Goal: Task Accomplishment & Management: Complete application form

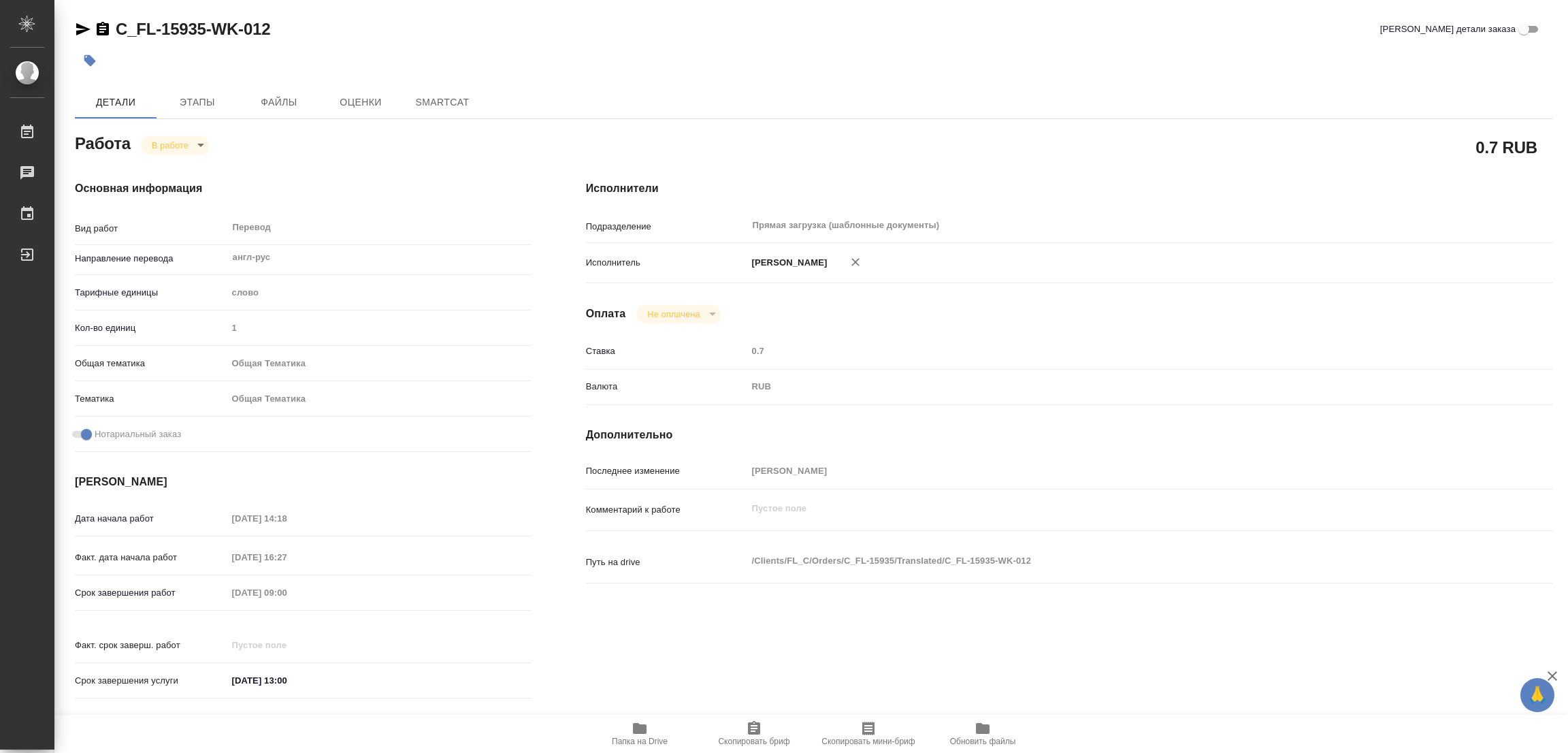
type textarea "x"
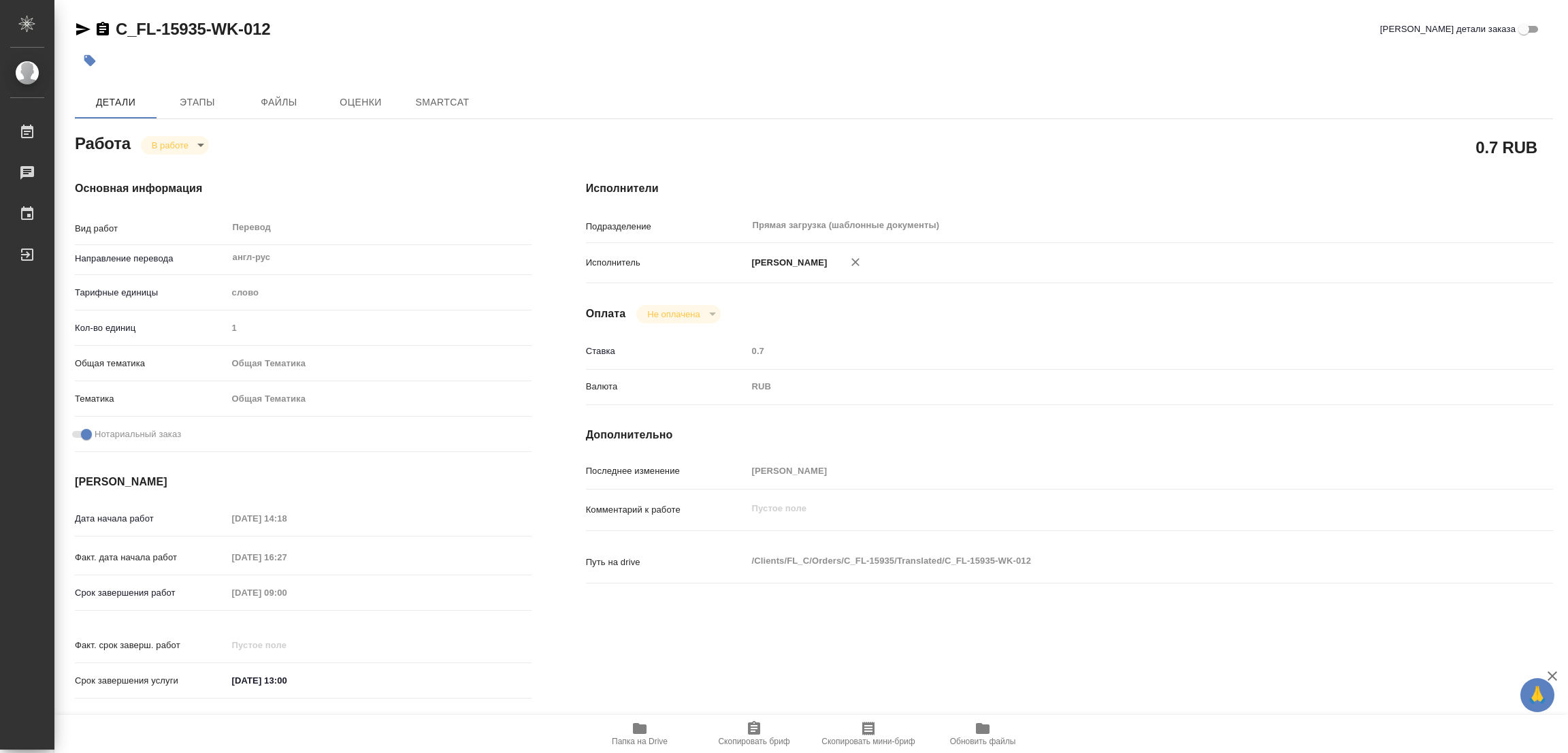
type textarea "x"
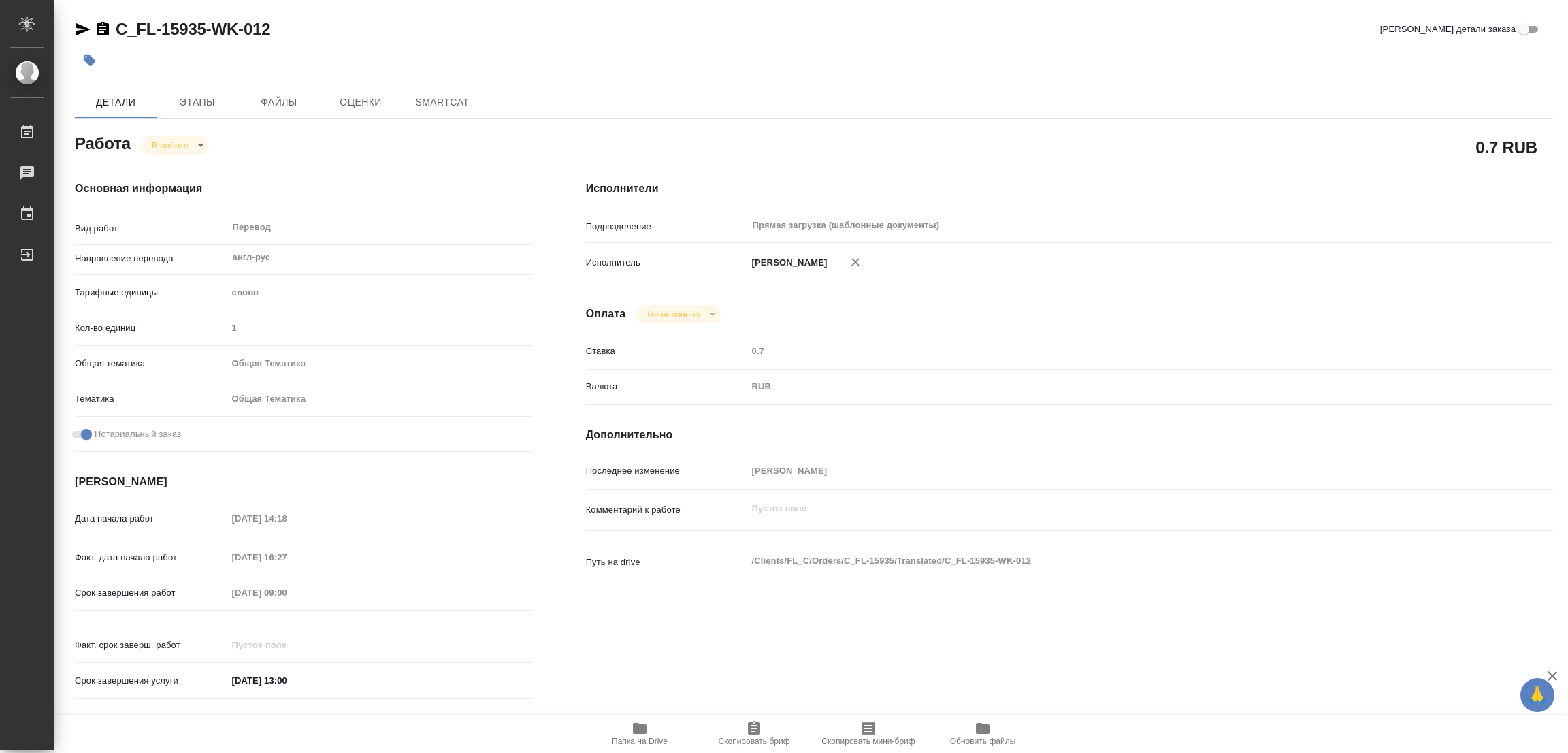
type textarea "x"
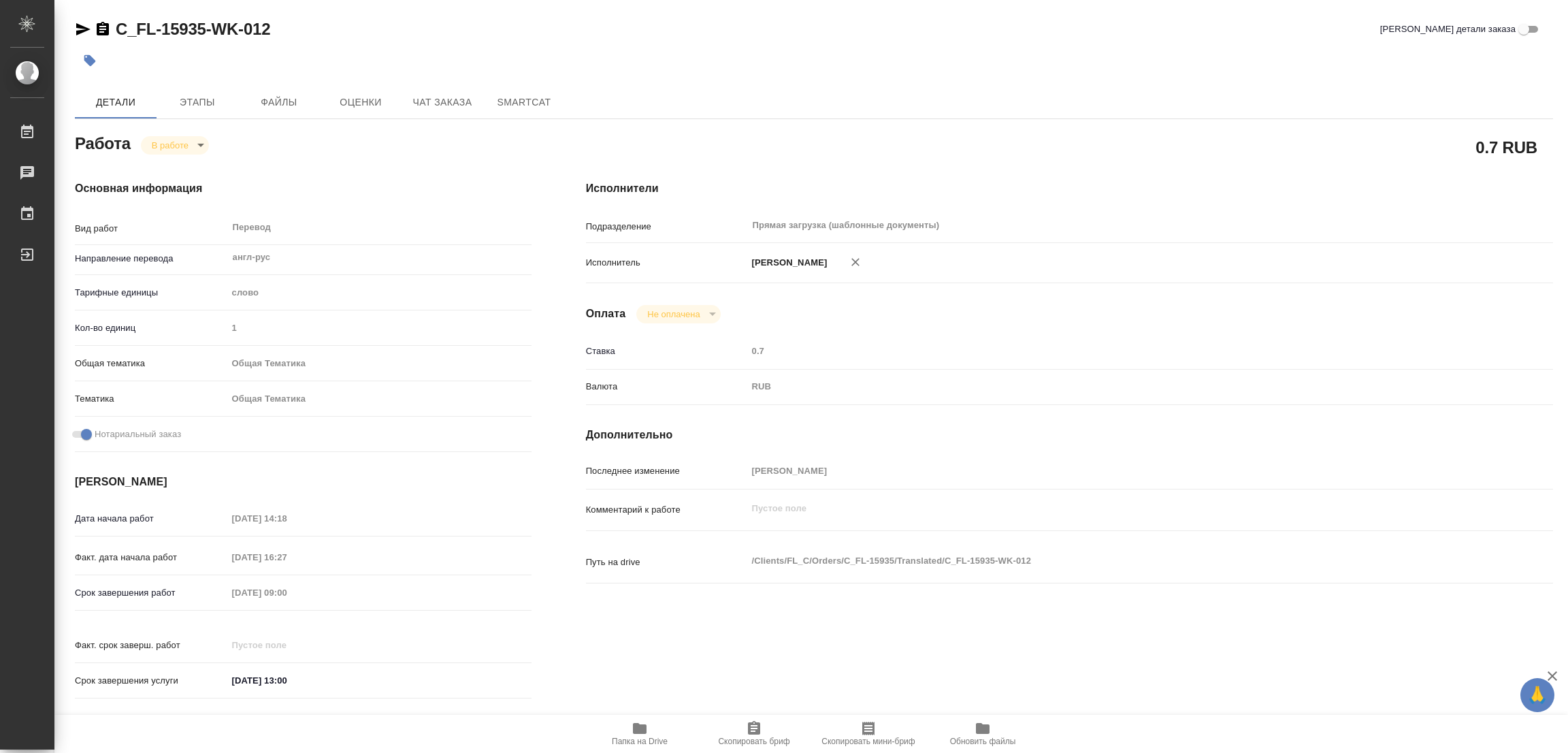
type textarea "x"
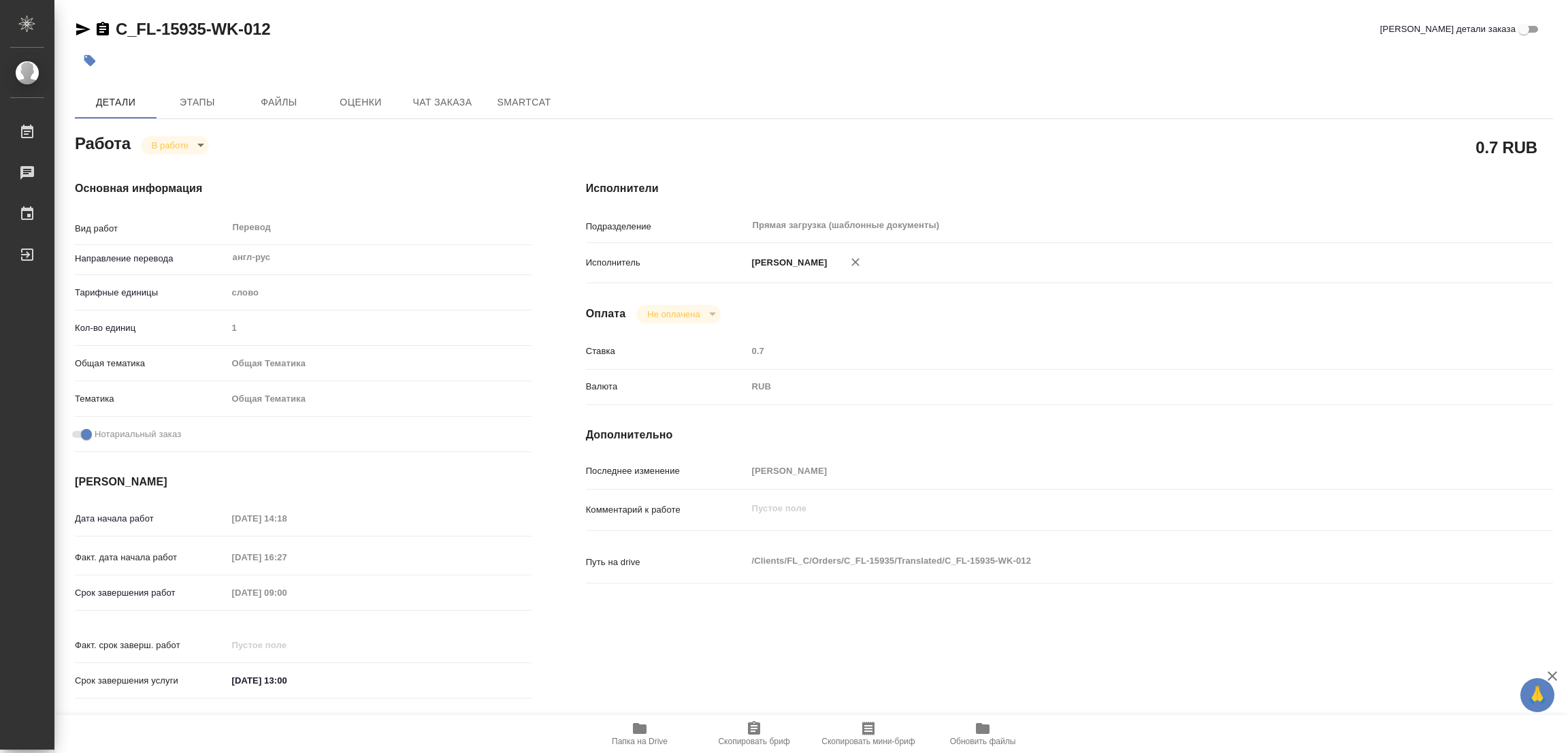
type textarea "x"
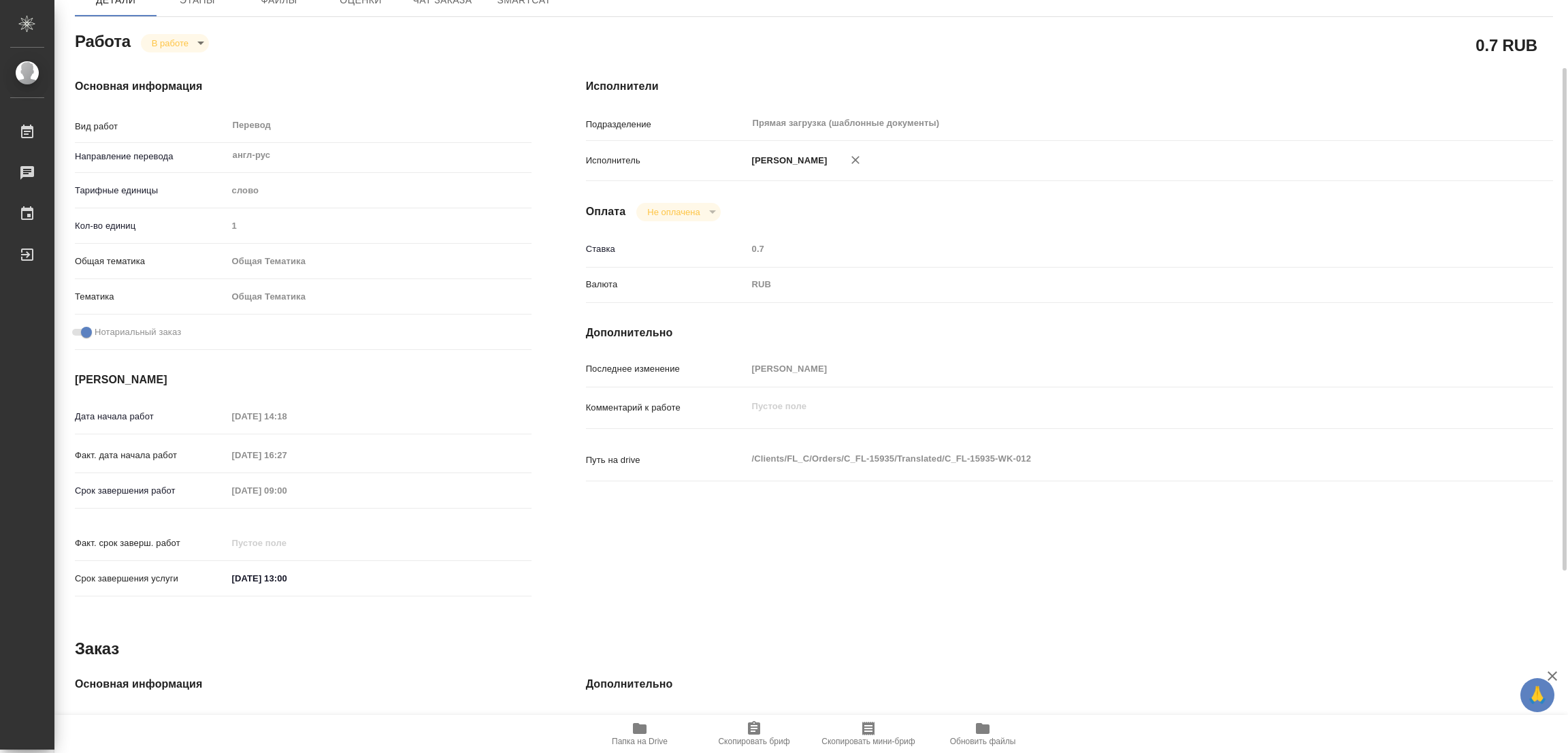
scroll to position [305, 0]
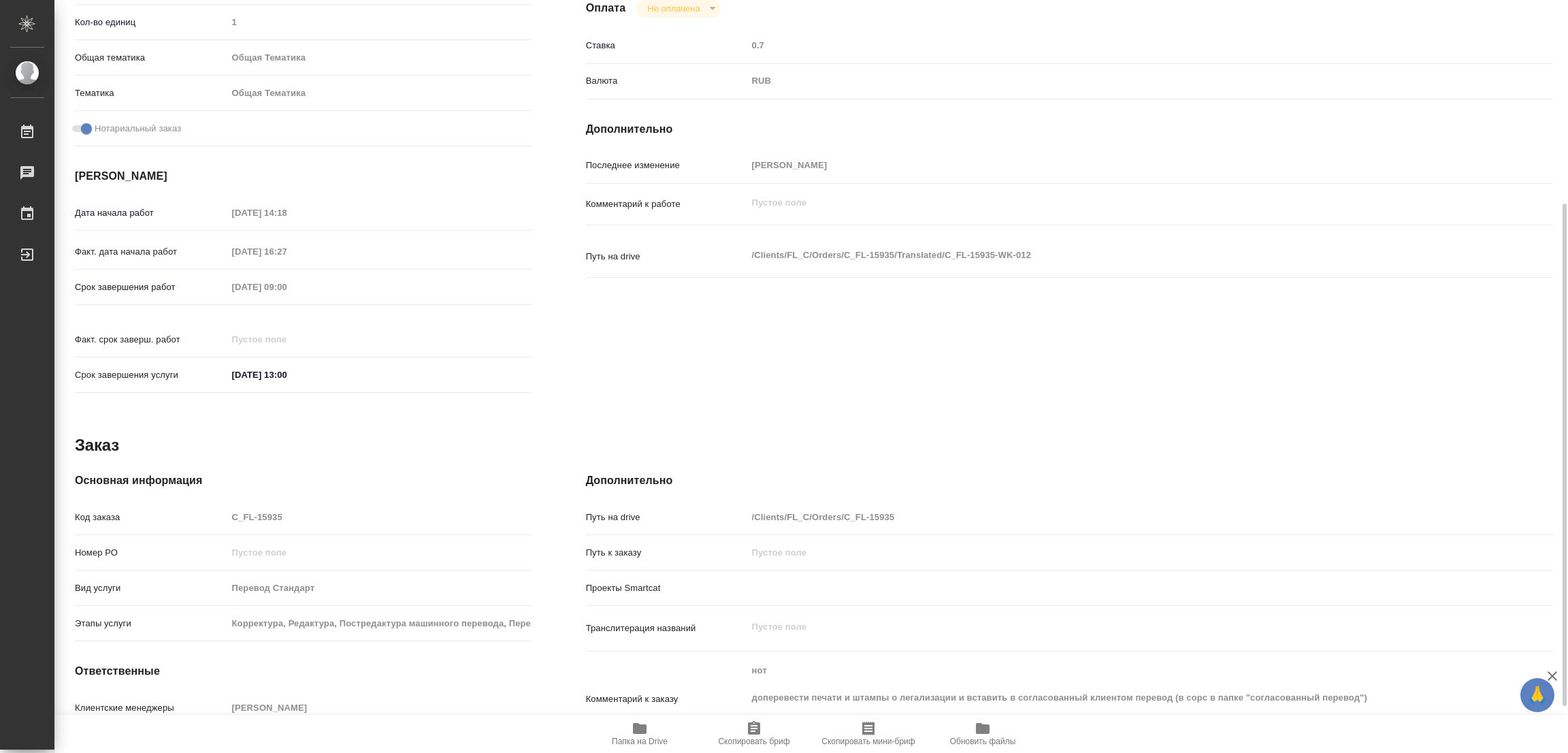
click at [916, 143] on div "Исполнители Подразделение Прямая загрузка (шаблонные документы) ​ Исполнитель П…" at bounding box center [1069, 138] width 1021 height 581
drag, startPoint x: 638, startPoint y: 729, endPoint x: 648, endPoint y: 785, distance: 56.9
click at [648, 752] on html "🙏 .cls-1 fill:#fff; AWATERA Popova Galina Работы 0 Чаты График Выйти C_FL-15935…" at bounding box center [784, 376] width 1568 height 753
click at [642, 721] on icon "button" at bounding box center [639, 729] width 16 height 16
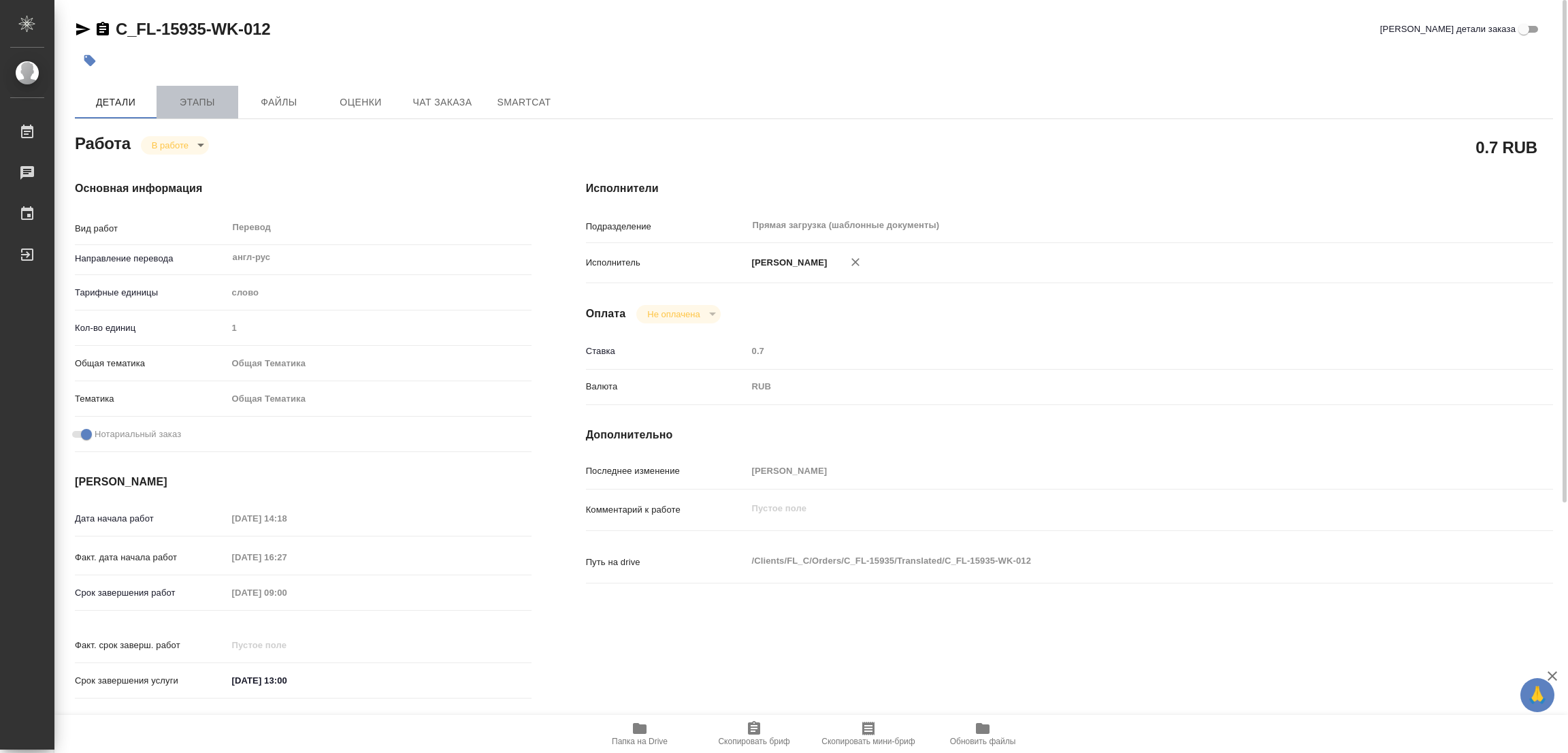
click at [182, 94] on span "Этапы" at bounding box center [197, 102] width 65 height 17
type textarea "x"
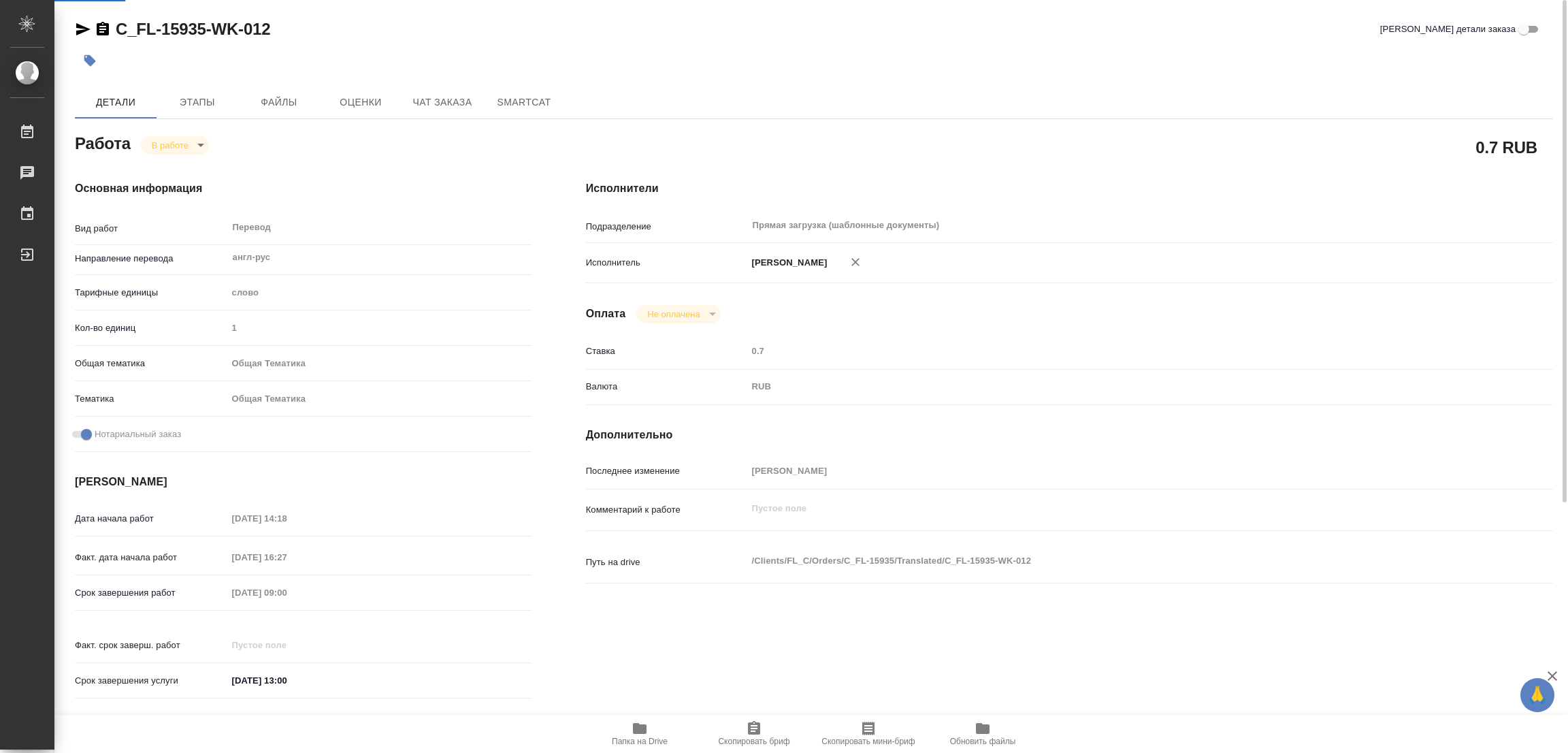
type textarea "x"
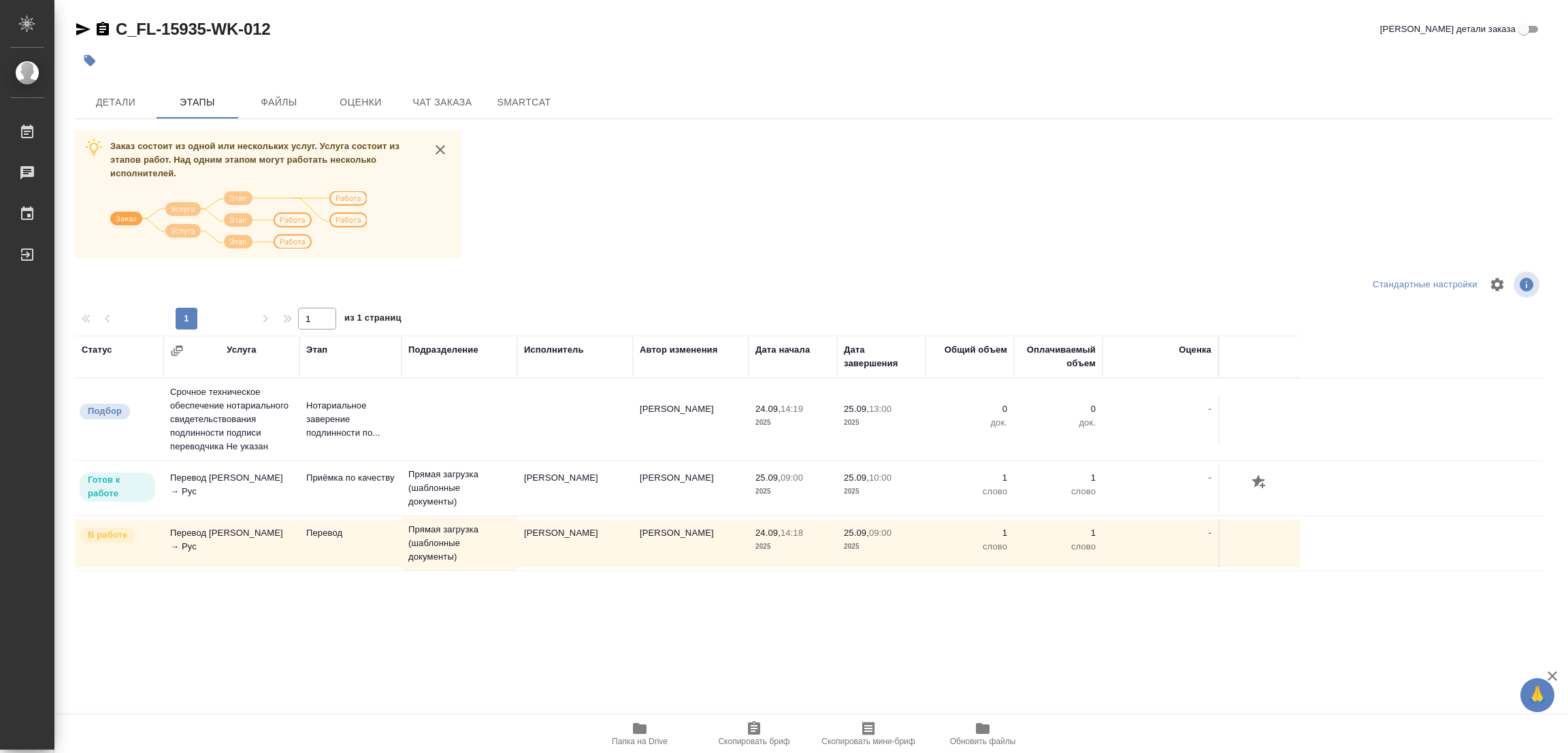
click at [461, 46] on div at bounding box center [567, 60] width 985 height 30
click at [116, 99] on span "Детали" at bounding box center [116, 102] width 65 height 17
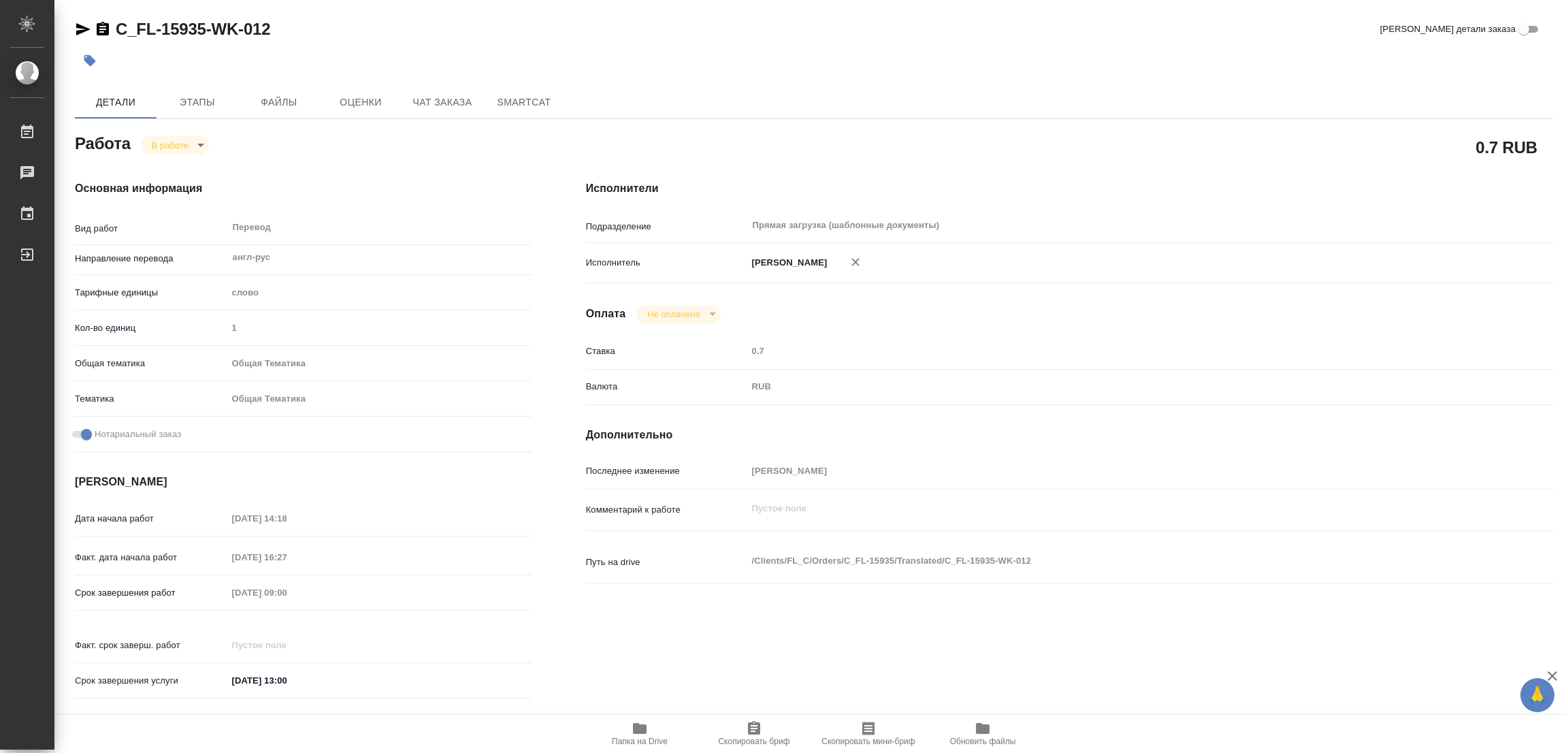
type textarea "x"
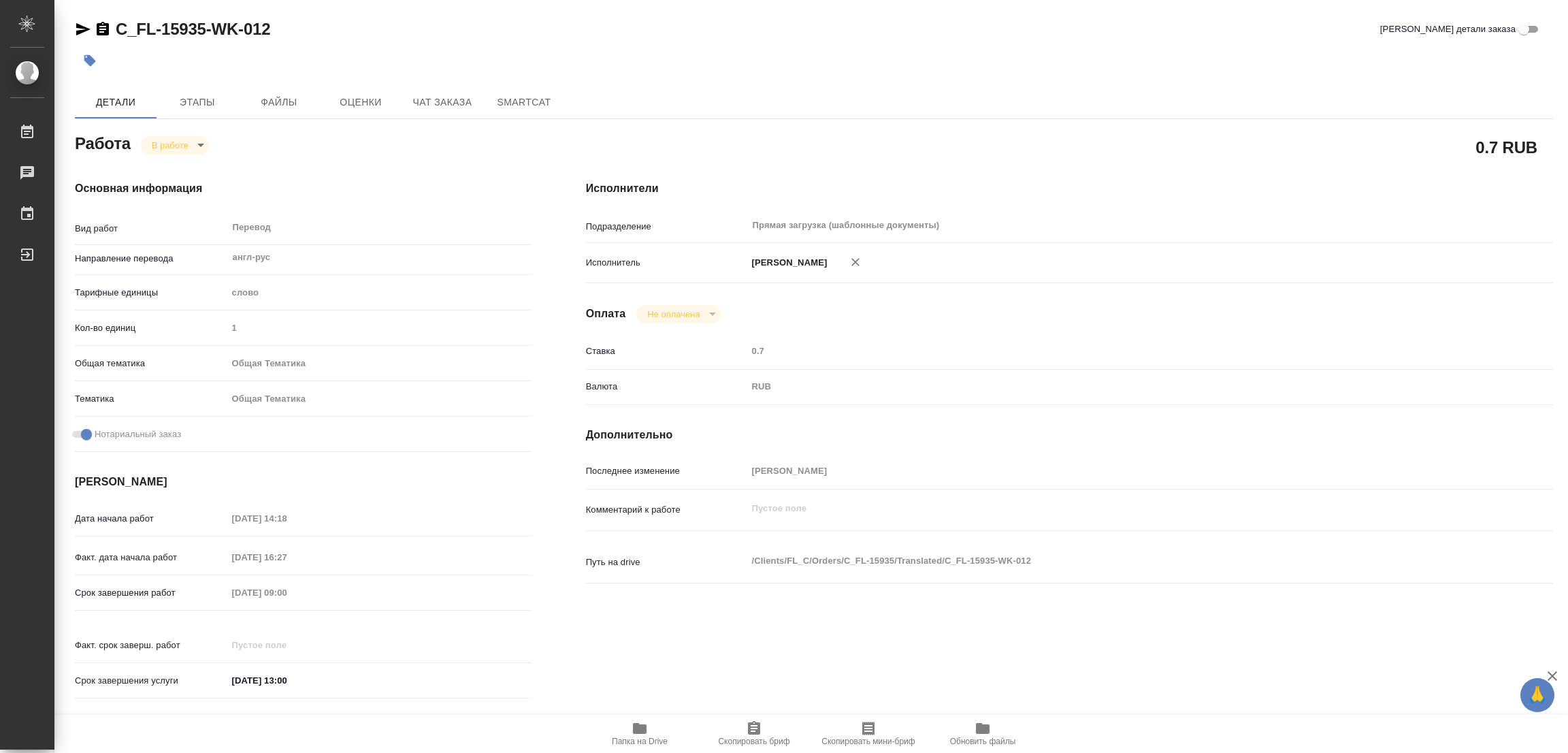
type textarea "x"
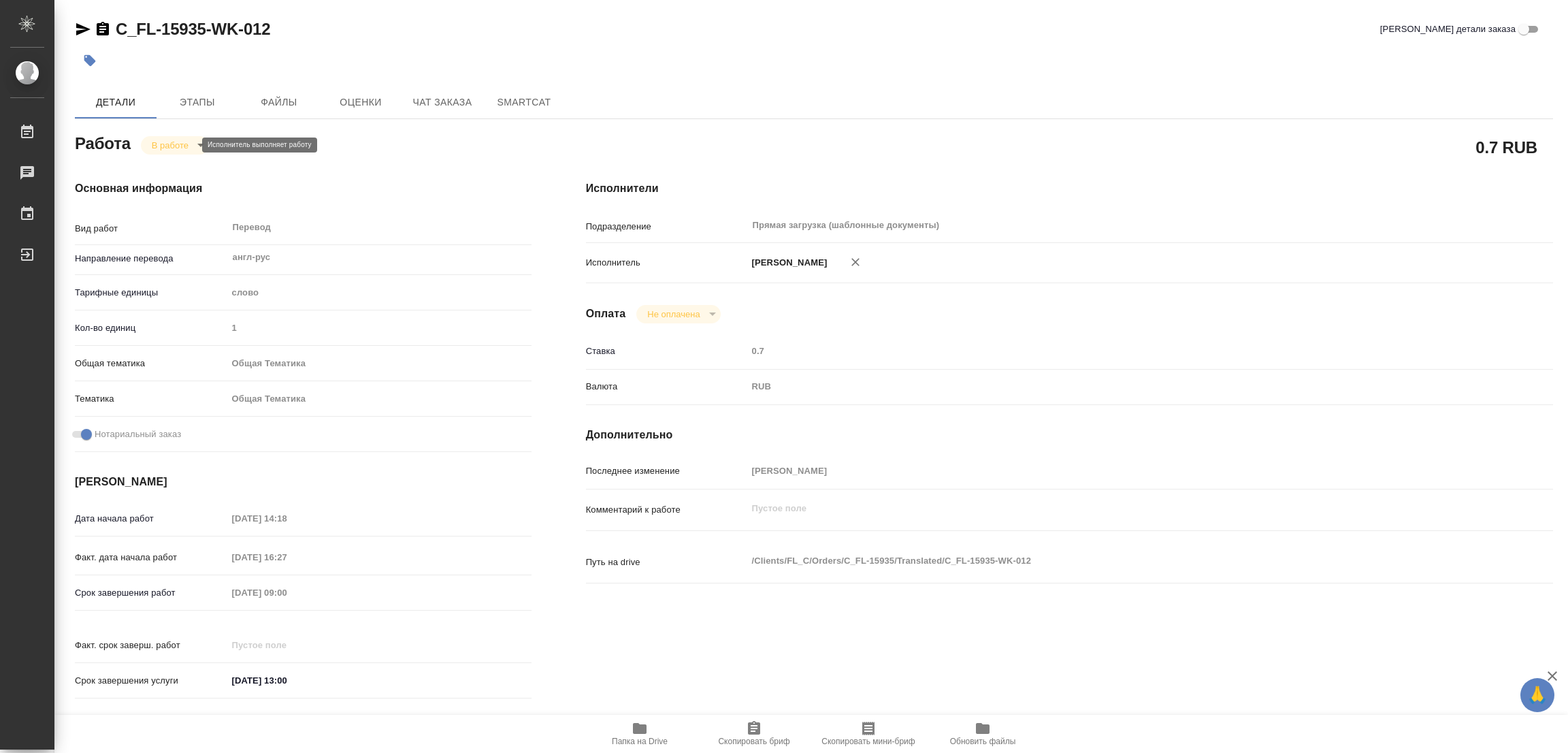
click at [174, 147] on body "🙏 .cls-1 fill:#fff; AWATERA Popova Galina Работы 0 Чаты График Выйти C_FL-15935…" at bounding box center [784, 376] width 1568 height 753
type textarea "x"
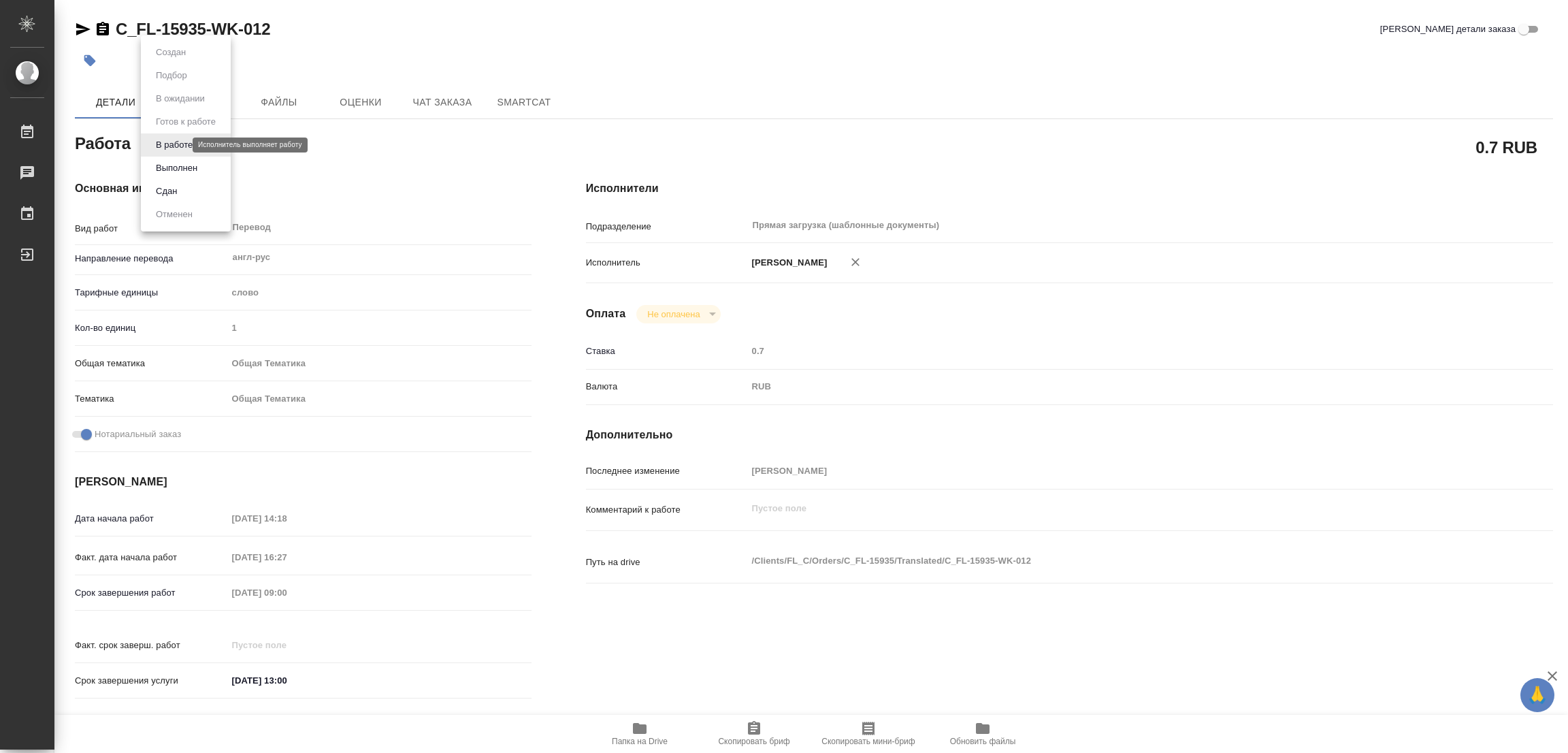
type textarea "x"
click at [165, 171] on button "Выполнен" at bounding box center [177, 168] width 50 height 15
type textarea "x"
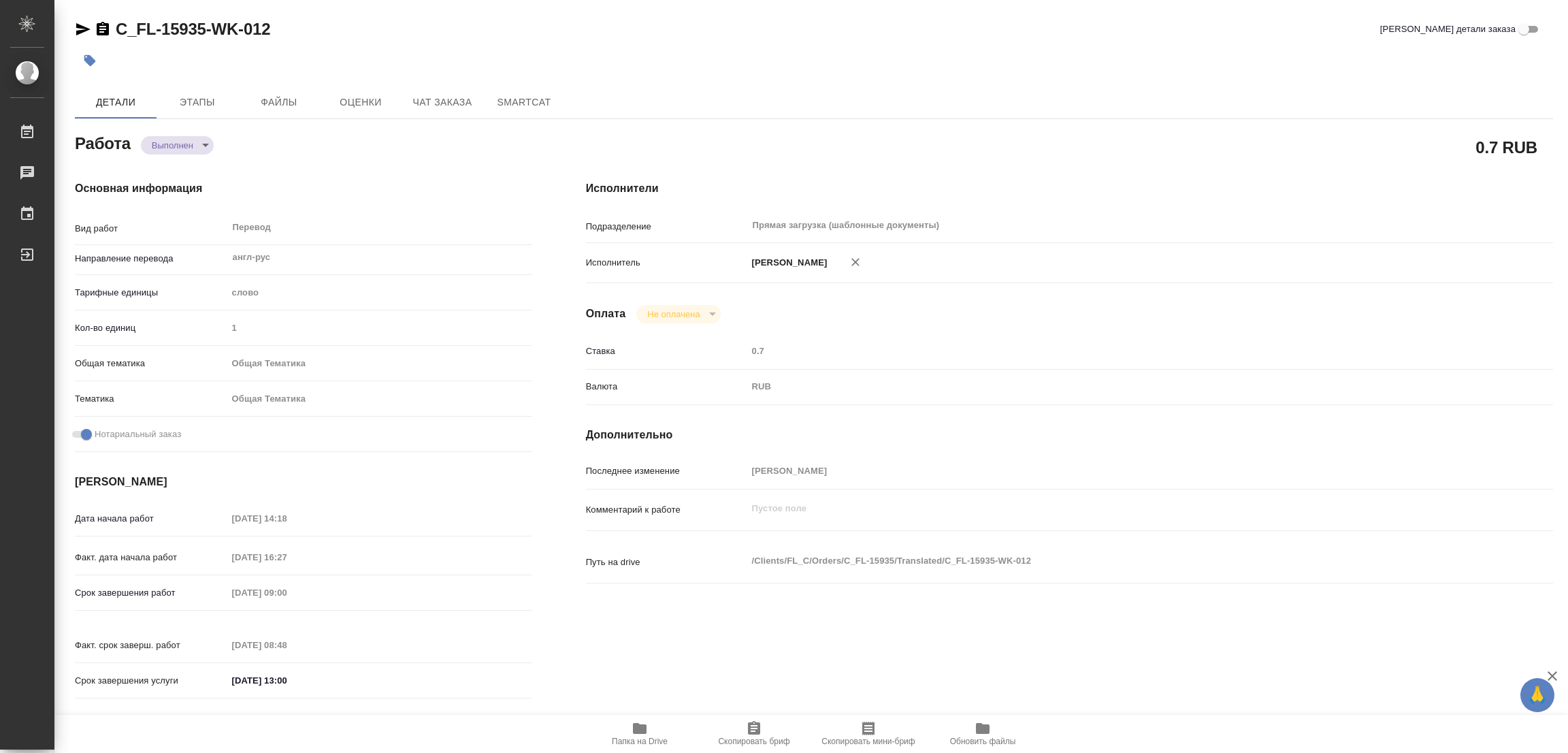
type textarea "x"
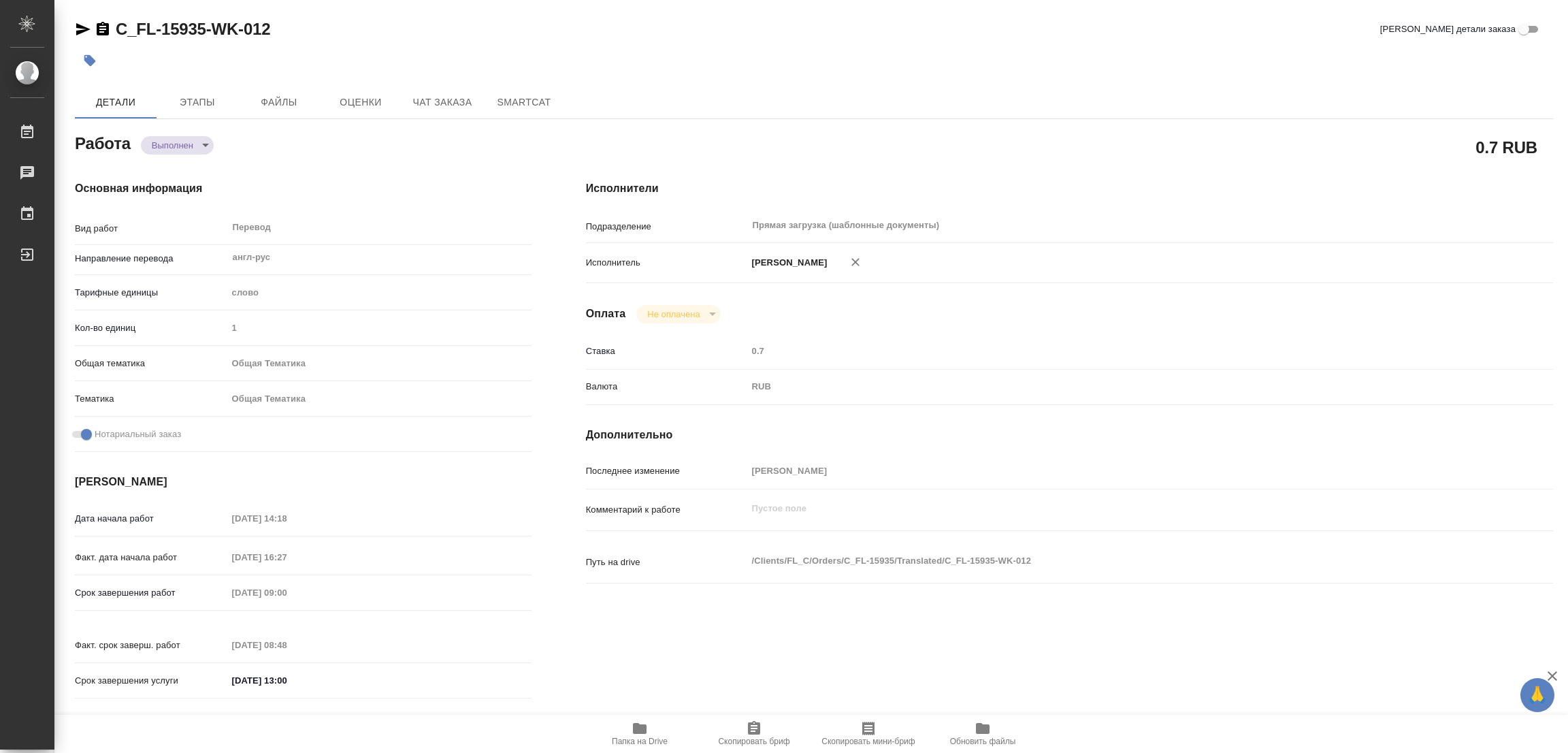
type textarea "x"
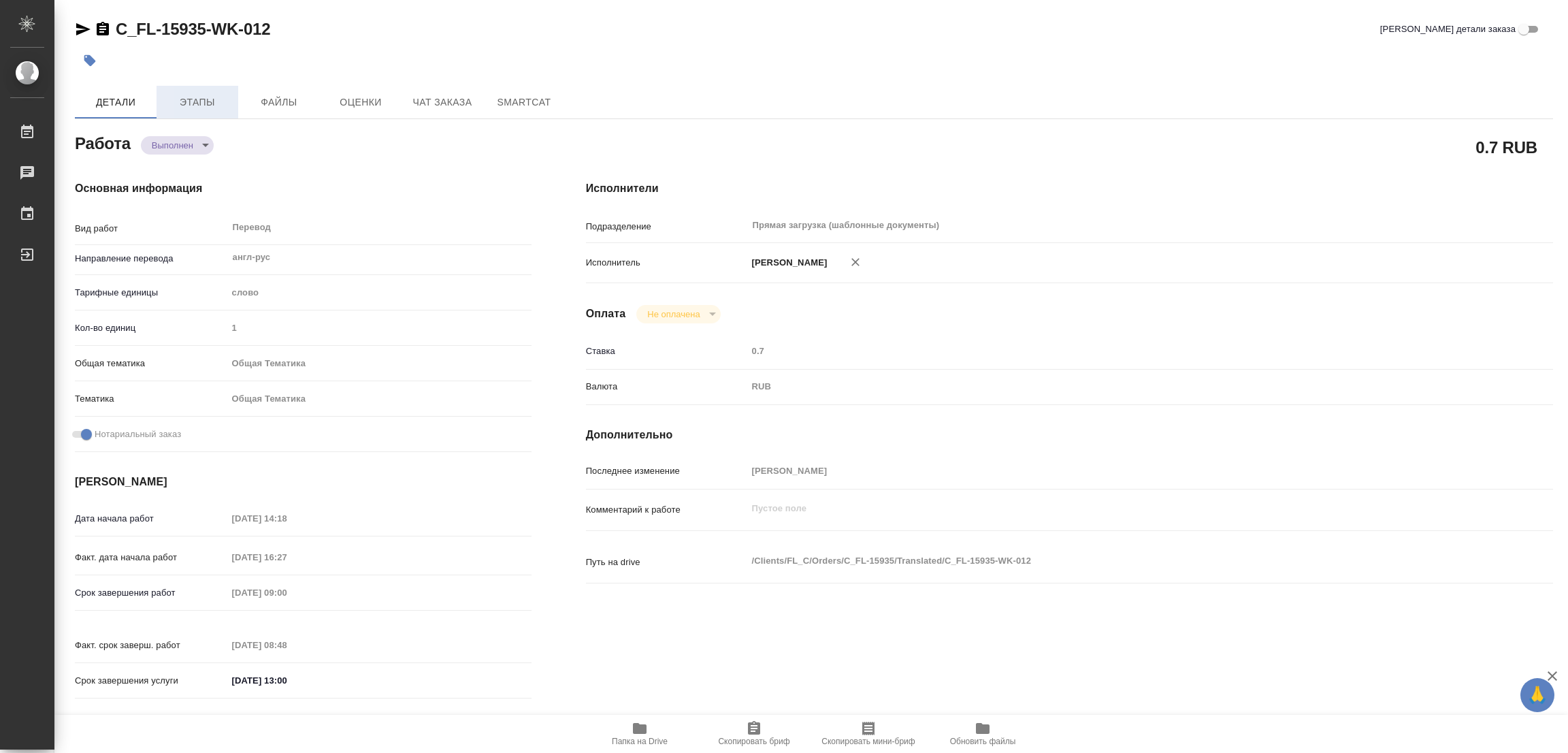
type textarea "x"
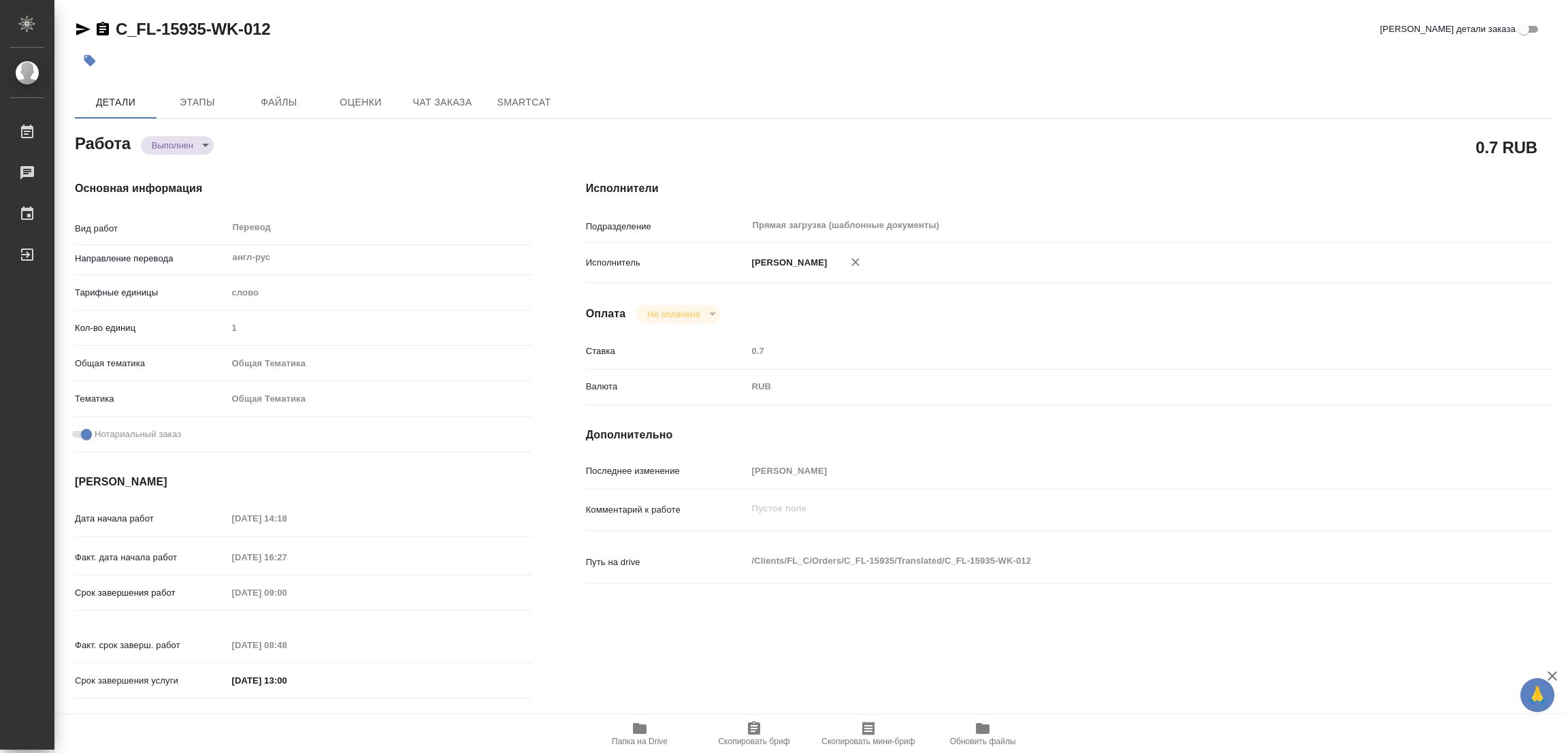
type textarea "x"
click at [85, 58] on icon "button" at bounding box center [91, 61] width 12 height 12
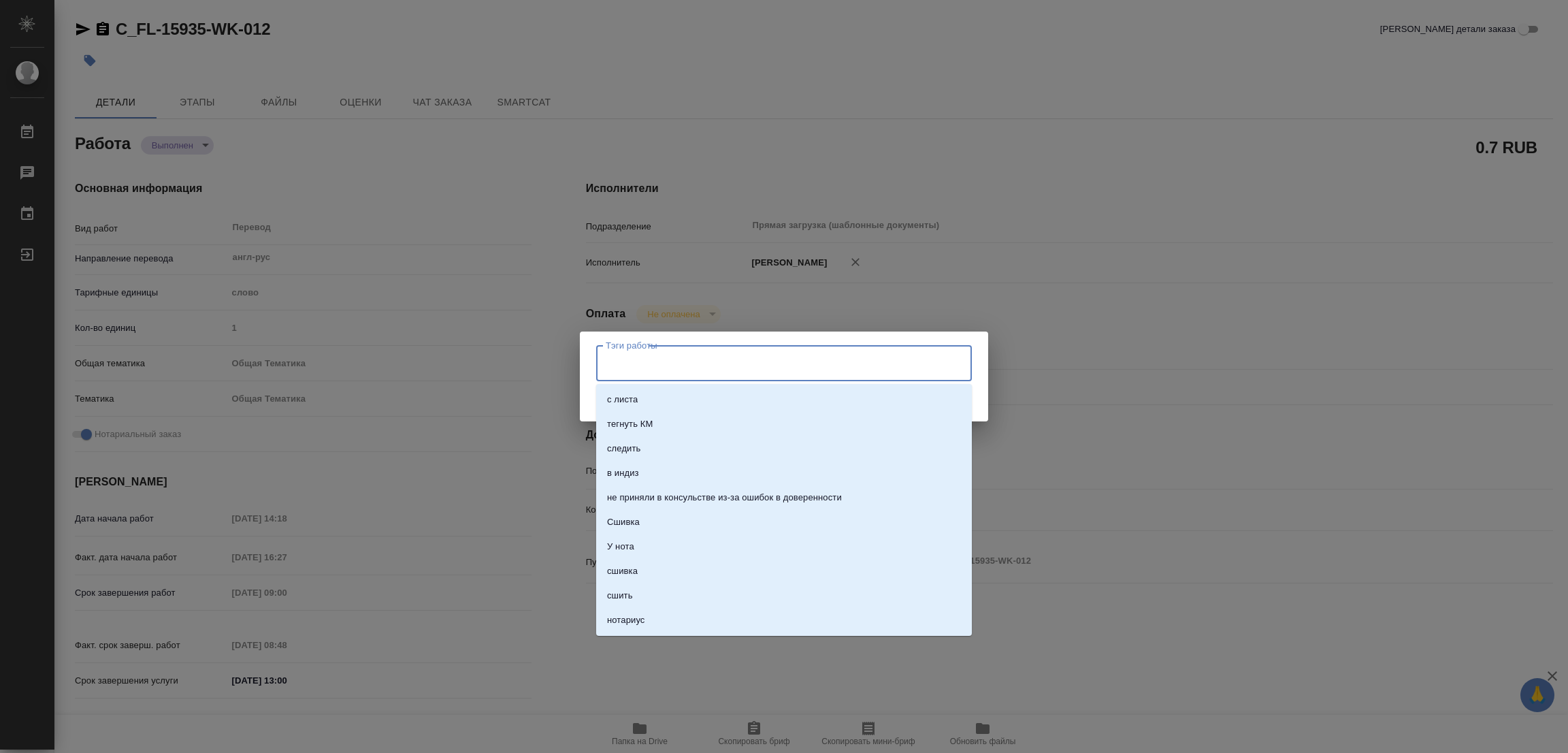
click at [656, 352] on input "Тэги работы" at bounding box center [771, 362] width 338 height 23
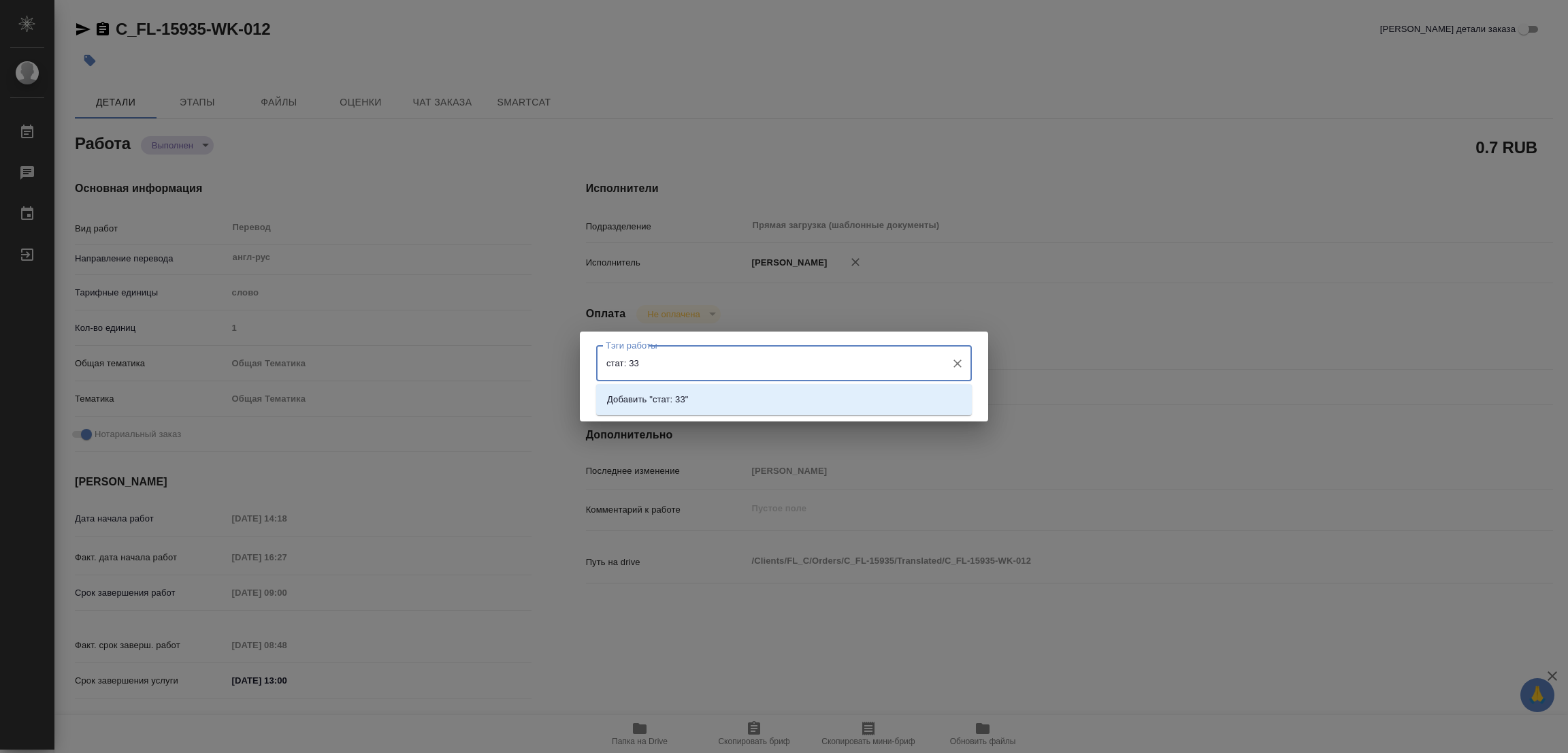
type input "стат: 330"
click at [681, 408] on li "Добавить "стат: 330"" at bounding box center [784, 399] width 376 height 24
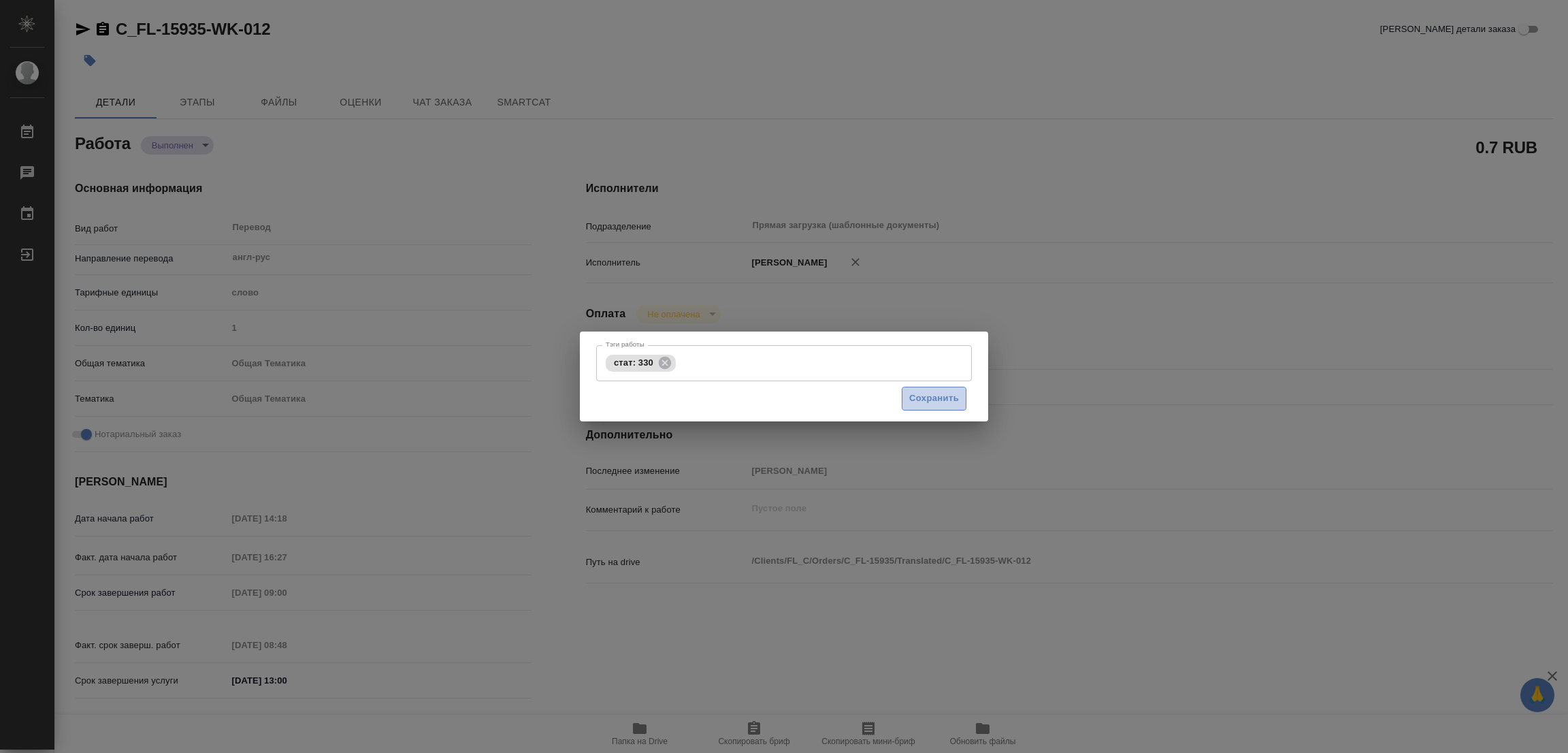
click at [924, 395] on span "Сохранить" at bounding box center [934, 398] width 50 height 15
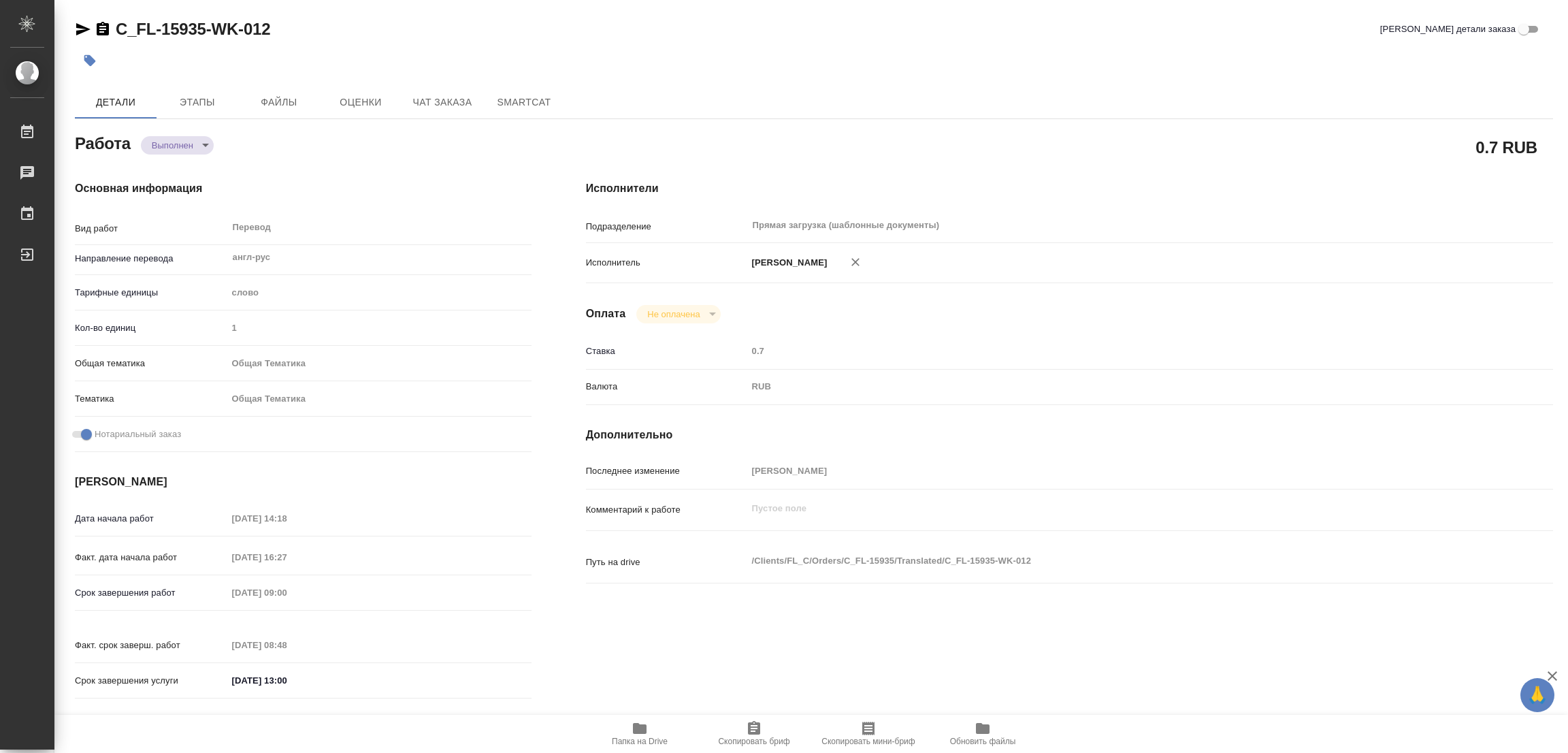
type input "completed"
type textarea "Перевод"
type textarea "x"
type input "англ-рус"
type input "5a8b1489cc6b4906c91bfd90"
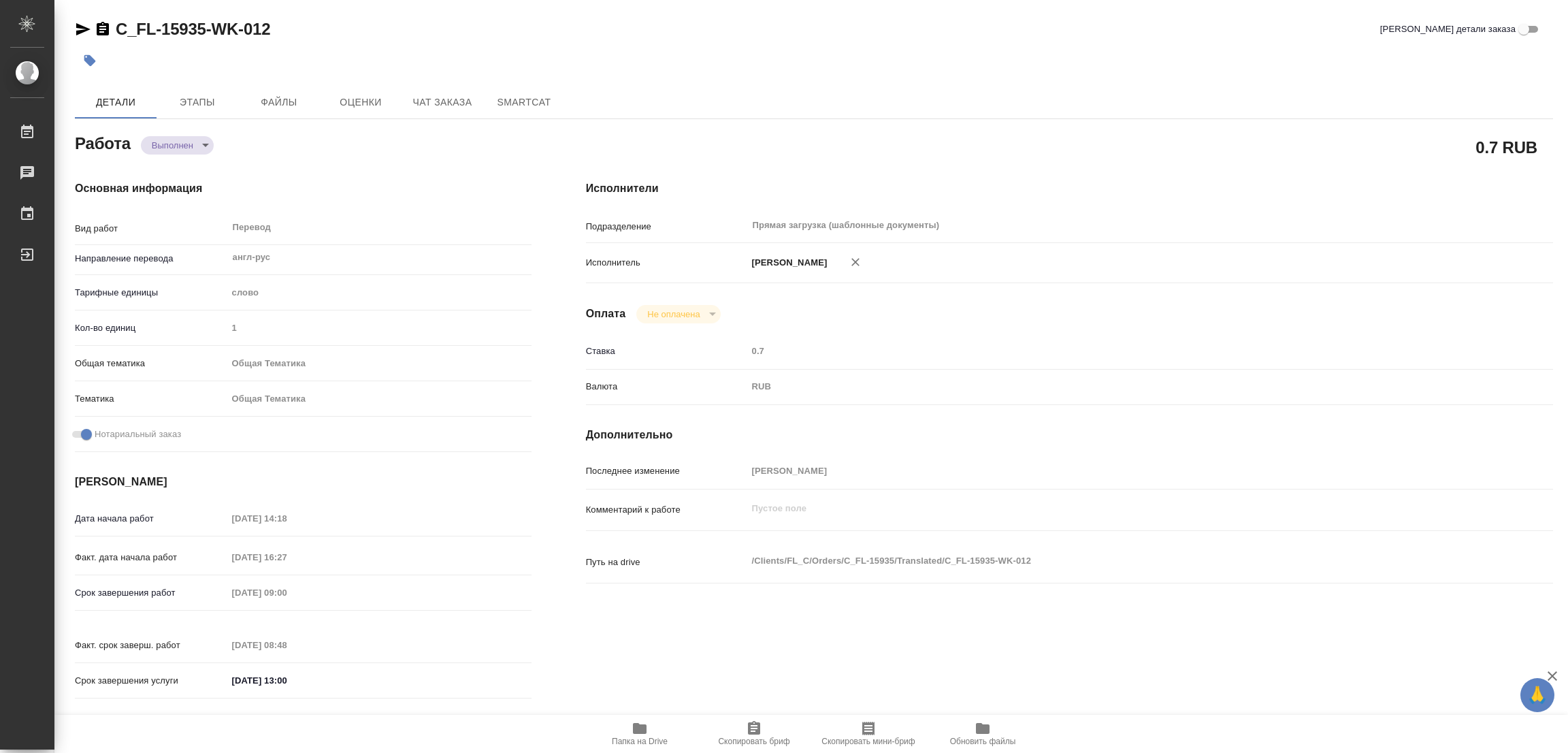
type input "1"
type input "obtem"
type input "6012b1ca196b0e5c9229a120"
checkbox input "true"
type input "24.09.2025 14:18"
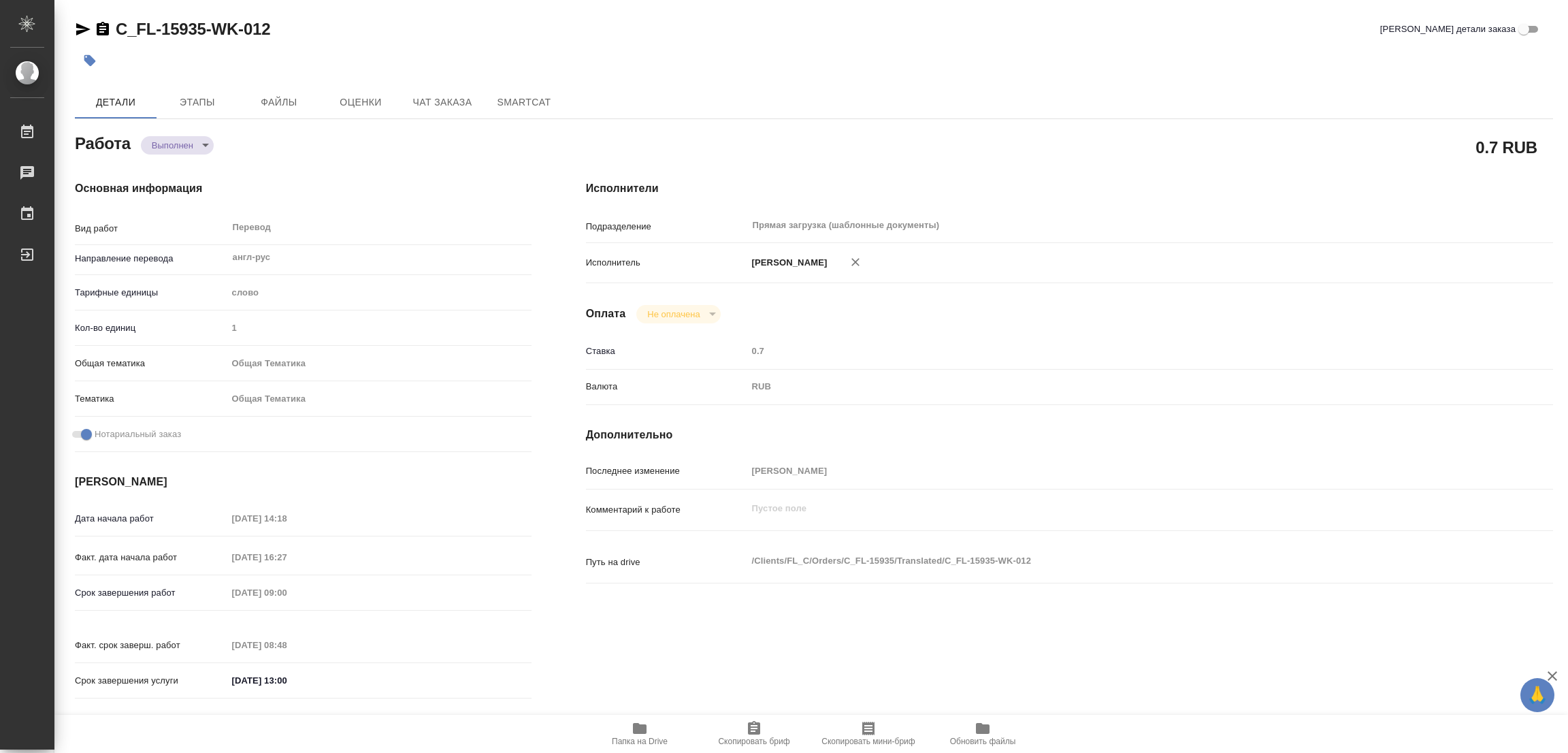
type input "24.09.2025 16:27"
type input "25.09.2025 09:00"
type input "25.09.2025 08:48"
type input "25.09.2025 13:00"
type input "Прямая загрузка (шаблонные документы)"
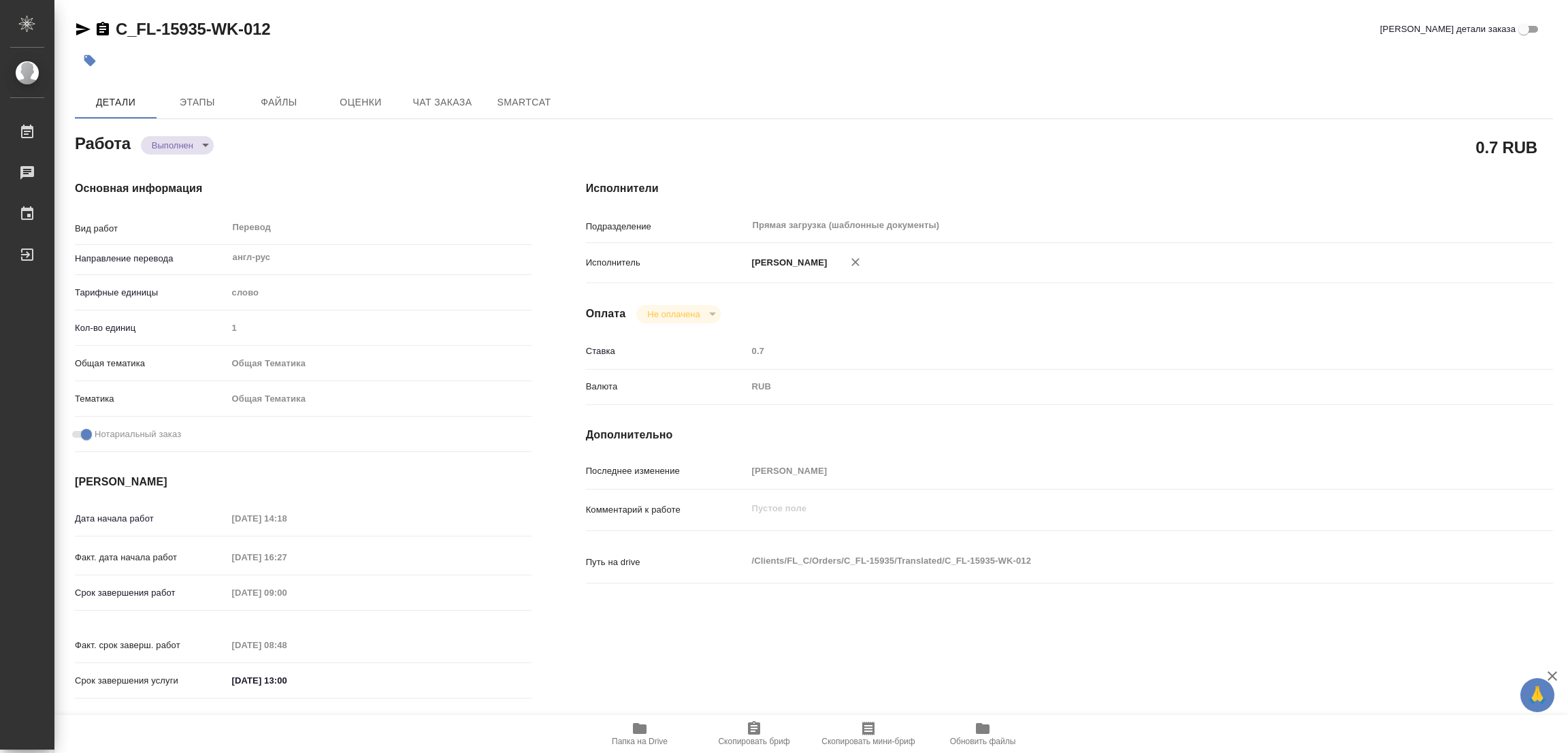
type input "notPayed"
type input "0.7"
type input "RUB"
type input "[PERSON_NAME]"
type textarea "x"
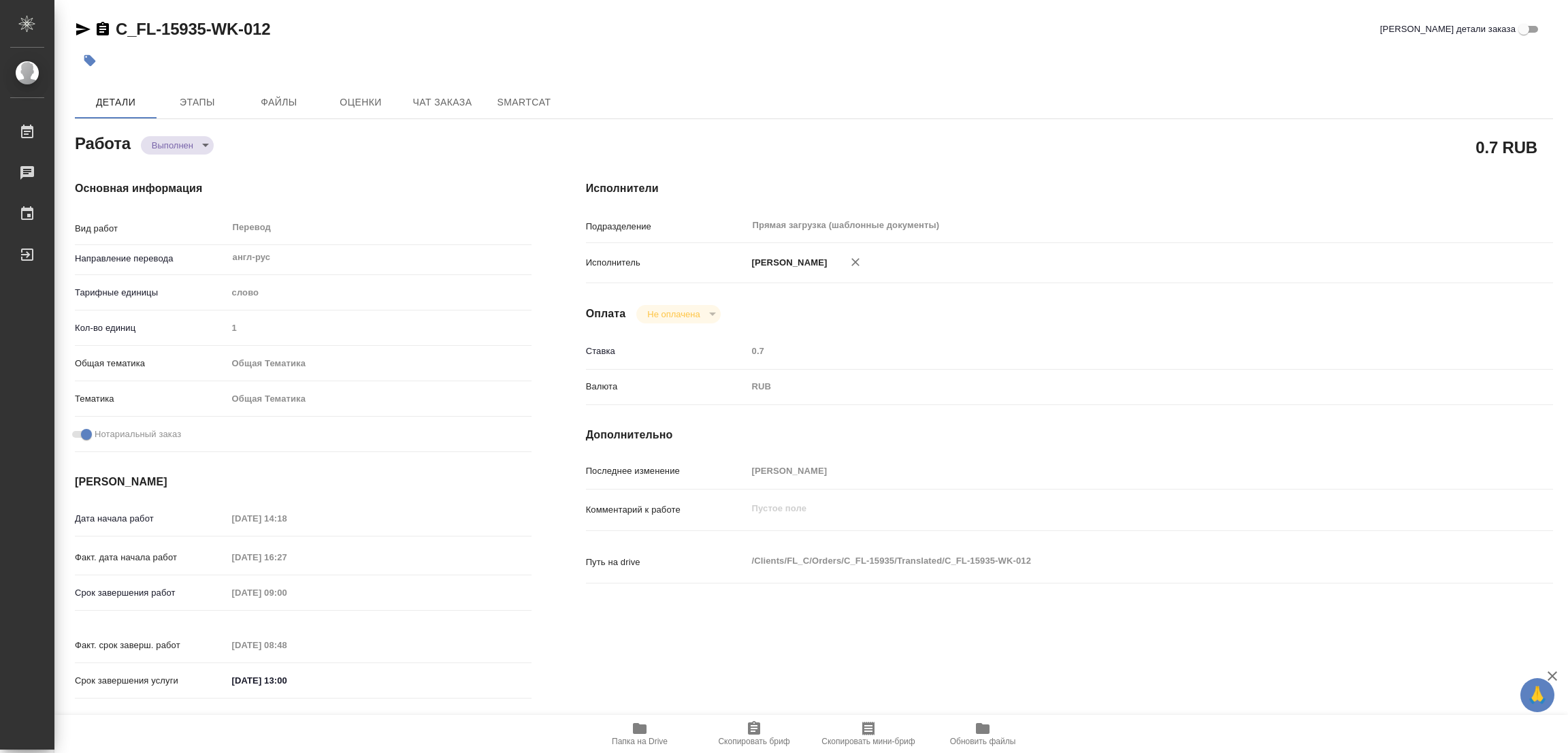
type textarea "/Clients/FL_C/Orders/C_FL-15935/Translated/C_FL-15935-WK-012"
type textarea "x"
type input "C_FL-15935"
type input "Перевод Стандарт"
type input "Корректура, Редактура, Постредактура машинного перевода, Перевод, Приёмка по ка…"
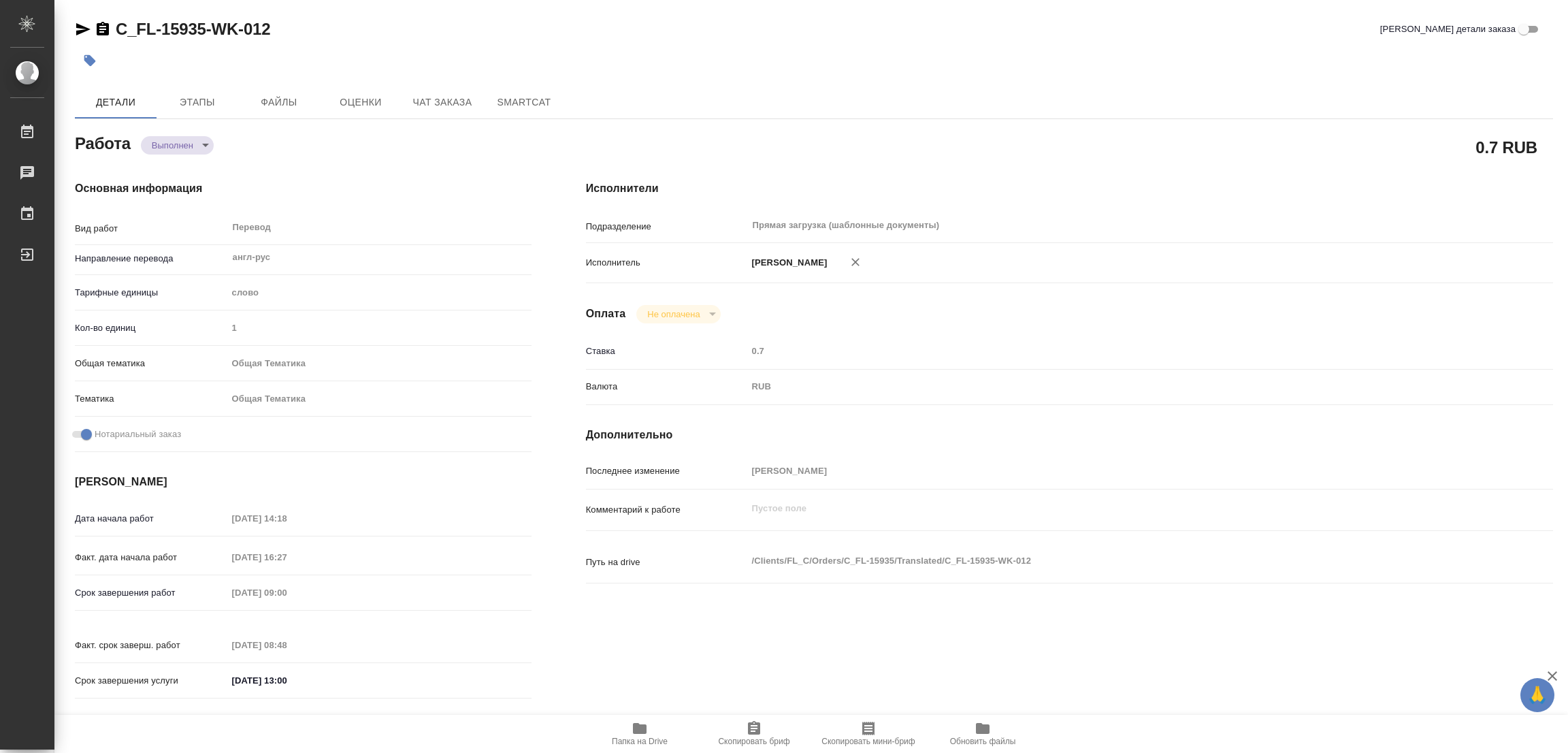
type input "[PERSON_NAME]"
type input "/Clients/FL_C/Orders/C_FL-15935"
type textarea "x"
type textarea "нот доперевести печати и штампы о легализации и вставить в согласованный клиент…"
type textarea "x"
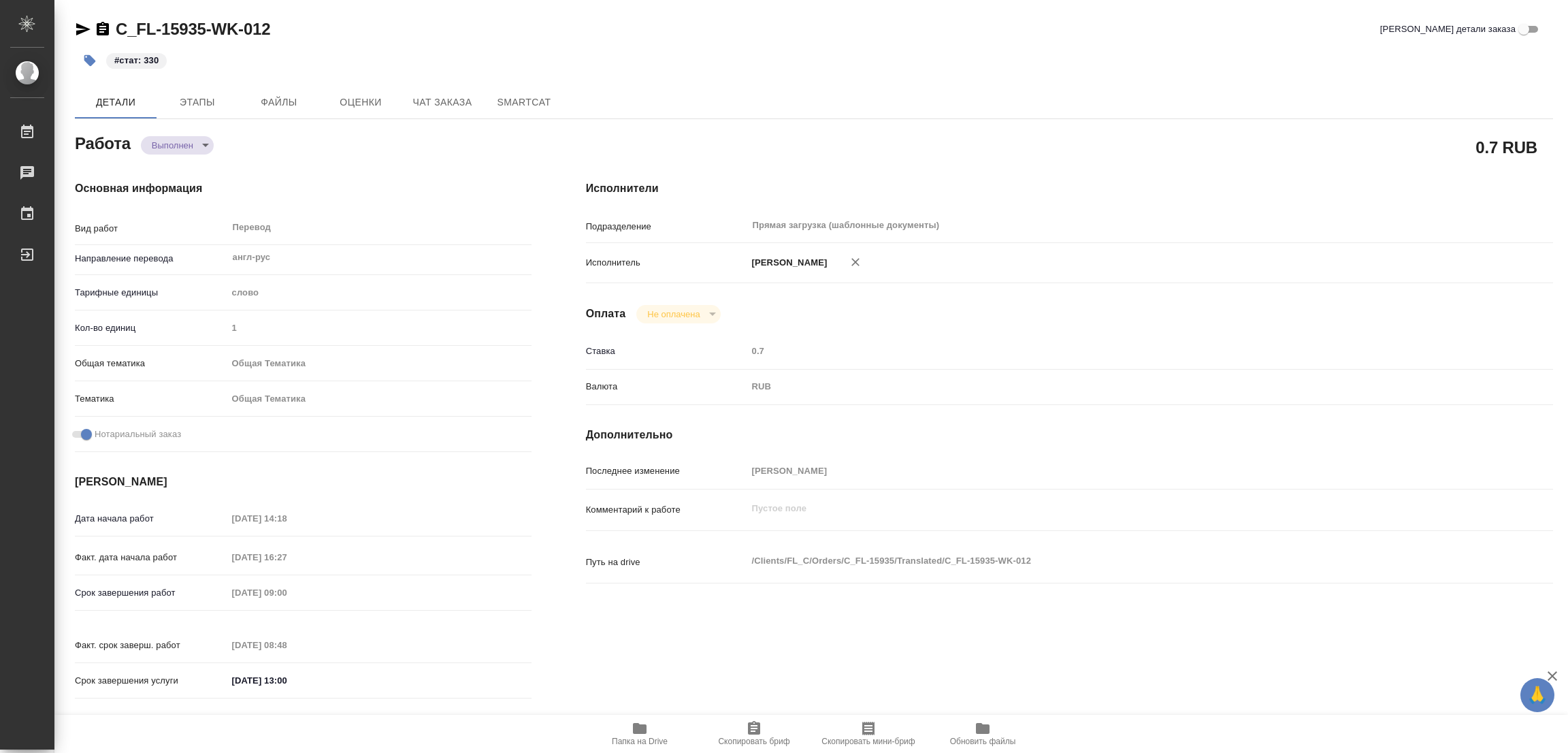
type textarea "x"
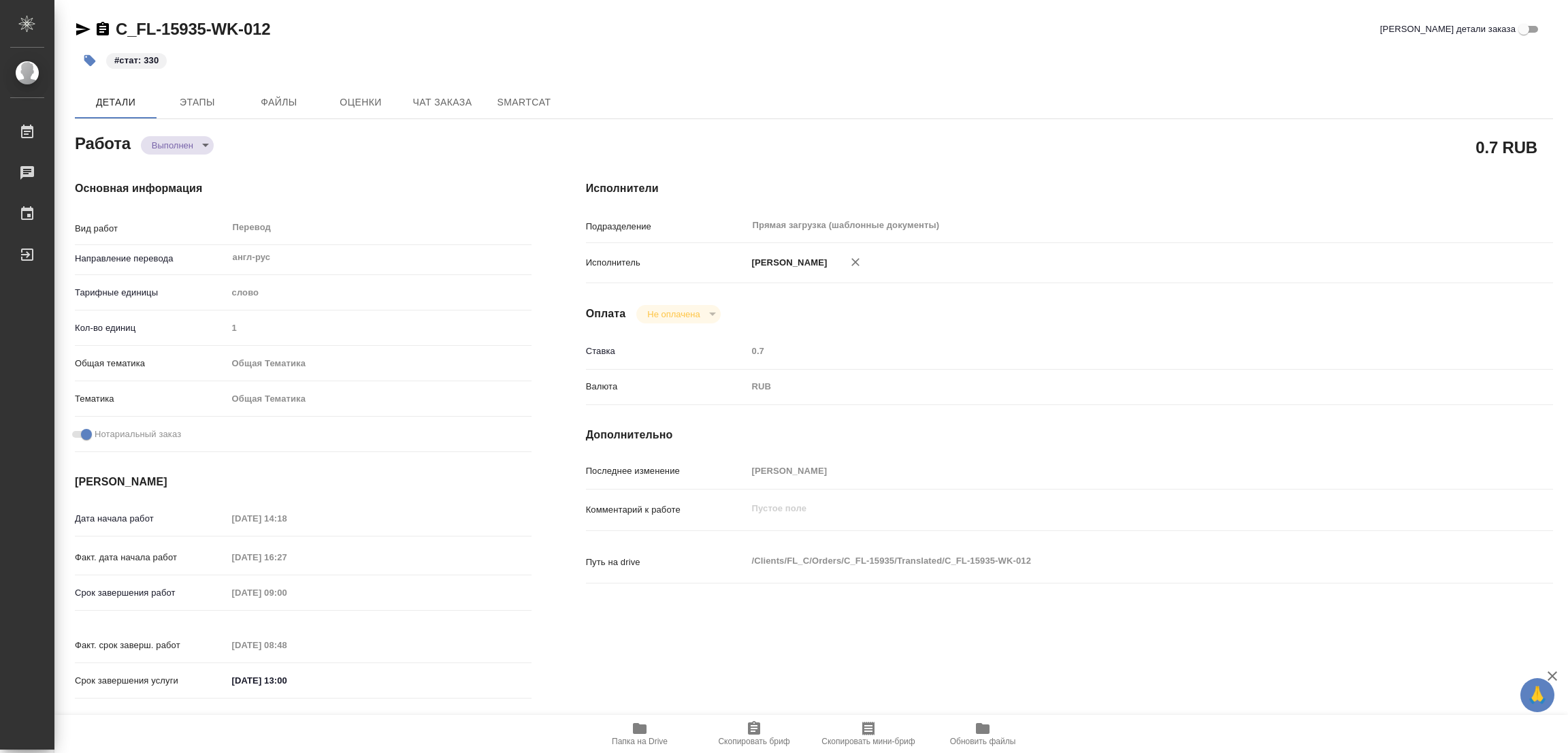
type textarea "x"
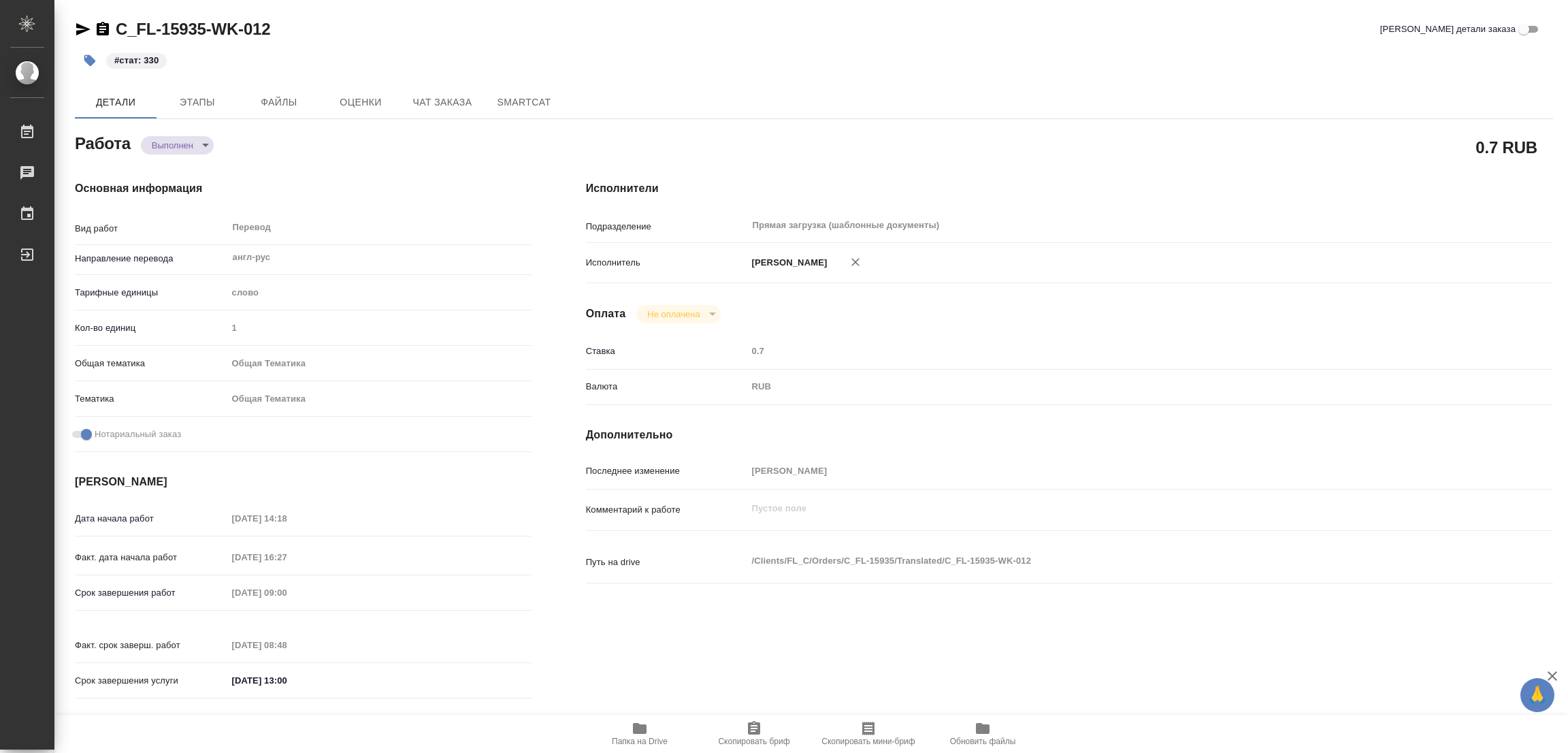
type textarea "x"
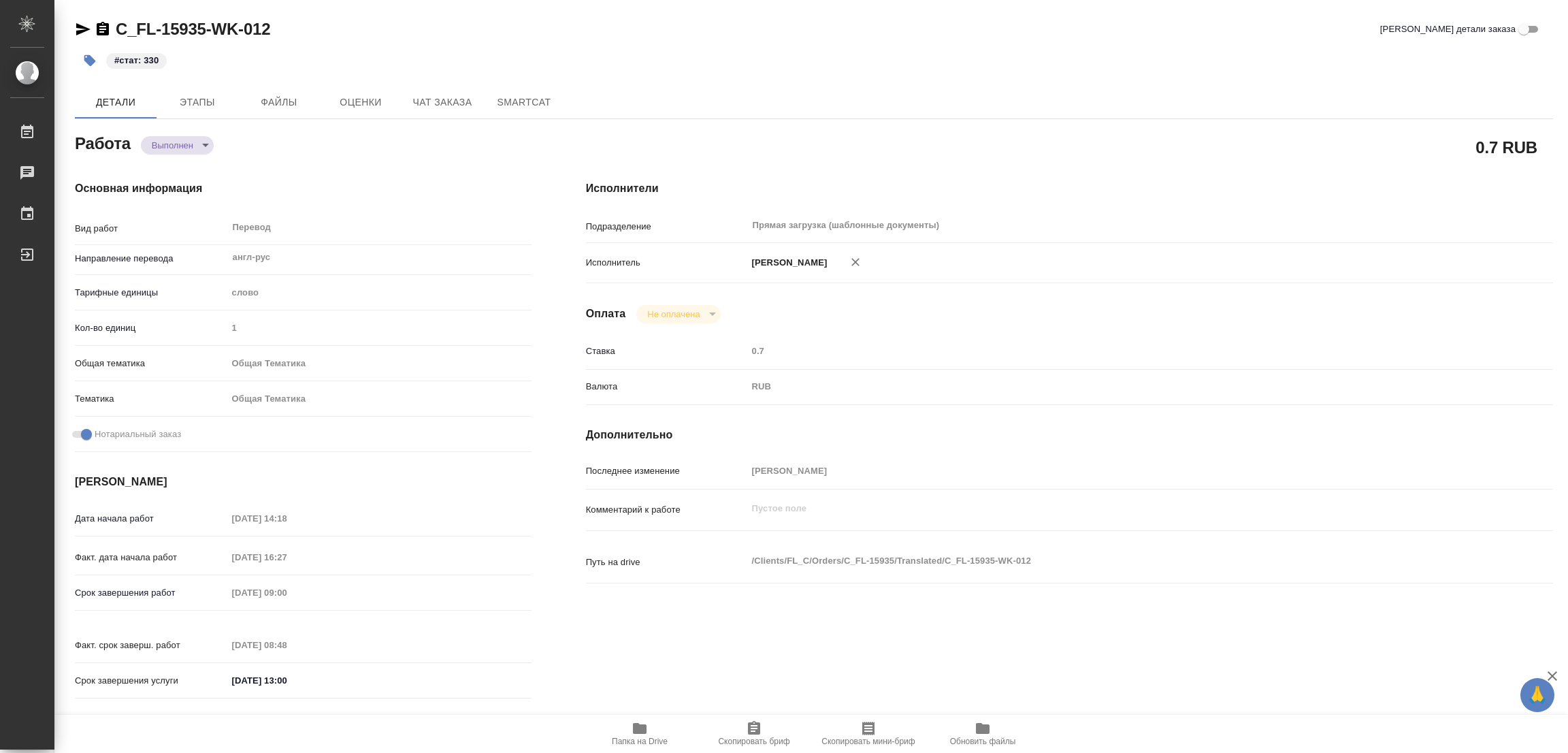
type textarea "x"
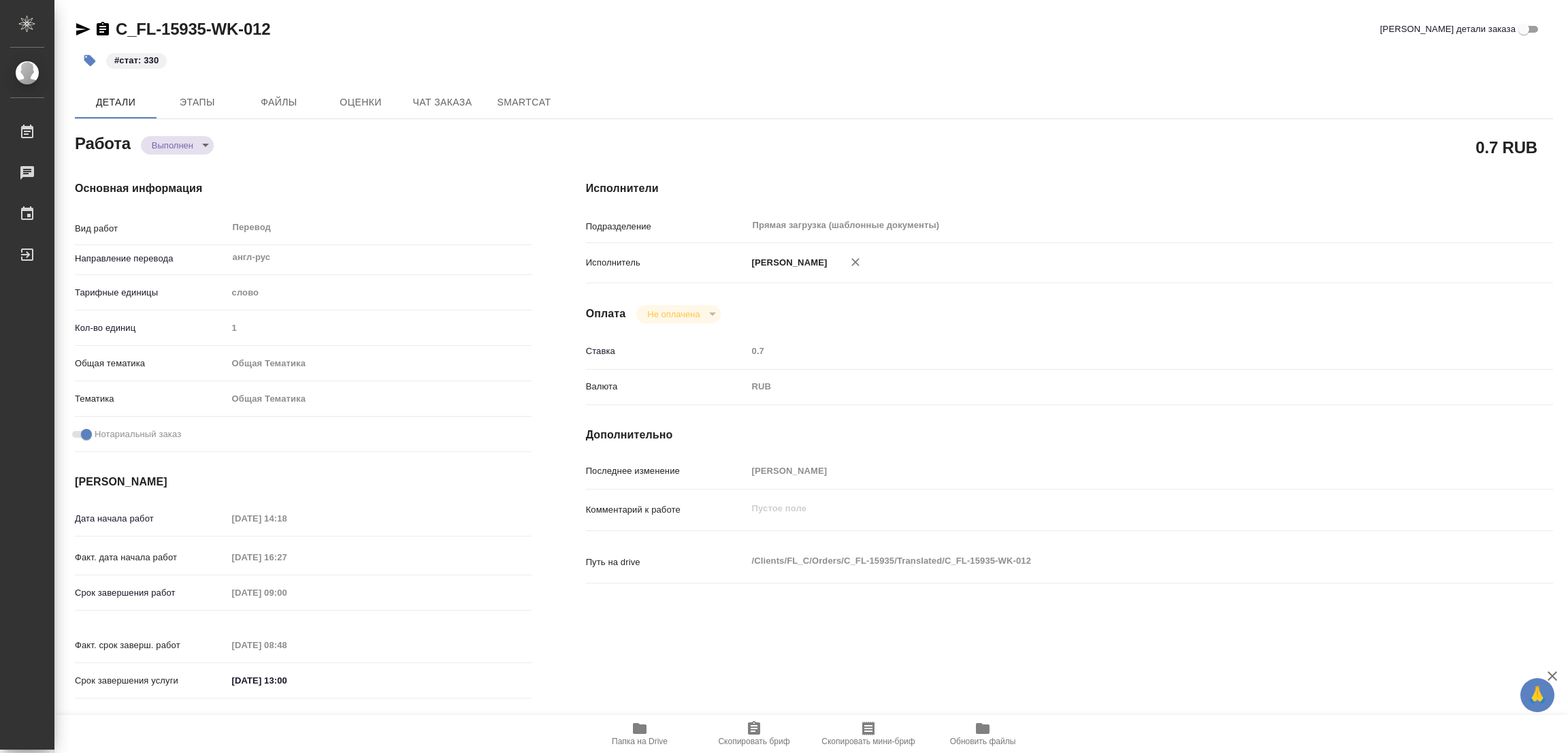
click at [789, 59] on div "#стат: 330" at bounding box center [567, 60] width 985 height 30
click at [941, 130] on div "0.7 RUB" at bounding box center [1069, 147] width 967 height 34
click at [1022, 651] on div "Исполнители Подразделение Прямая загрузка (шаблонные документы) ​ Исполнитель П…" at bounding box center [1069, 444] width 1021 height 581
click at [888, 42] on div "C_FL-15935-WK-012 Кратко детали заказа" at bounding box center [814, 32] width 1478 height 27
type textarea "x"
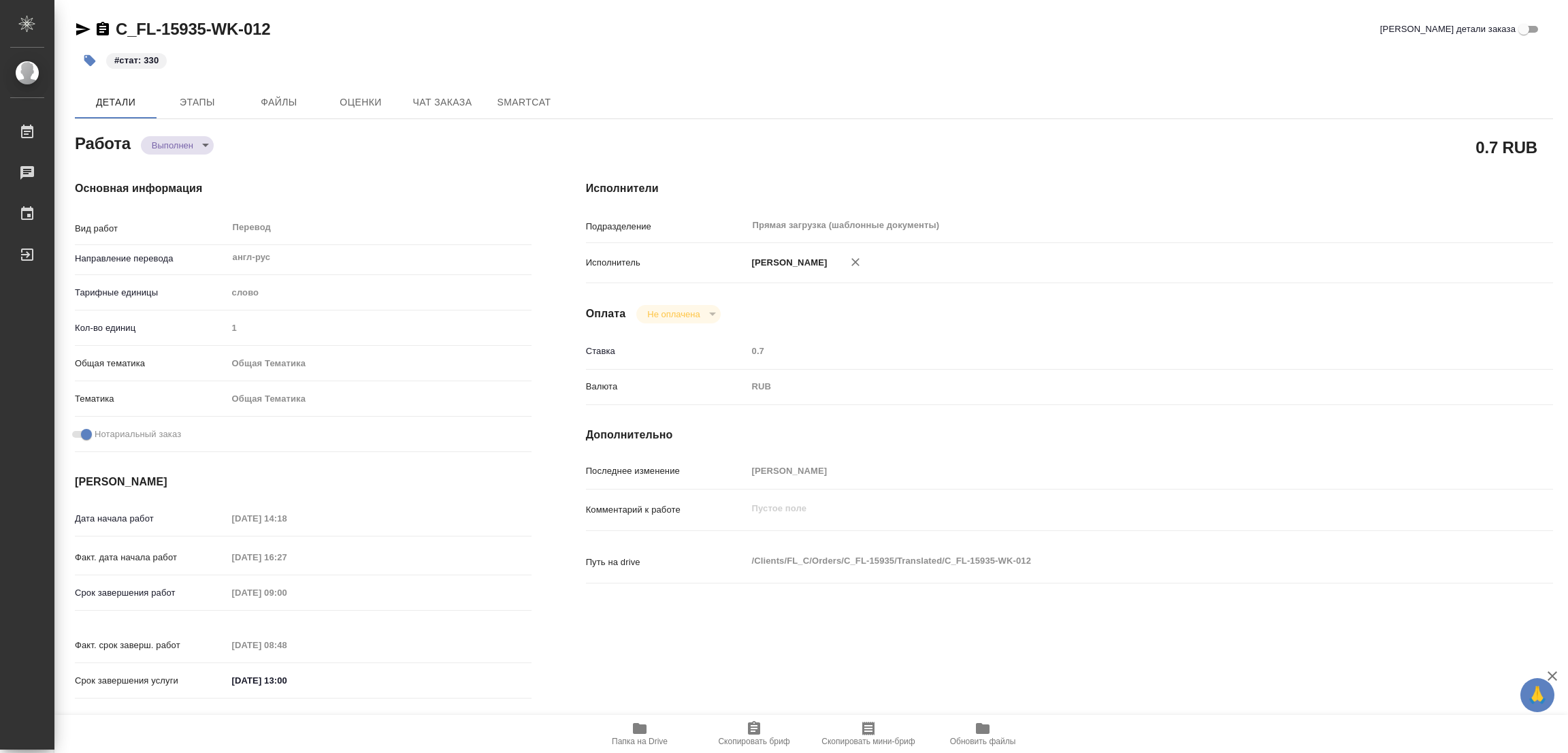
type textarea "x"
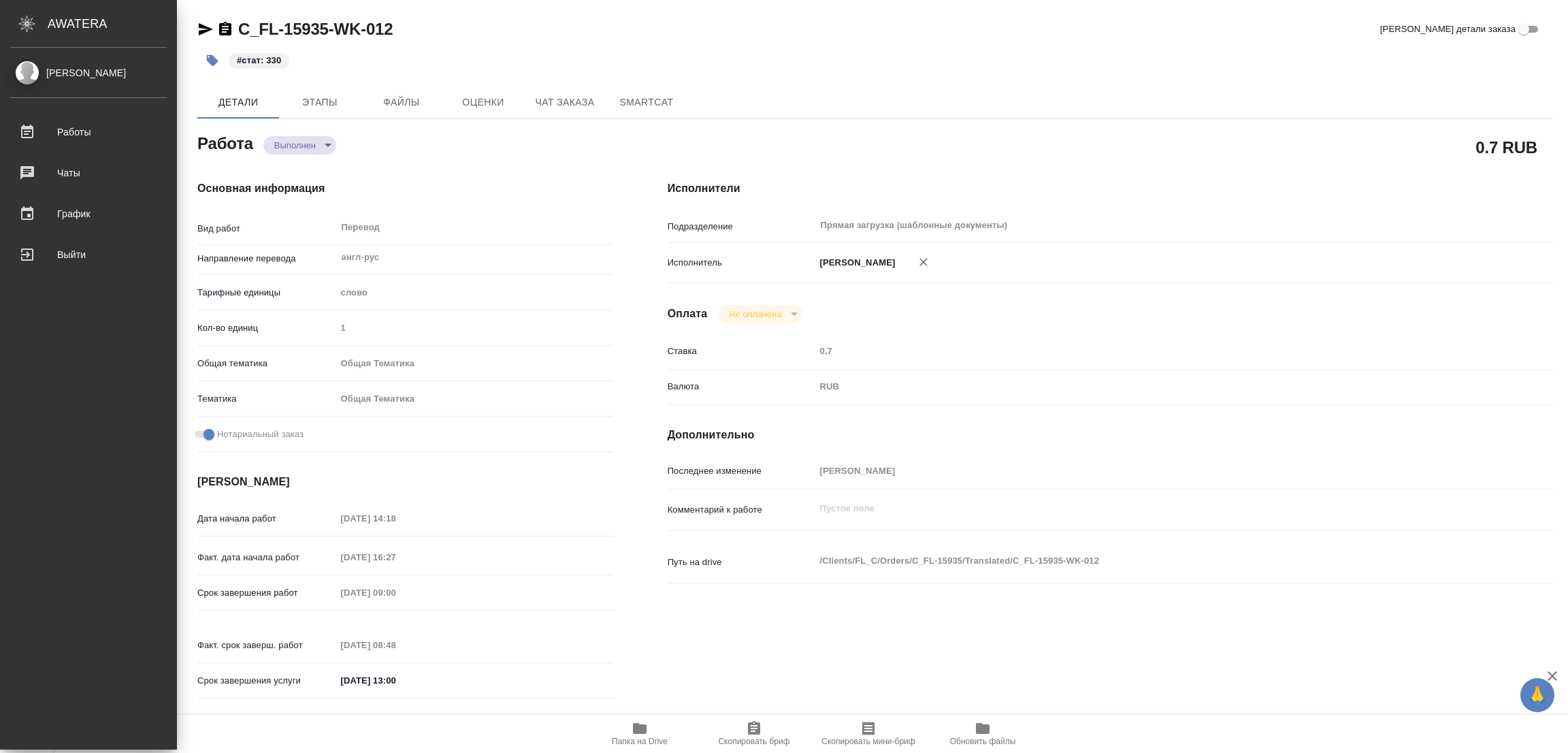
type textarea "x"
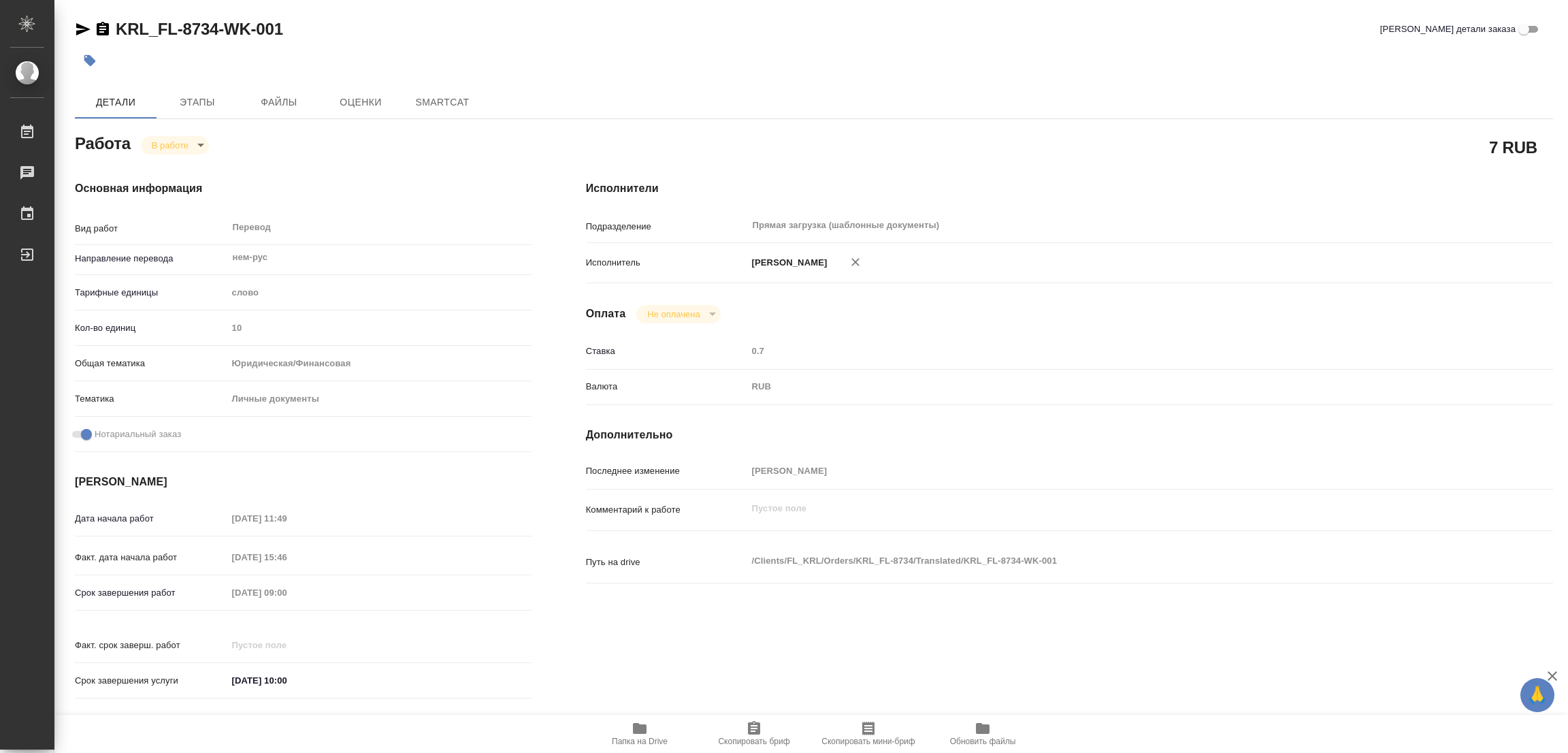
type textarea "x"
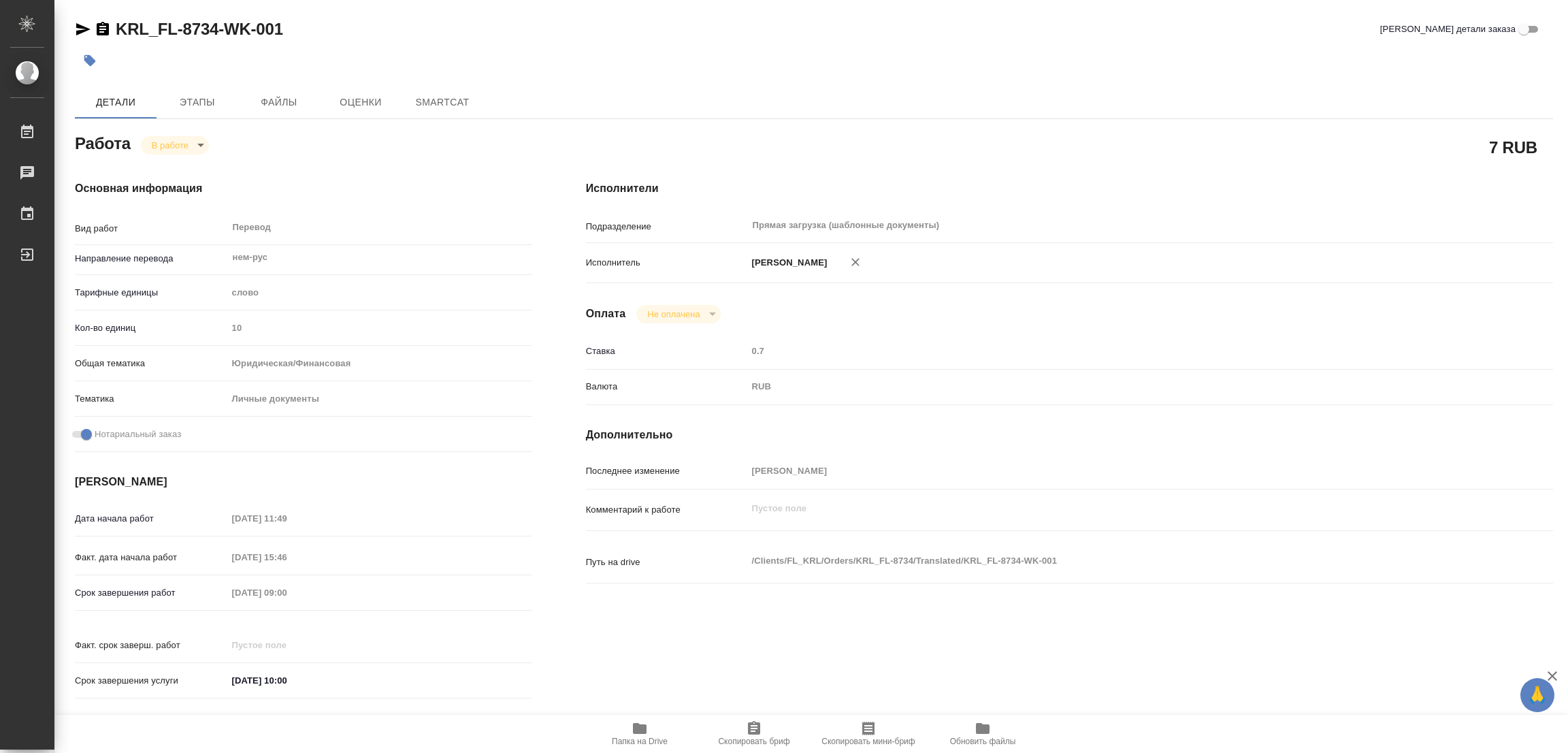
type textarea "x"
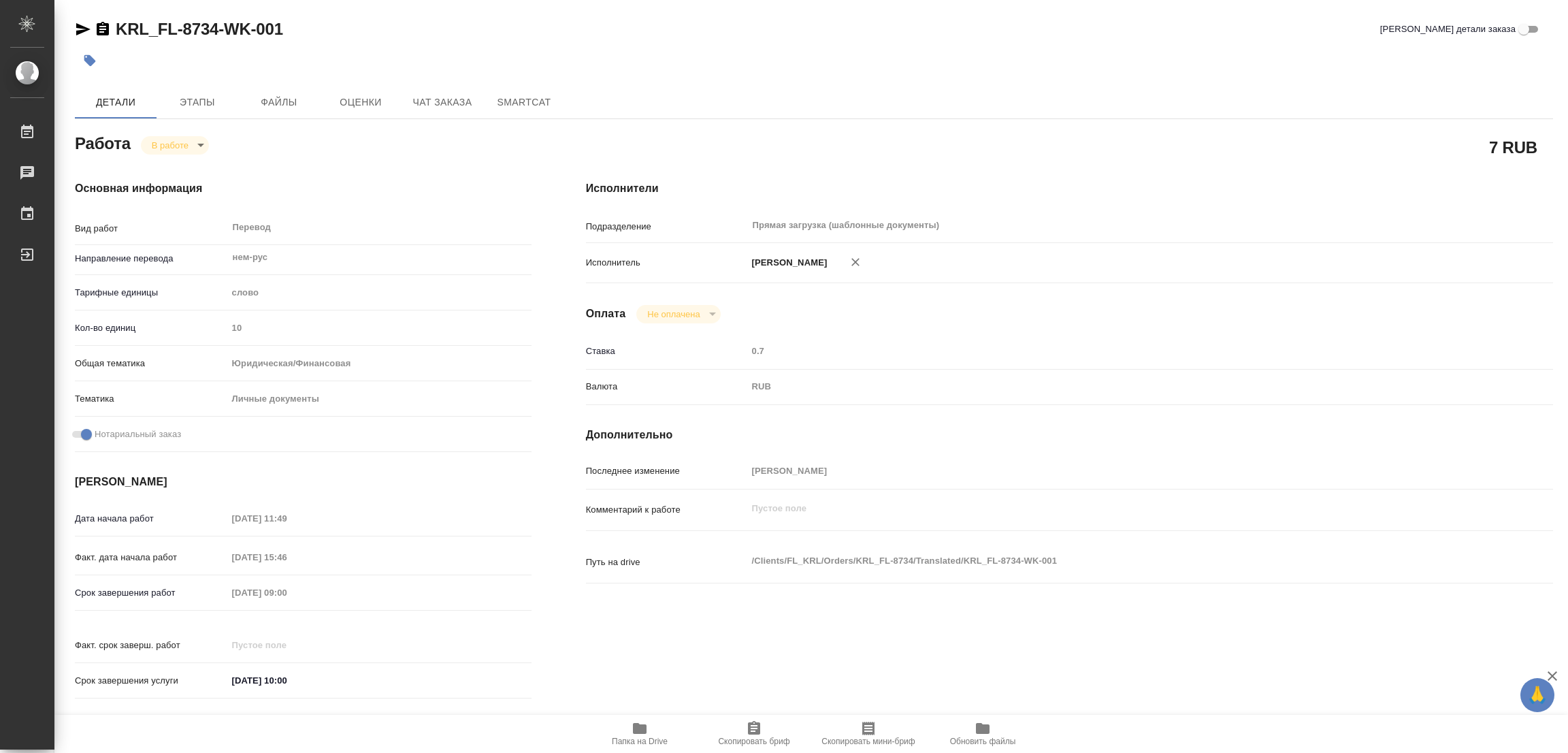
type textarea "x"
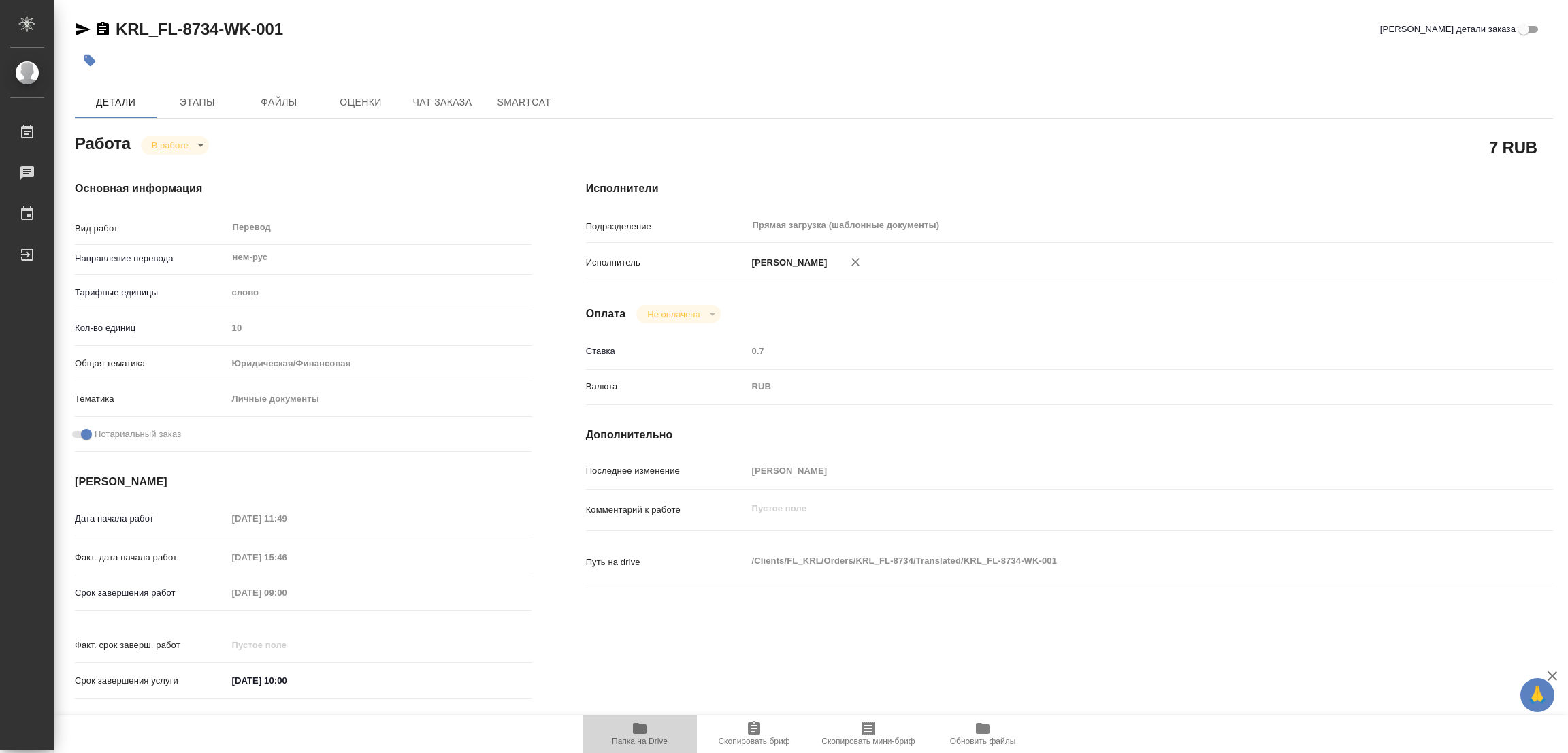
click at [647, 731] on icon "button" at bounding box center [639, 729] width 16 height 16
type textarea "x"
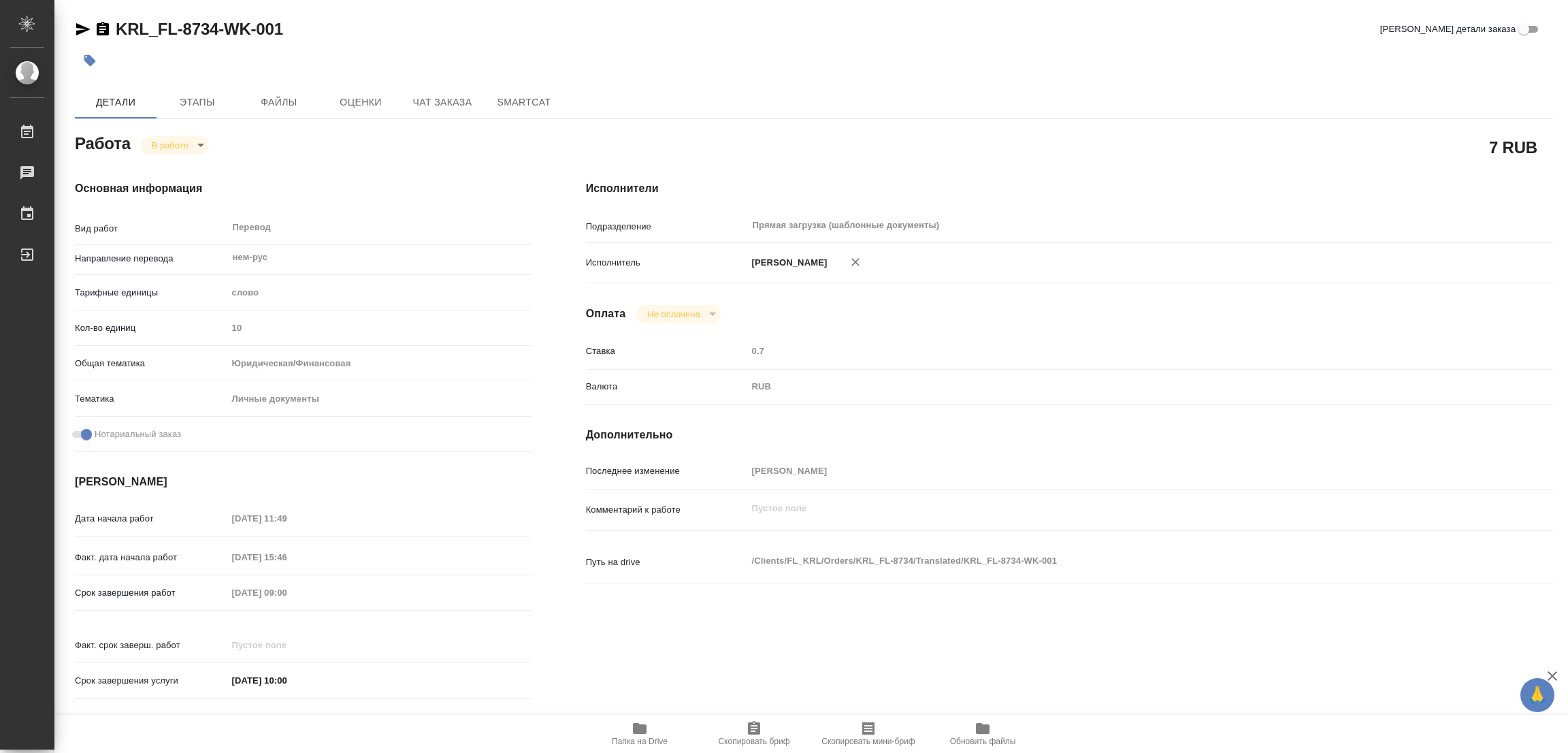
type textarea "x"
click at [201, 103] on span "Этапы" at bounding box center [197, 102] width 65 height 17
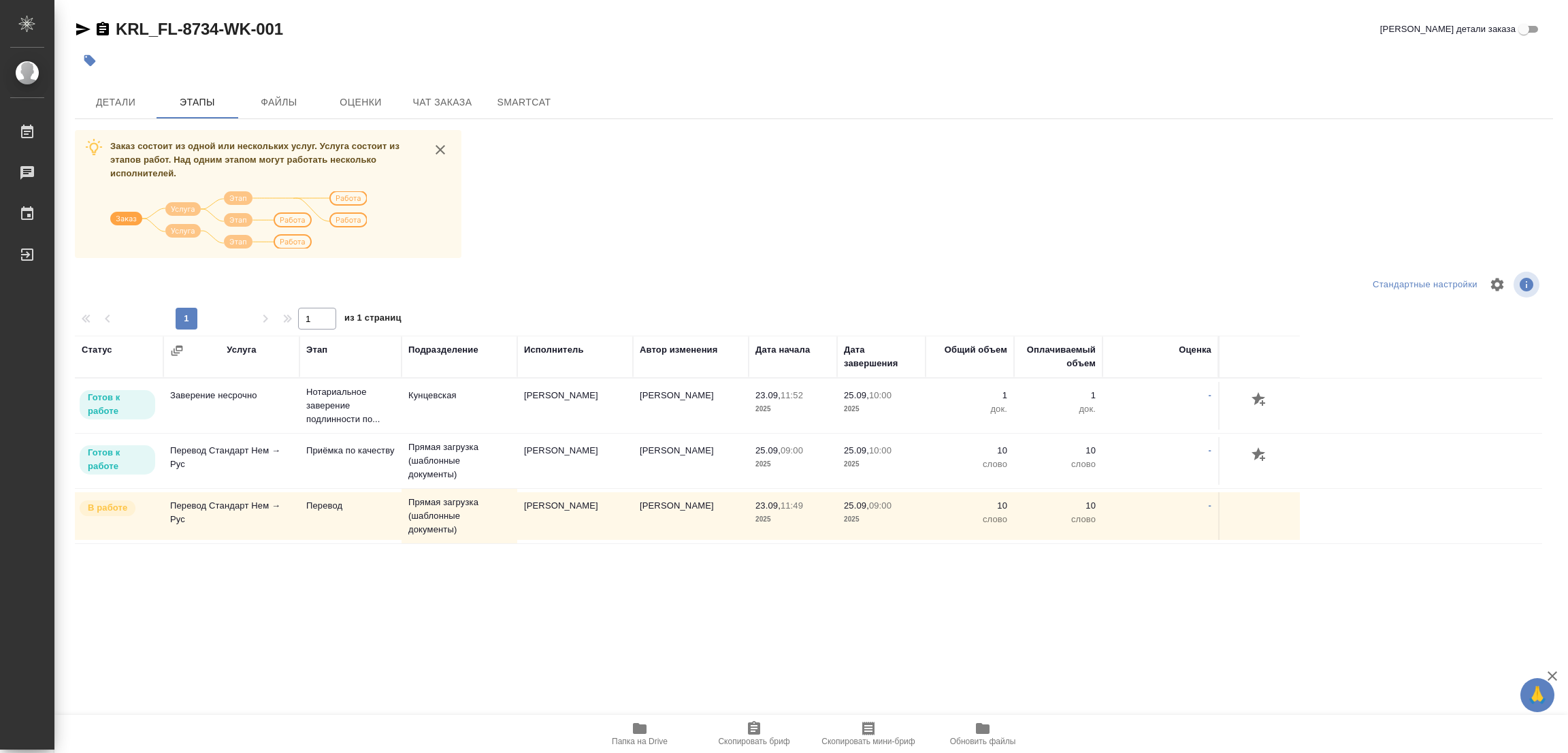
click at [222, 696] on div ".cls-1 fill:#fff; AWATERA Popova Galina Работы 0 Чаты График Выйти KRL_FL-8734-…" at bounding box center [784, 376] width 1568 height 753
click at [113, 100] on span "Детали" at bounding box center [116, 102] width 65 height 17
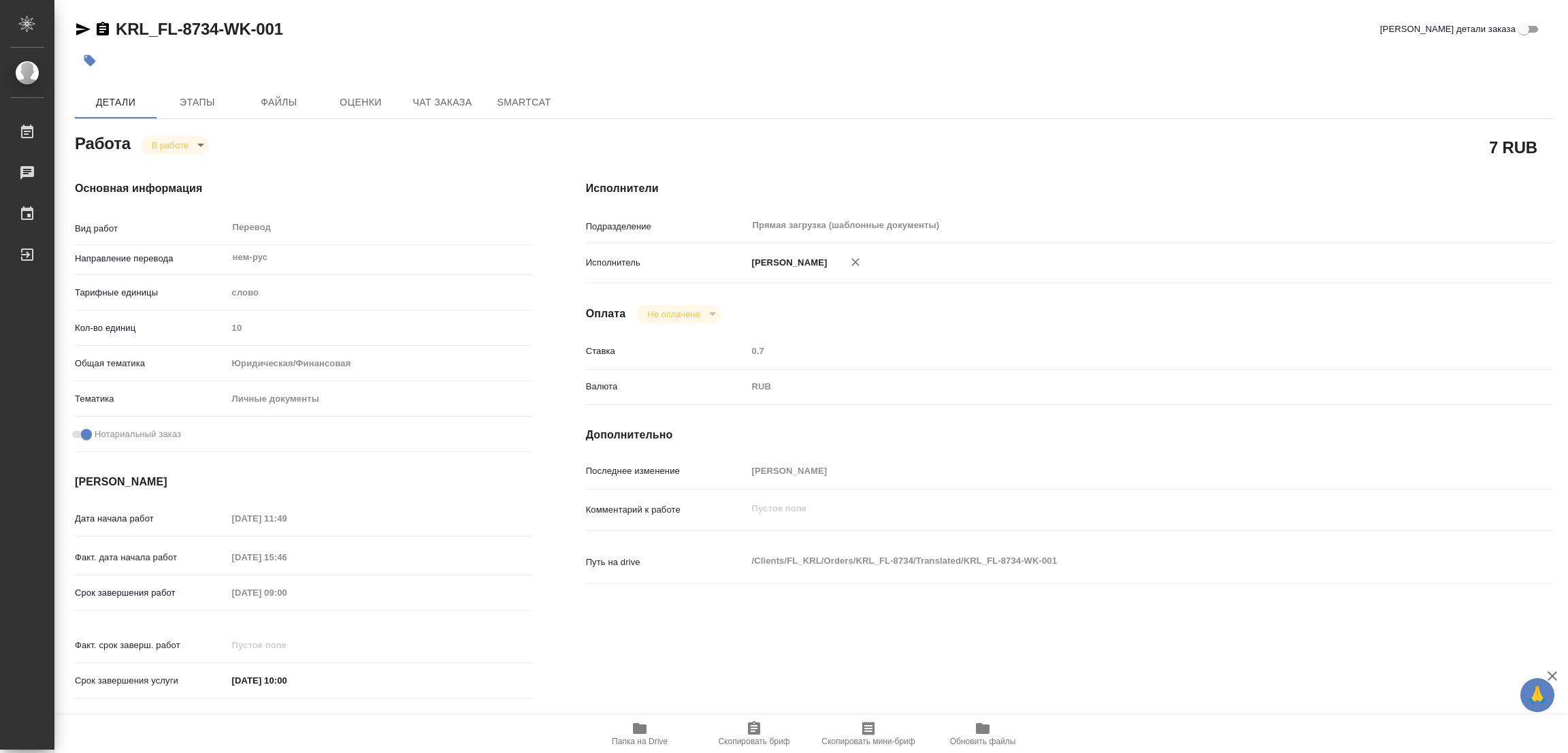
type textarea "x"
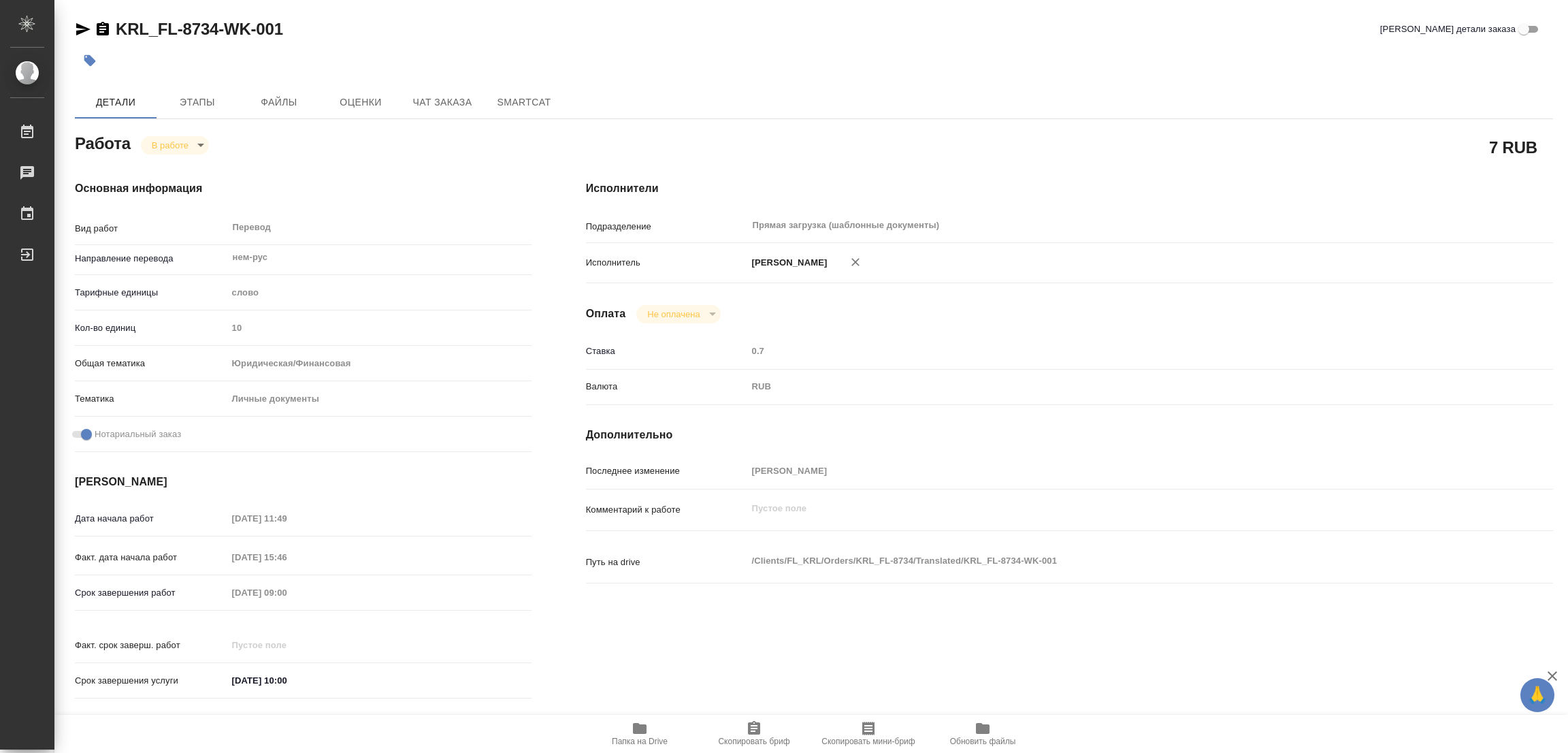
type textarea "x"
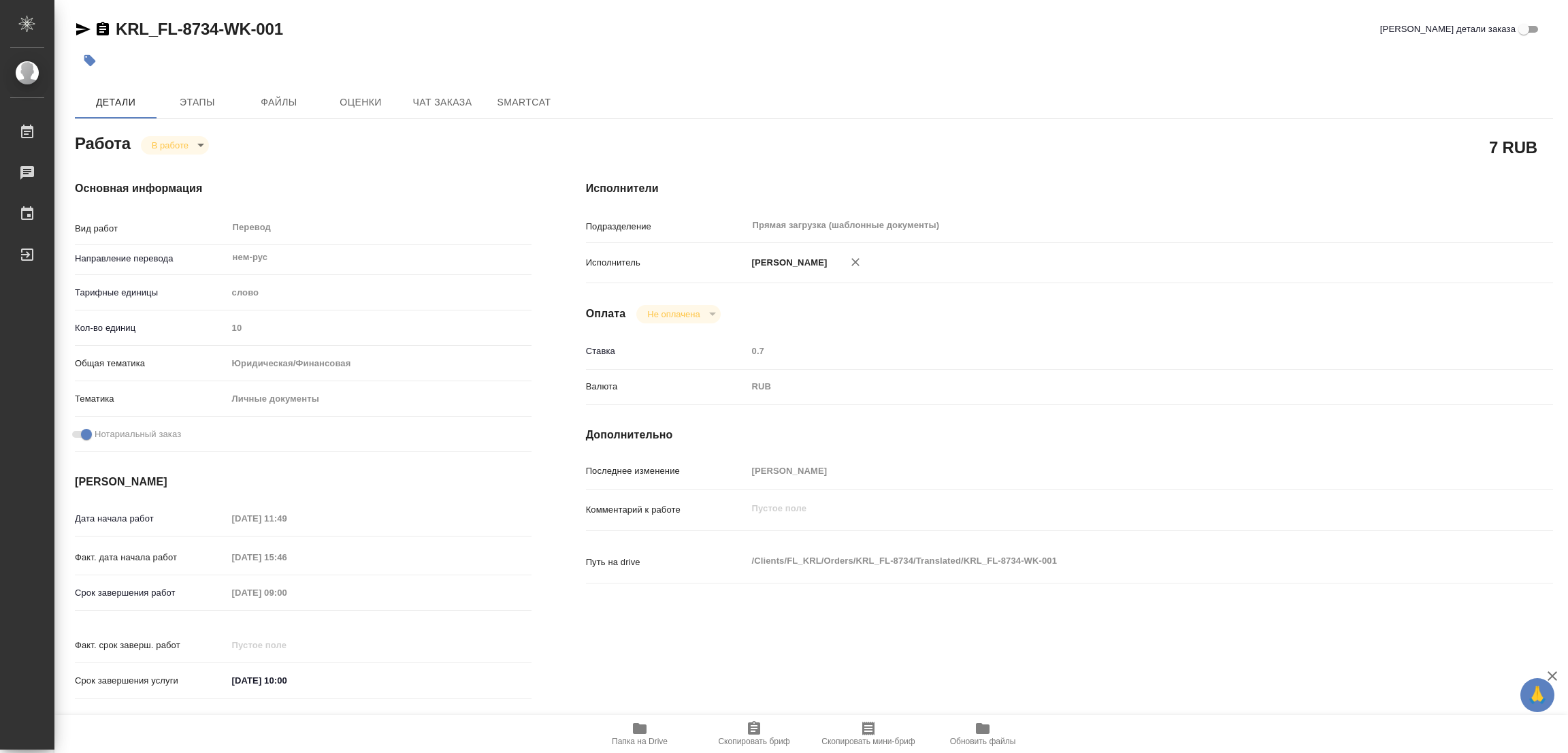
type textarea "x"
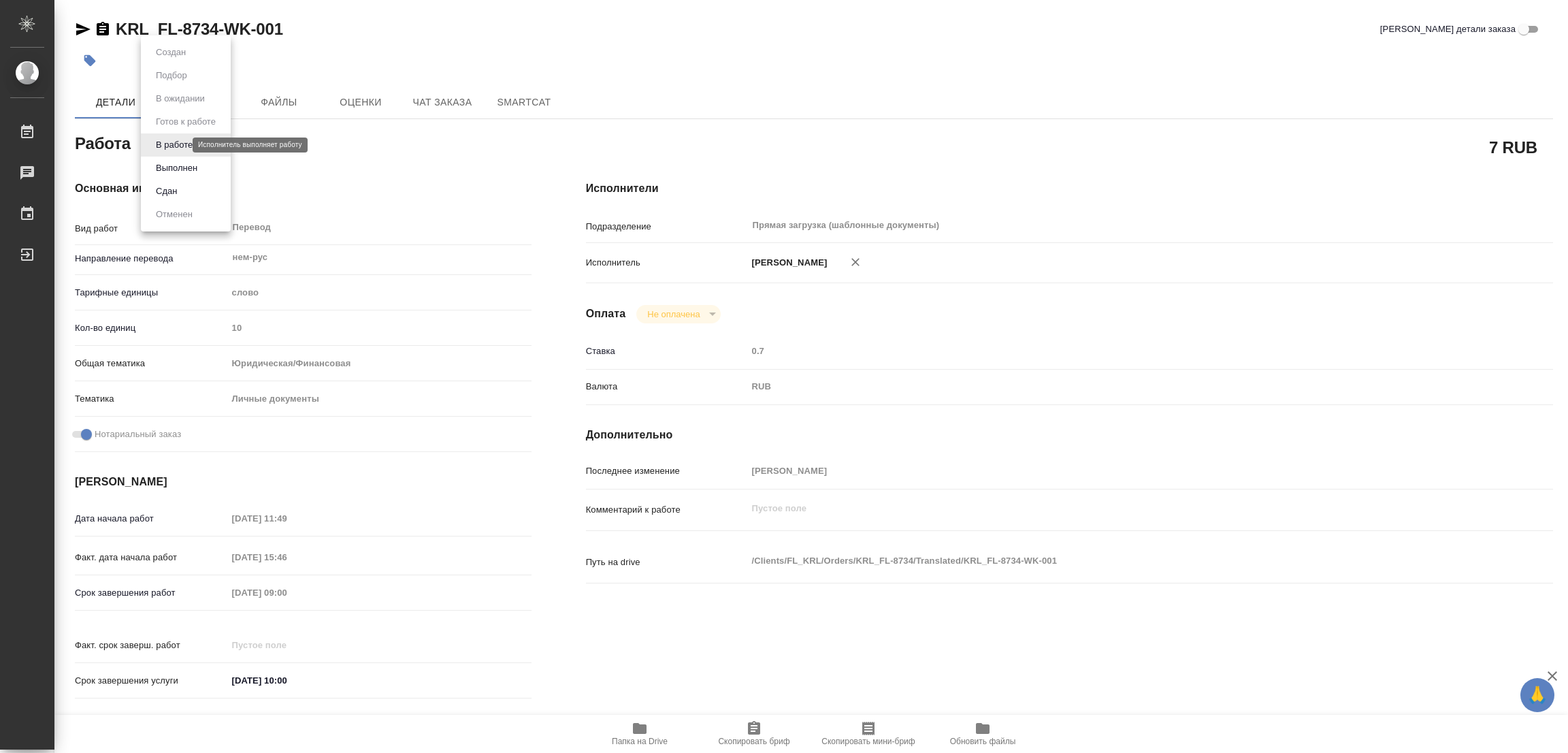
click at [158, 142] on body "🙏 .cls-1 fill:#fff; AWATERA Popova Galina Работы 0 Чаты График Выйти KRL_FL-873…" at bounding box center [784, 376] width 1568 height 753
click at [158, 168] on button "Выполнен" at bounding box center [177, 168] width 50 height 15
type textarea "x"
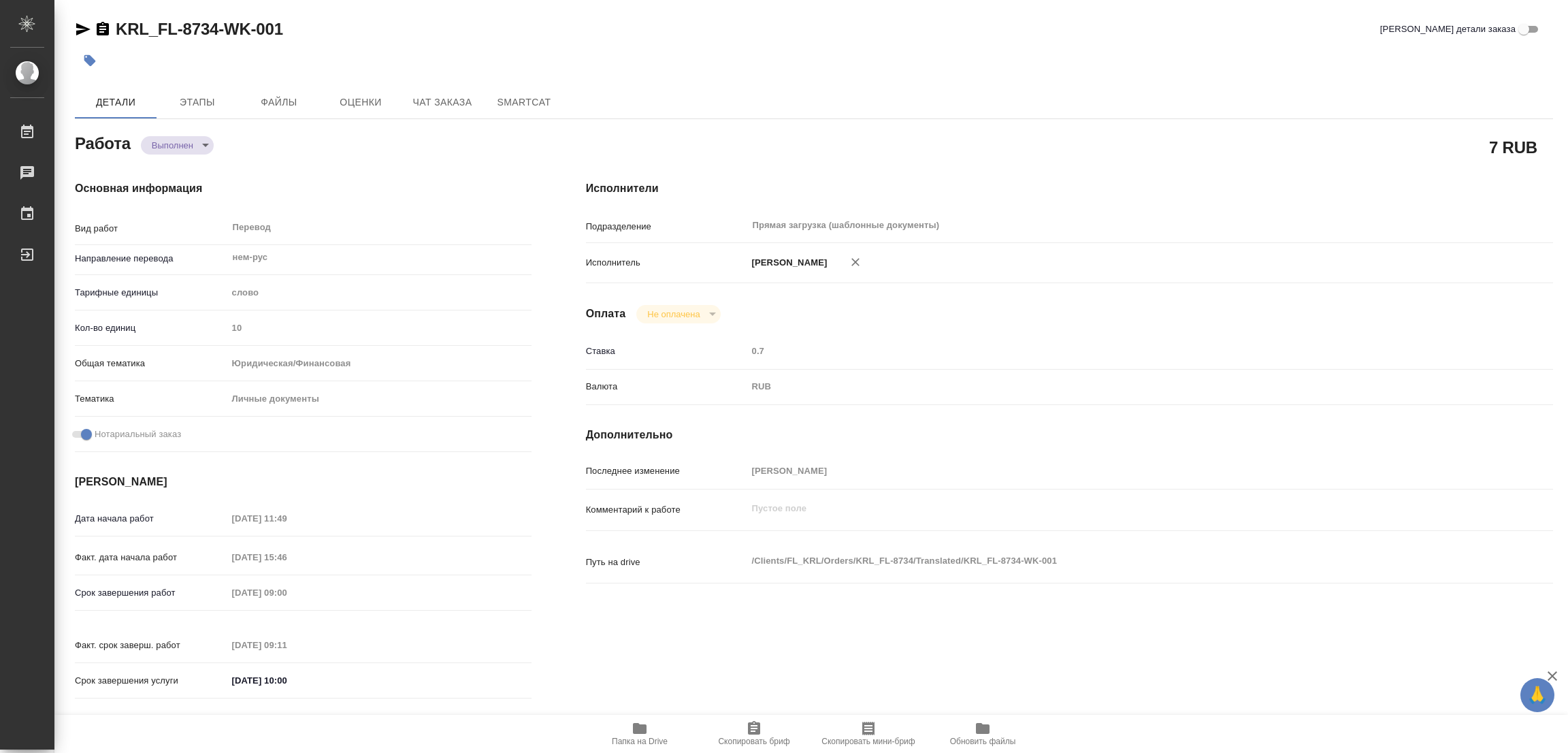
type textarea "x"
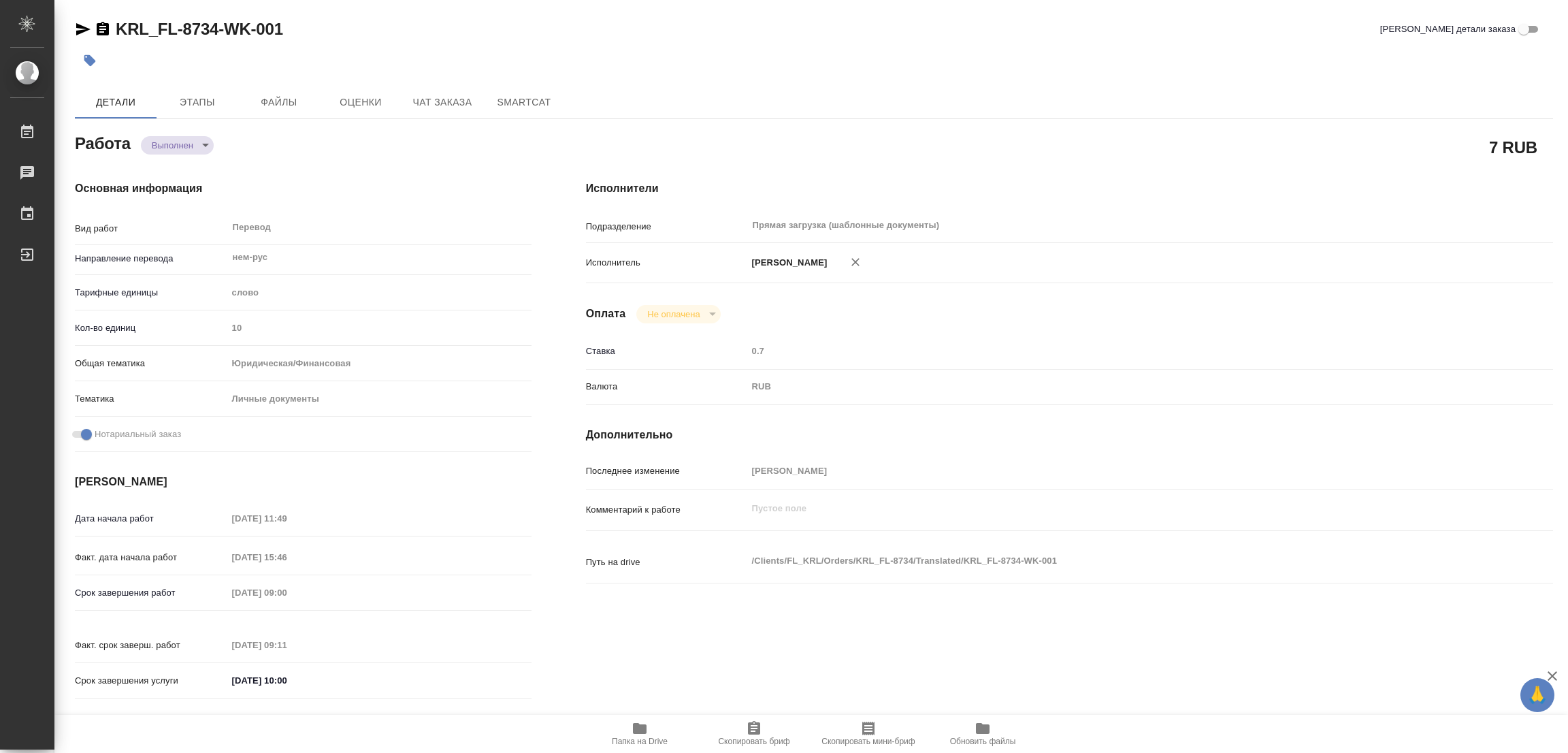
type textarea "x"
click at [91, 61] on icon "button" at bounding box center [91, 61] width 12 height 12
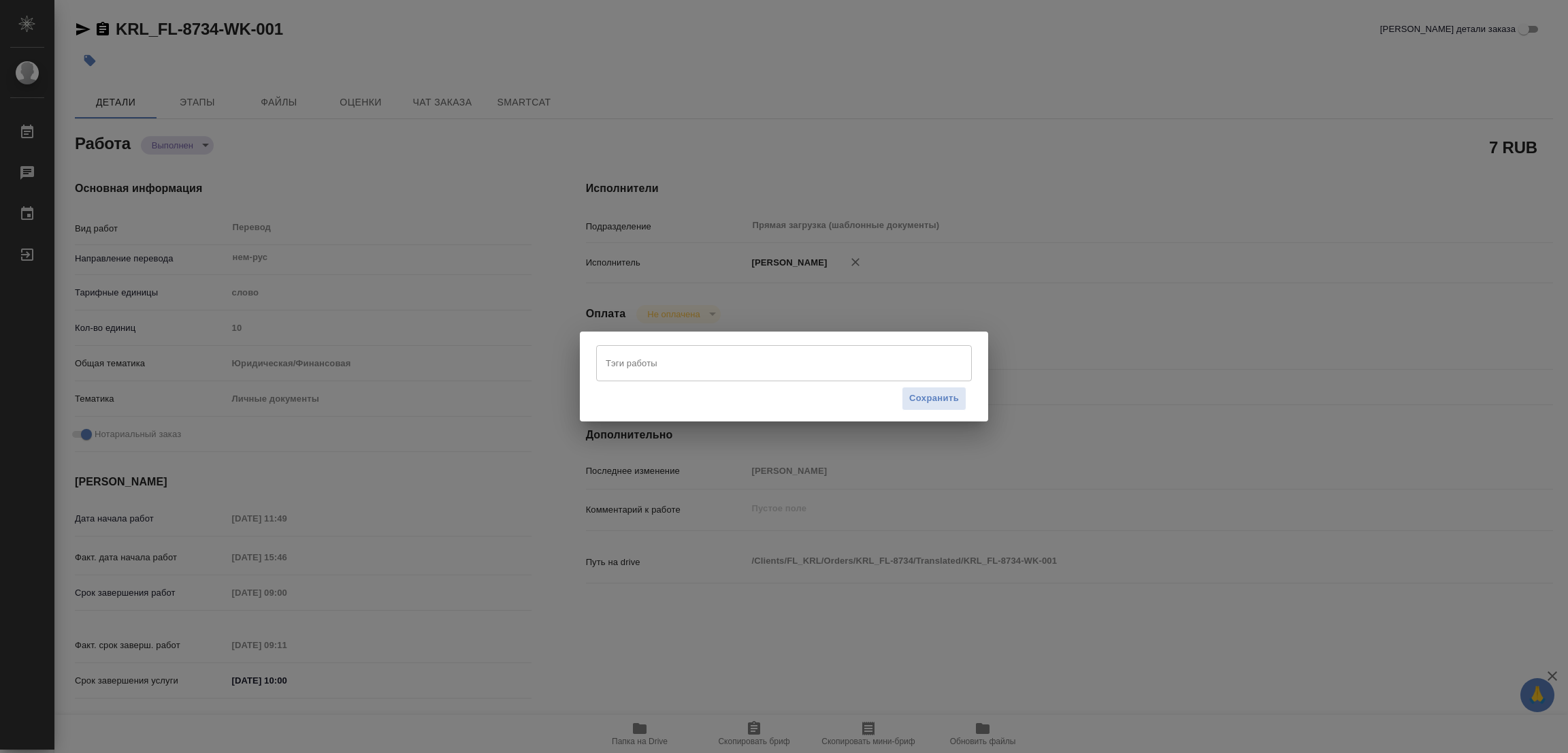
type textarea "x"
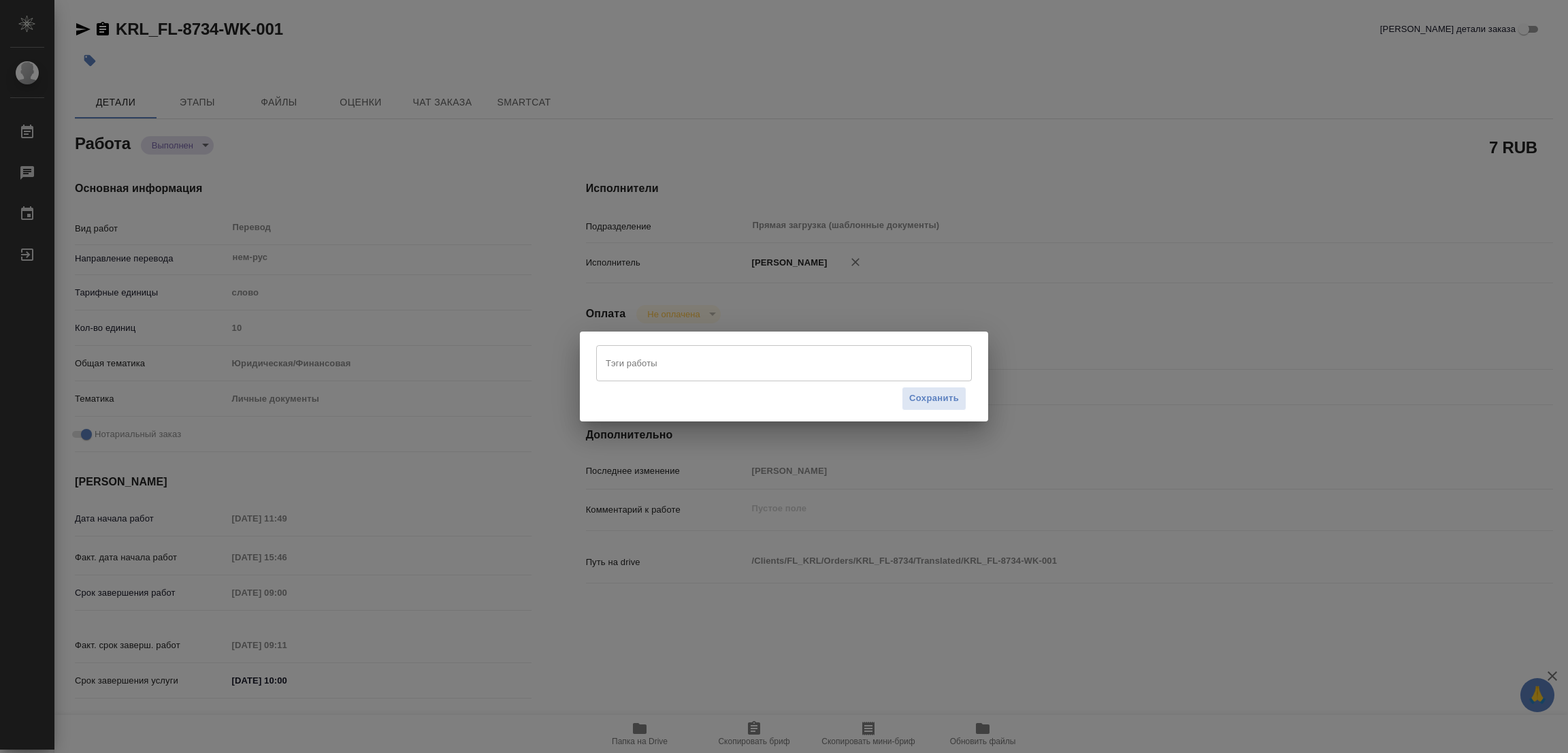
click at [614, 367] on input "Тэги работы" at bounding box center [771, 362] width 338 height 23
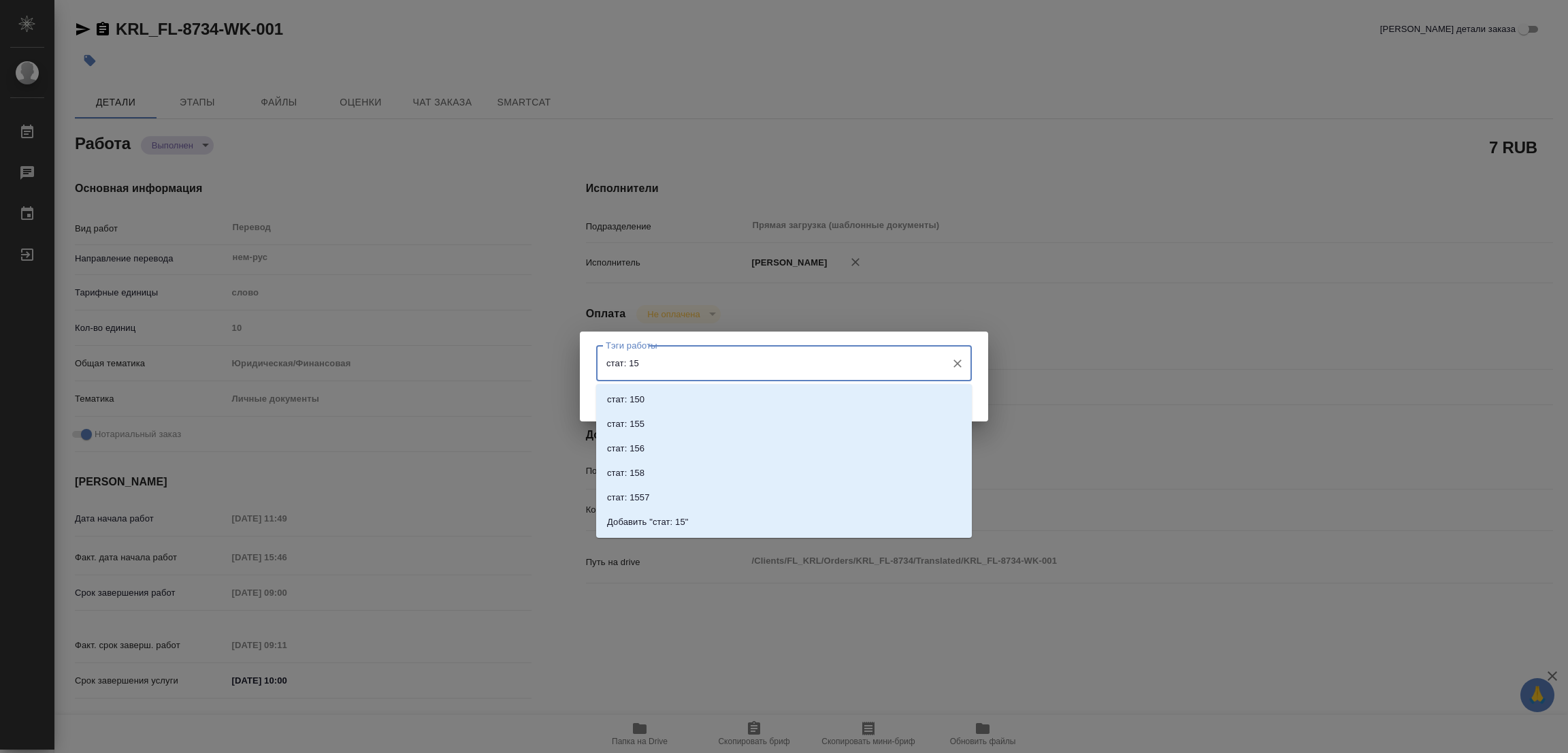
type input "стат: 150"
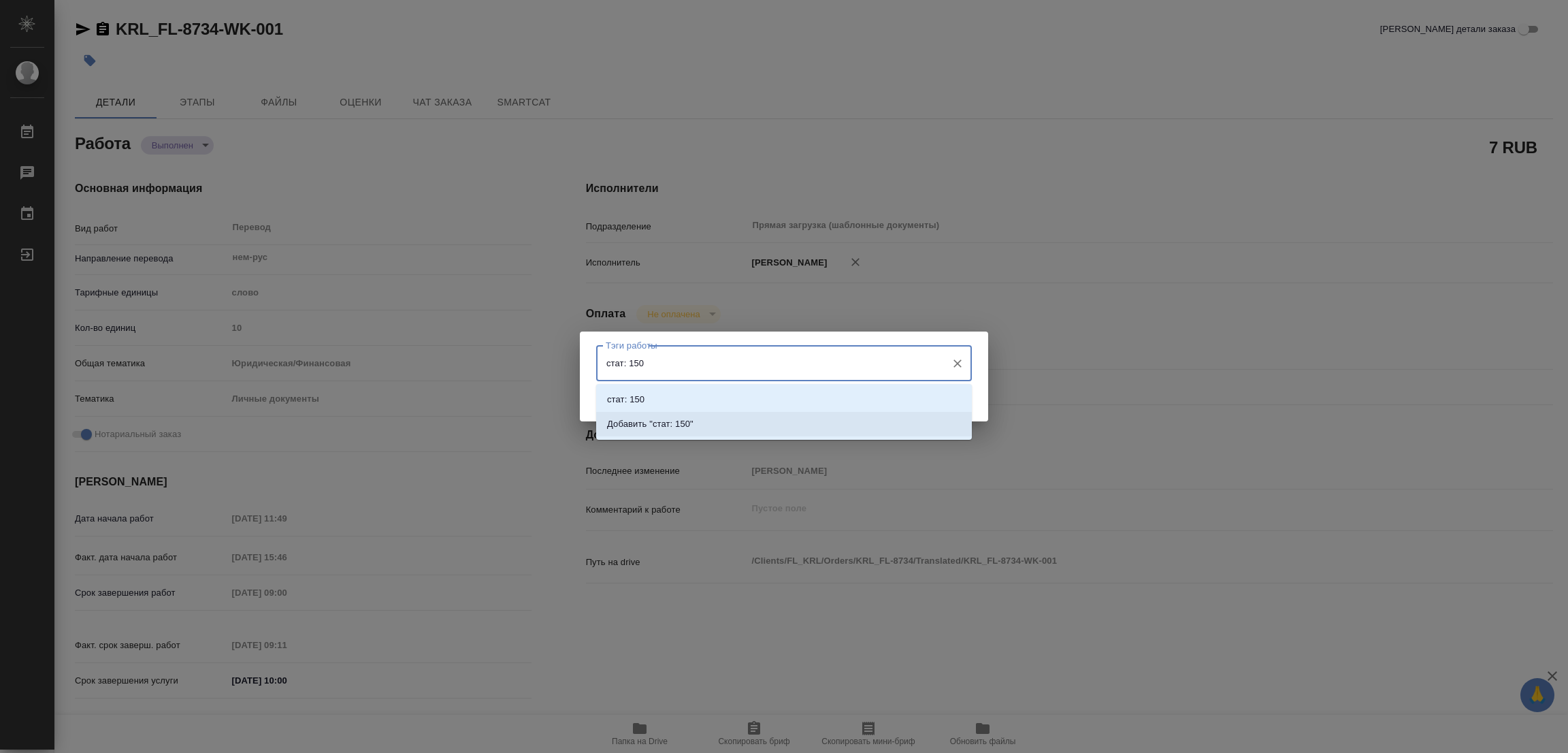
click at [675, 423] on p "Добавить "стат: 150"" at bounding box center [650, 424] width 86 height 13
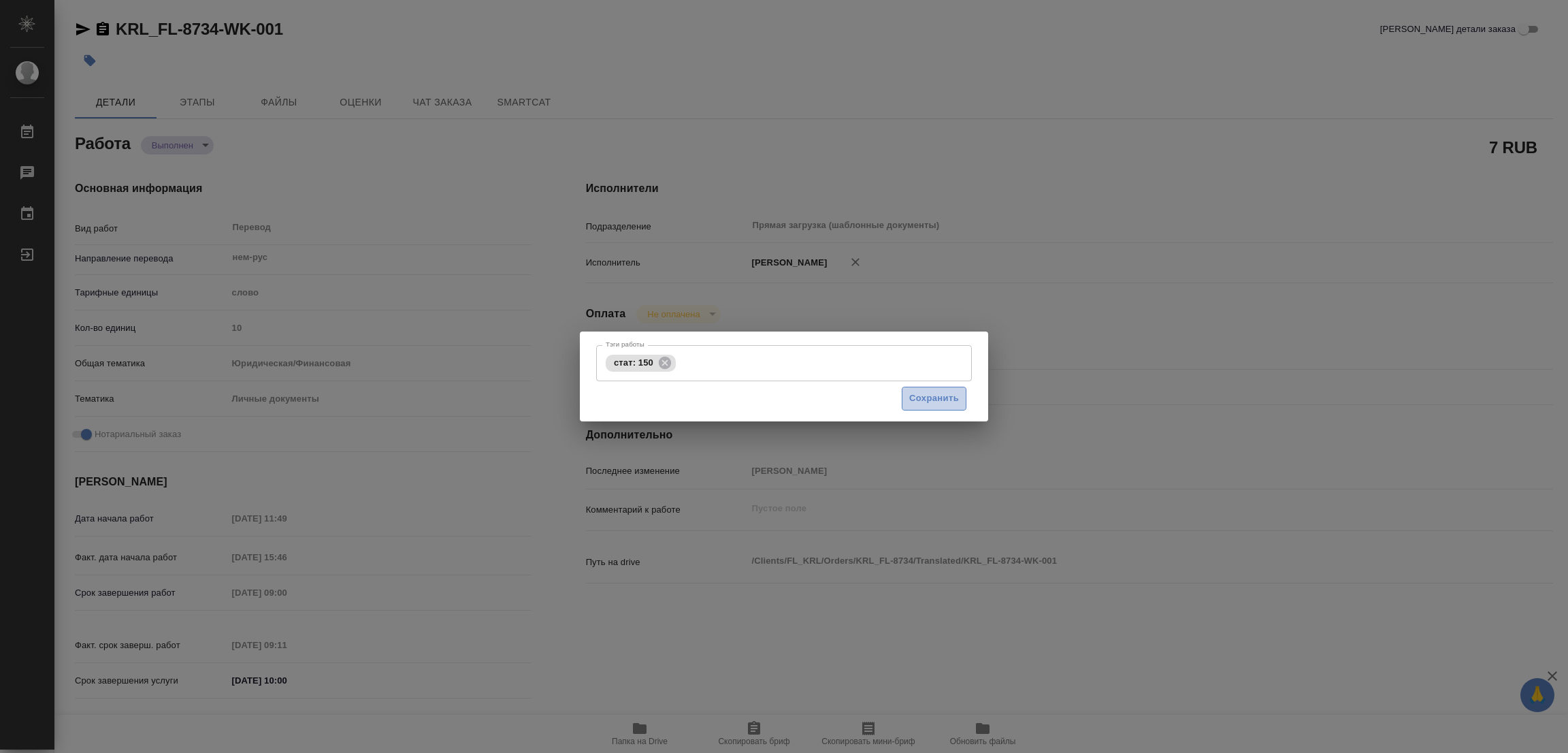
click at [915, 395] on span "Сохранить" at bounding box center [934, 398] width 50 height 15
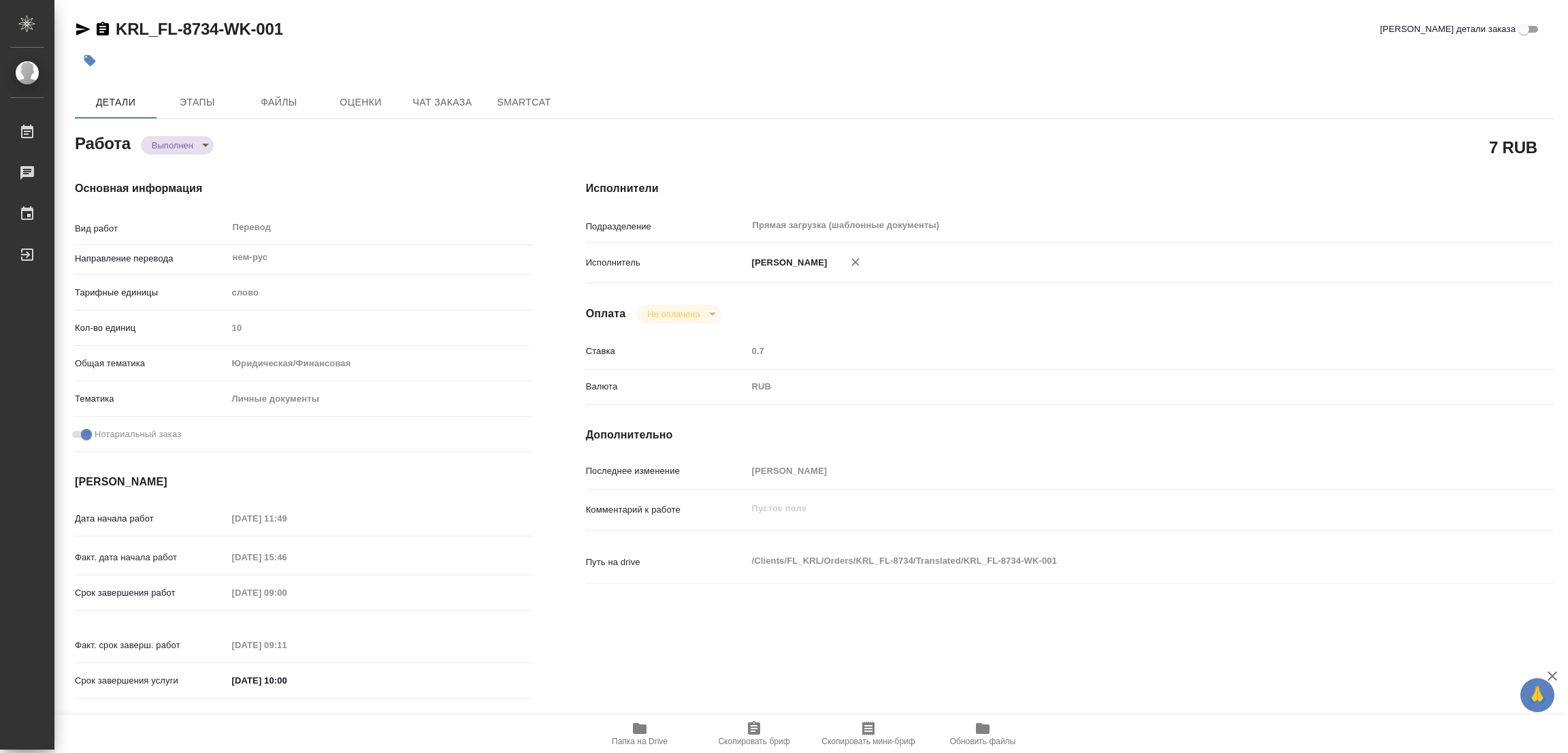
type input "completed"
type textarea "Перевод"
type textarea "x"
type input "нем-рус"
type input "5a8b1489cc6b4906c91bfd90"
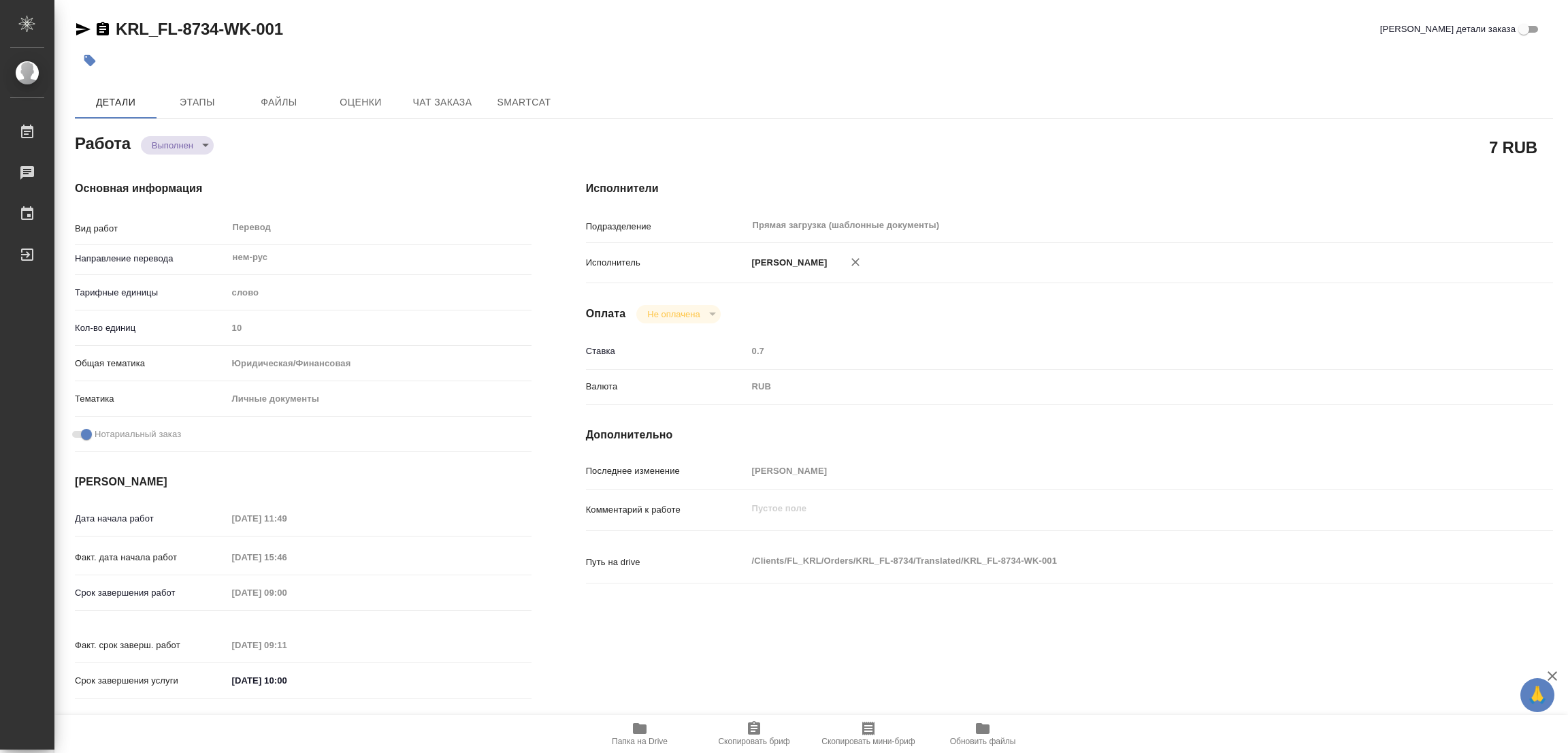
type input "10"
type input "yr-fn"
type input "5a8b8b956a9677013d343cfe"
checkbox input "true"
type input "23.09.2025 11:49"
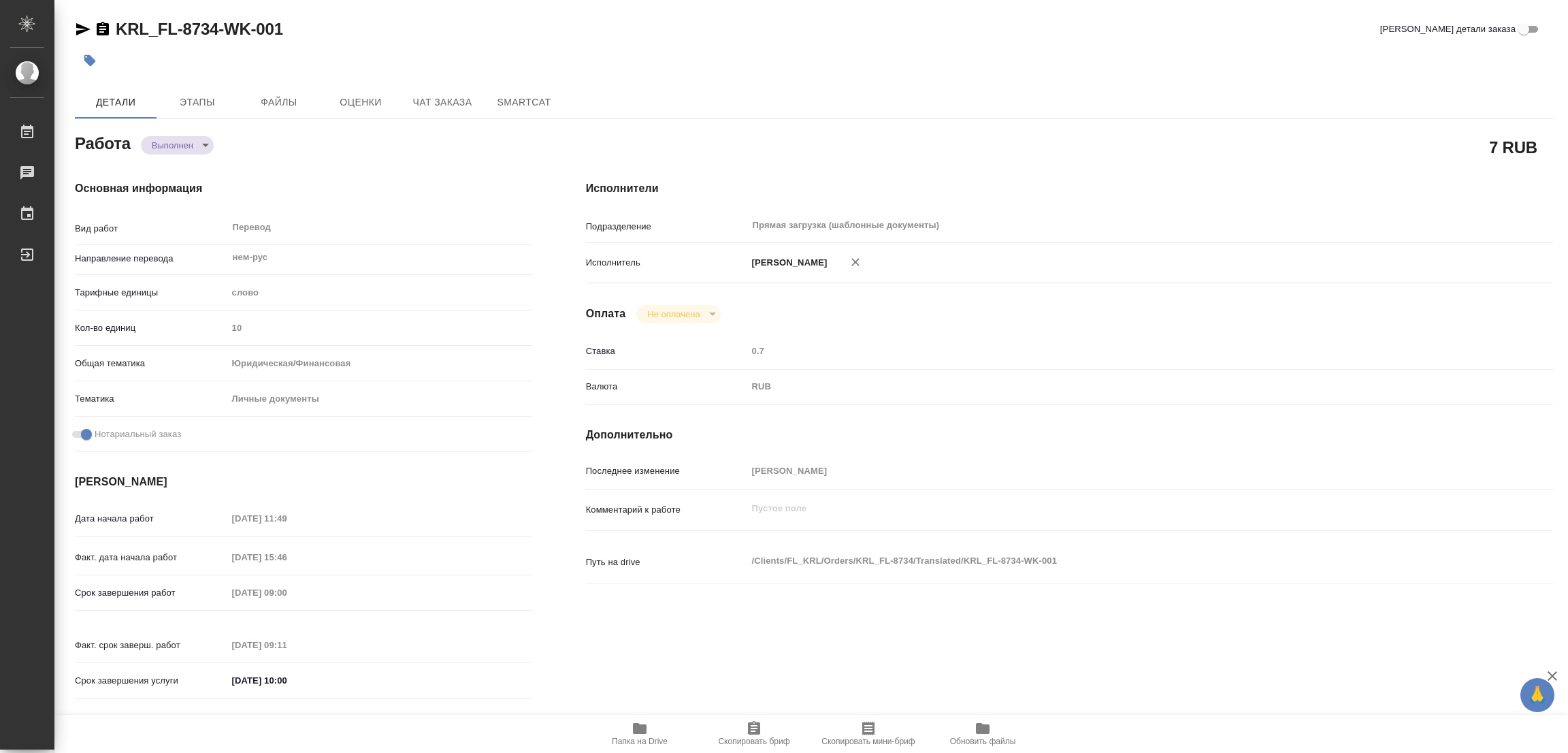
type input "24.09.2025 15:46"
type input "25.09.2025 09:00"
type input "25.09.2025 09:11"
type input "25.09.2025 10:00"
type input "Прямая загрузка (шаблонные документы)"
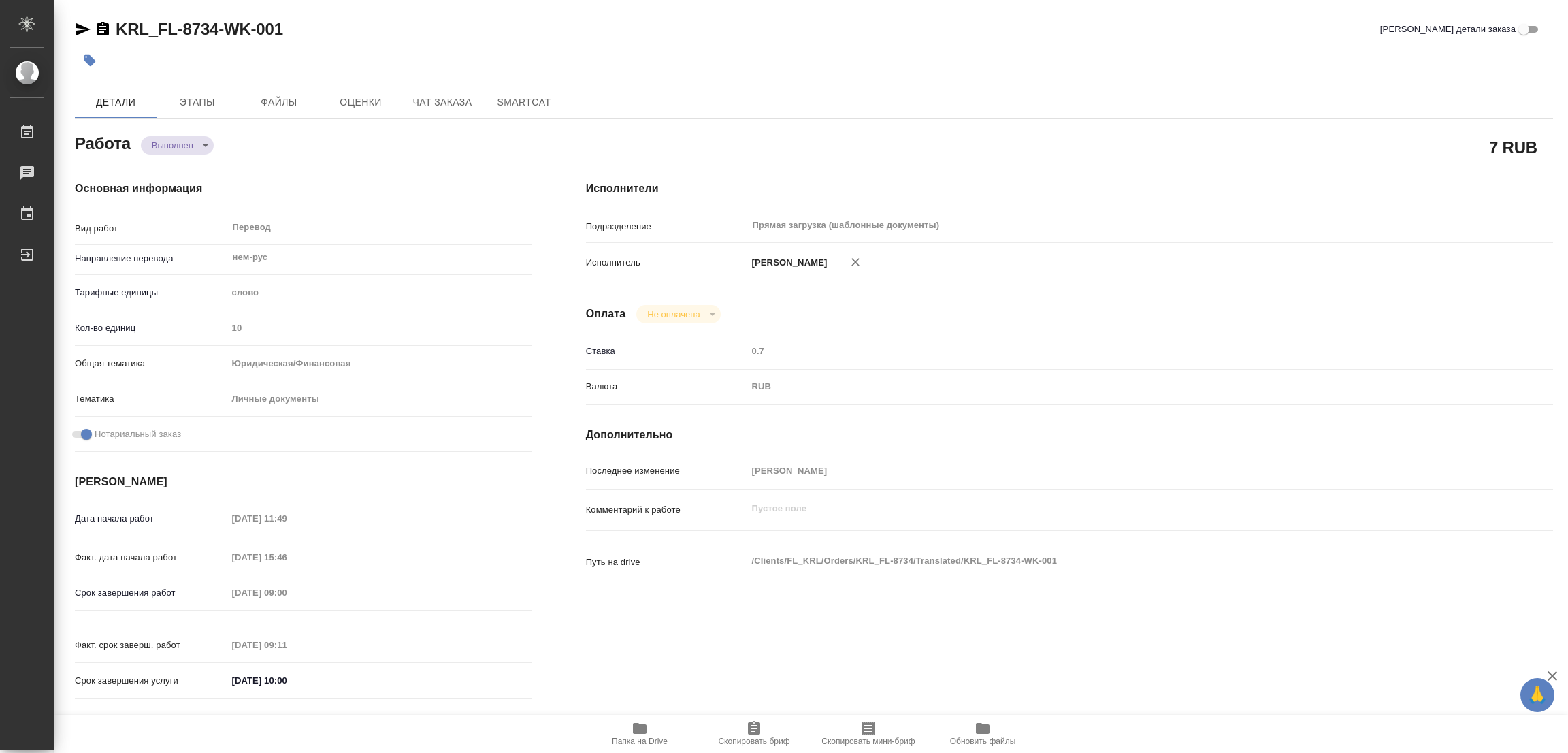
type input "notPayed"
type input "0.7"
type input "RUB"
type input "[PERSON_NAME]"
type textarea "x"
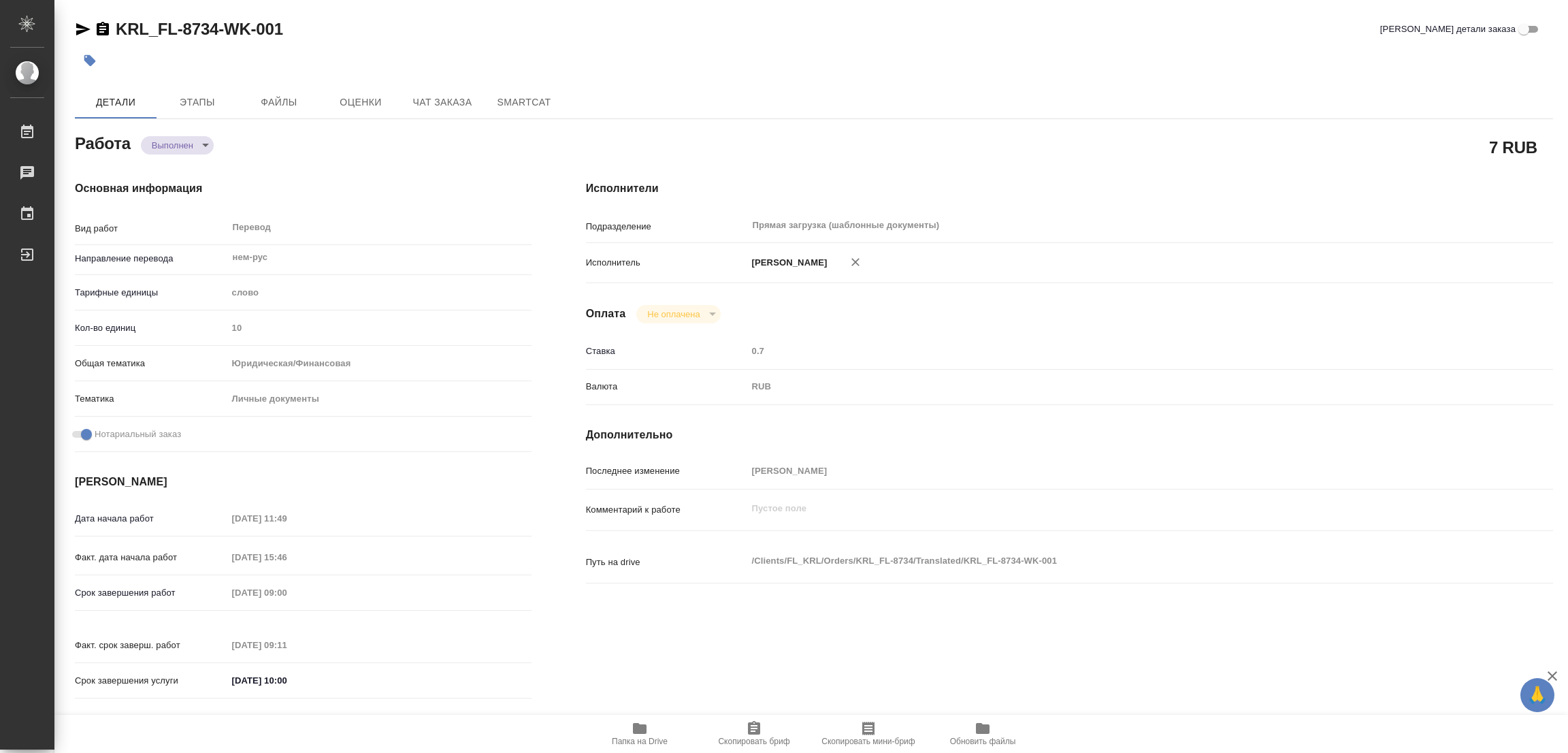
type textarea "/Clients/FL_KRL/Orders/KRL_FL-8734/Translated/KRL_FL-8734-WK-001"
type textarea "x"
type input "KRL_FL-8734"
type input "Перевод Стандарт"
type input "Корректура, Редактура, Перевод, Приёмка по качеству, Постредактура машинного пе…"
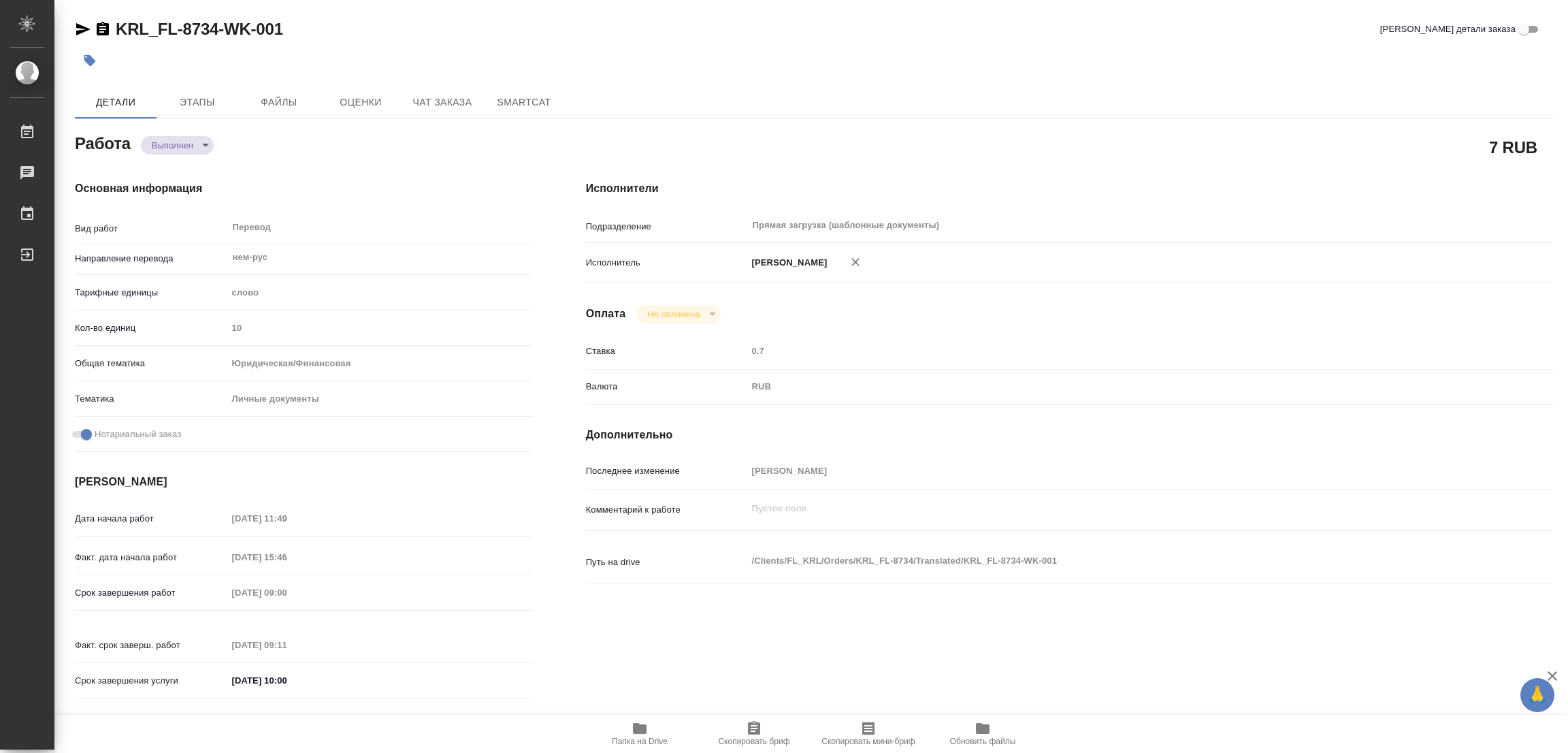
type input "[PERSON_NAME]"
type input "/Clients/FL_KRL/Orders/KRL_FL-8734"
type textarea "x"
type textarea "НОТ"
type textarea "x"
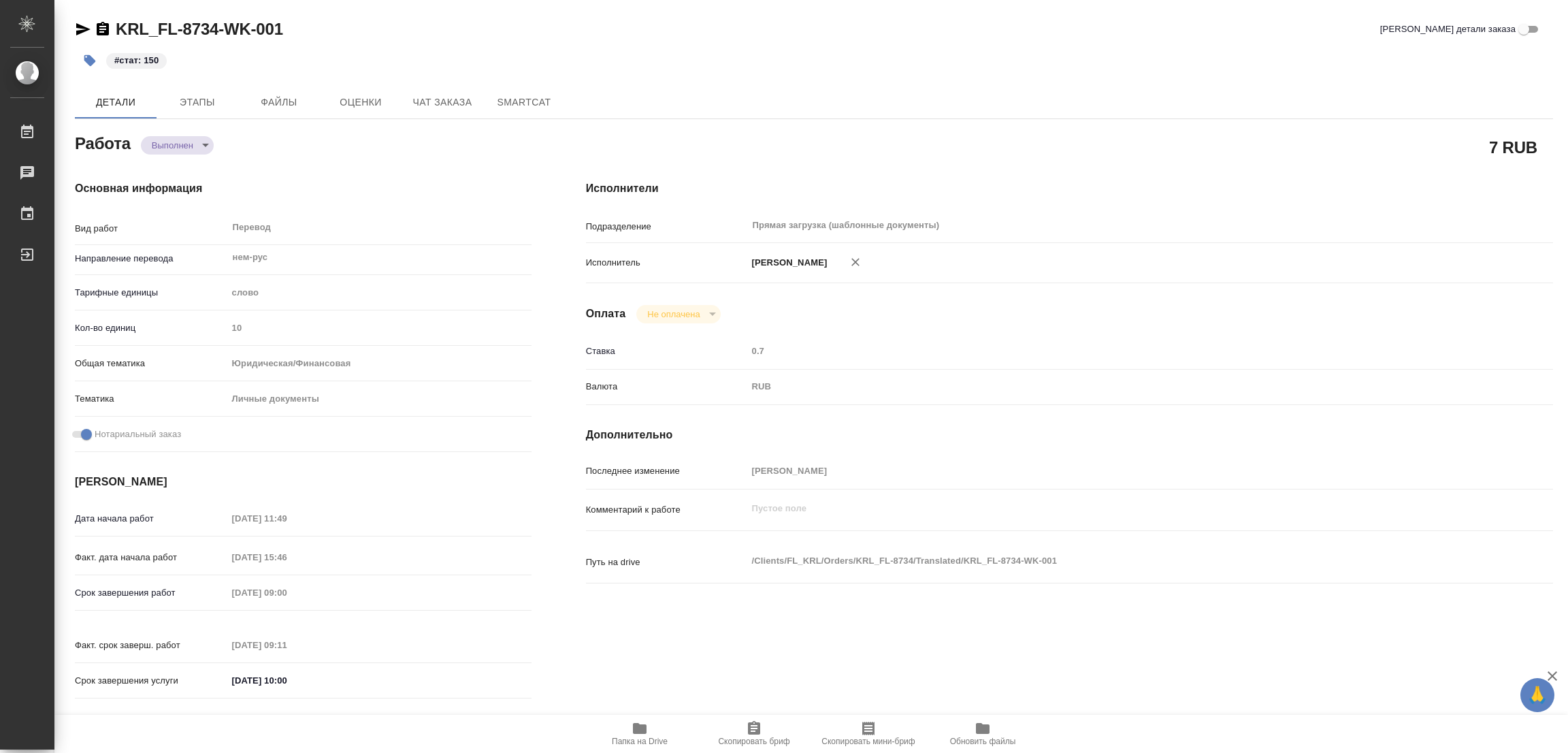
type textarea "x"
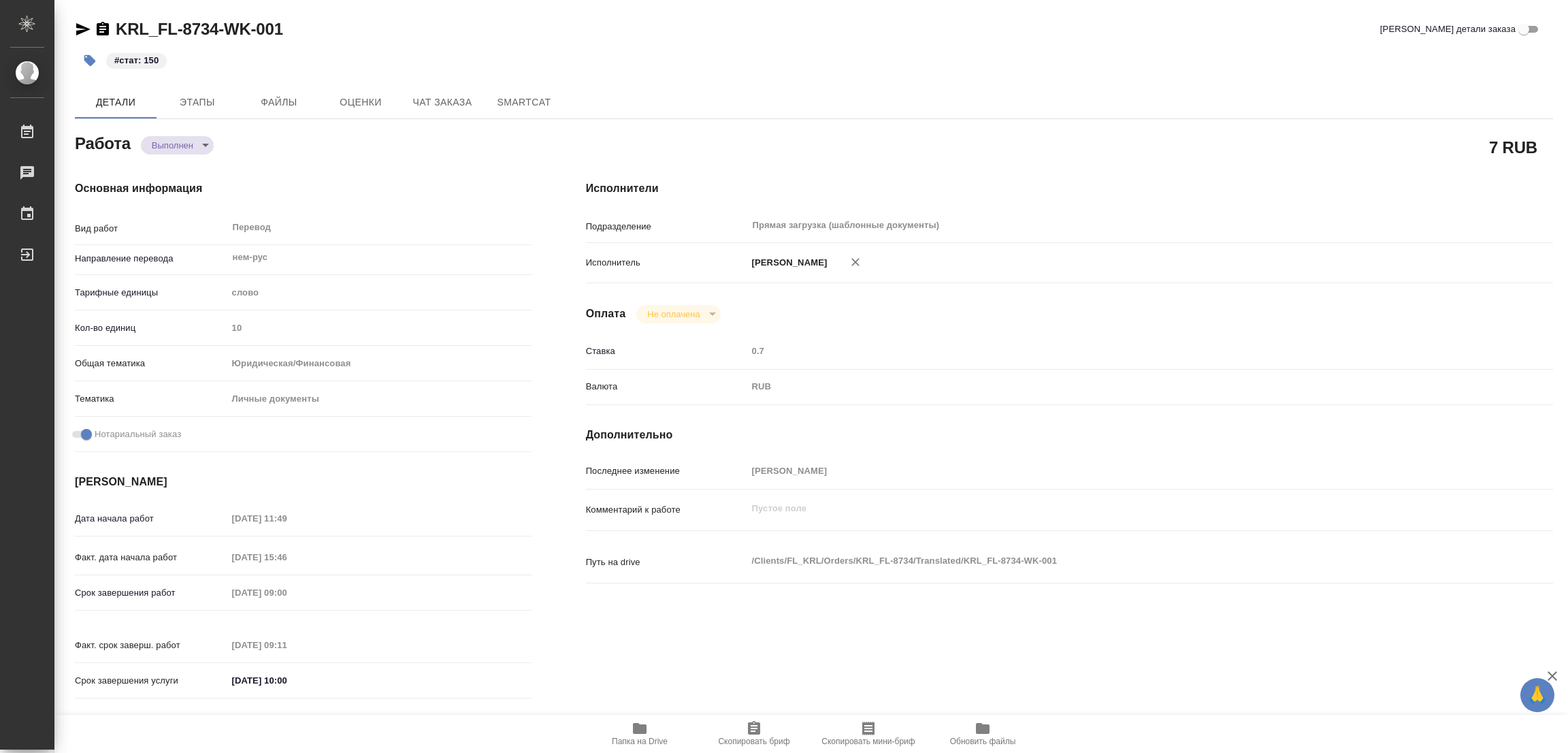
type textarea "x"
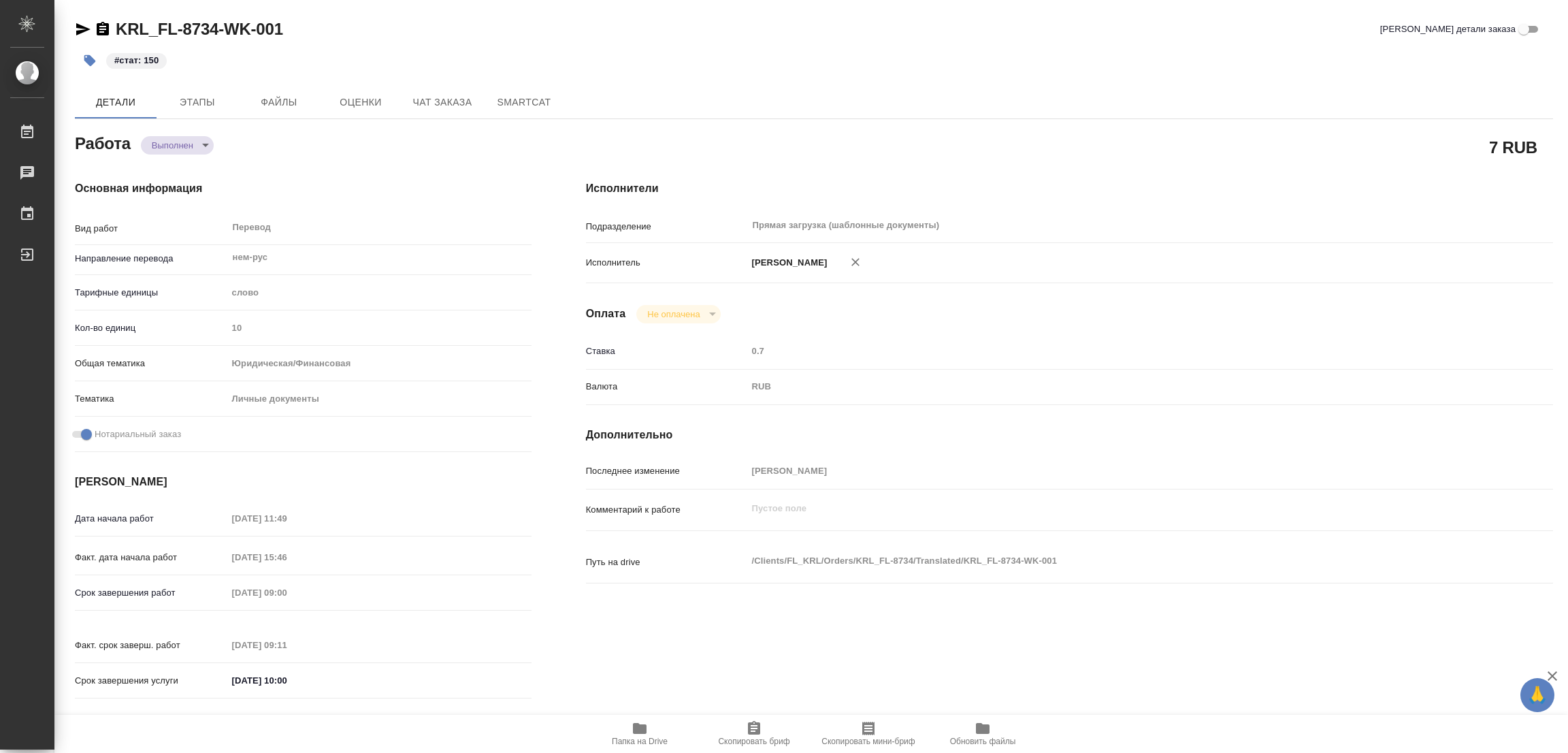
type textarea "x"
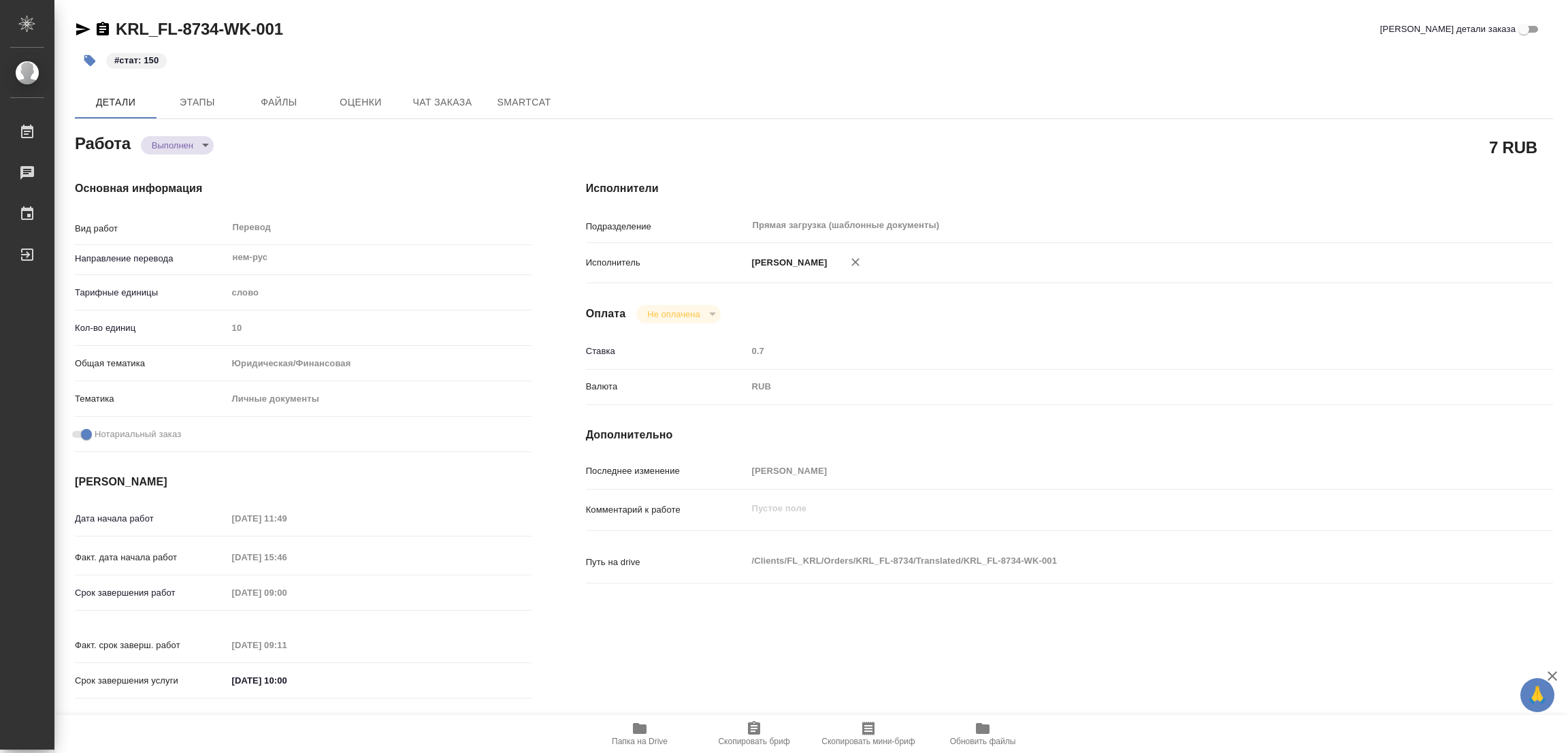
click at [340, 42] on div "KRL_FL-8734-WK-001 Кратко детали заказа" at bounding box center [814, 32] width 1478 height 27
type textarea "x"
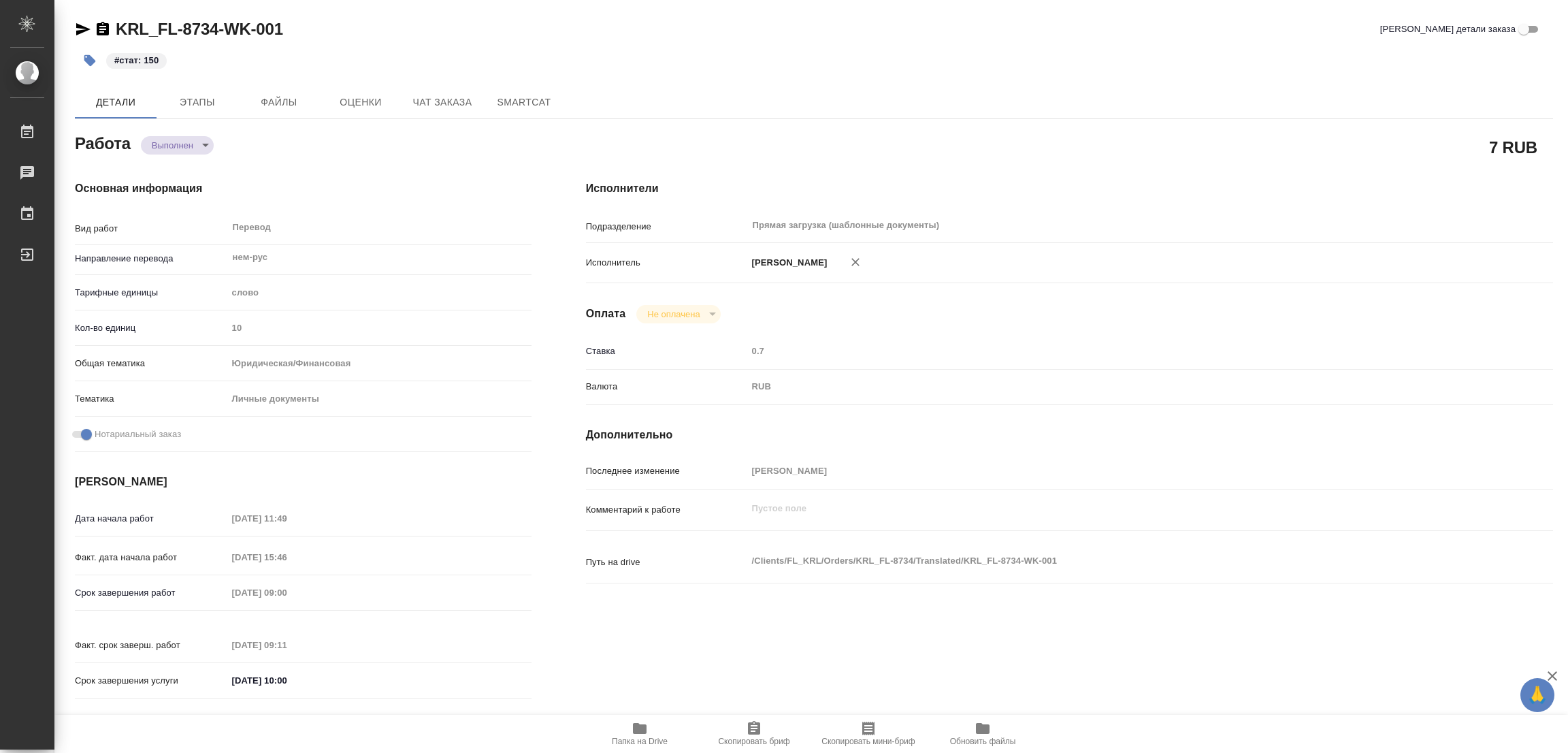
type textarea "x"
click at [1164, 144] on div "7 RUB" at bounding box center [1069, 147] width 967 height 34
